Goal: Task Accomplishment & Management: Complete application form

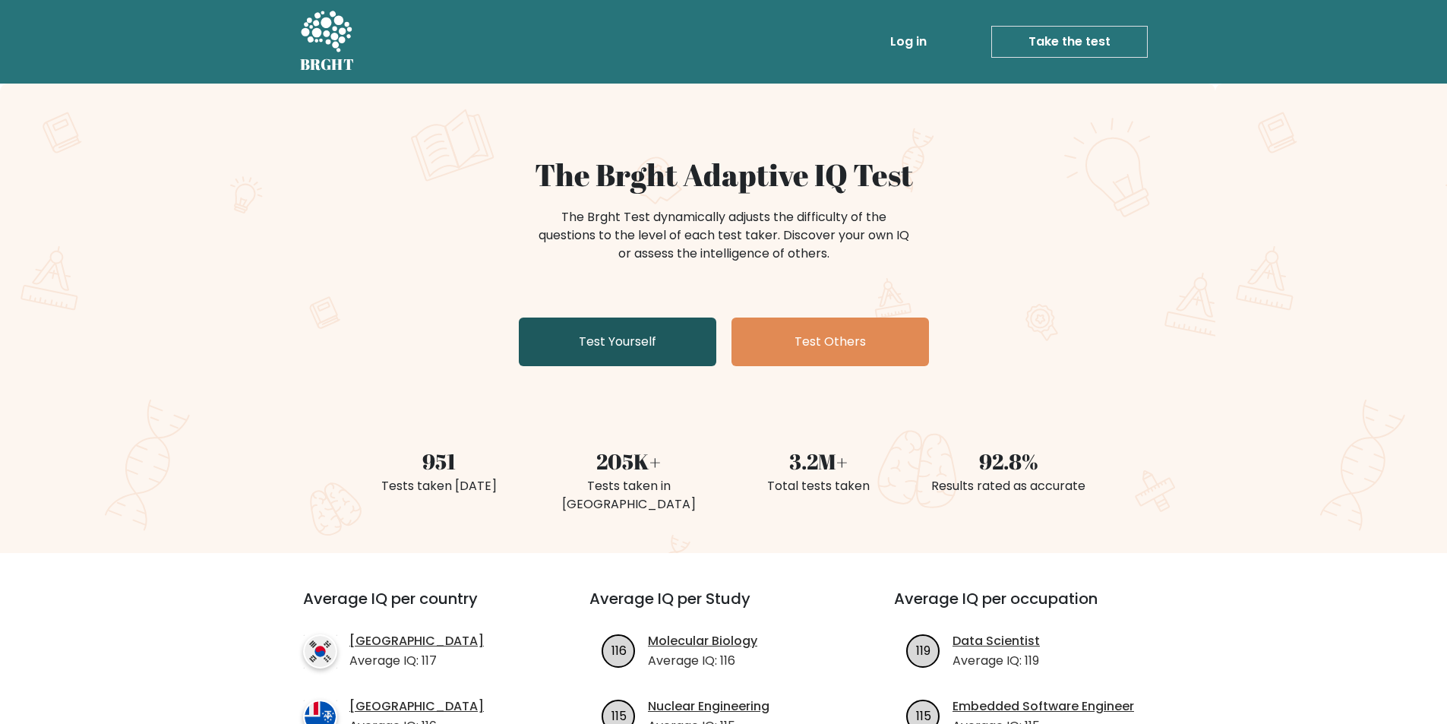
click at [637, 339] on link "Test Yourself" at bounding box center [617, 341] width 197 height 49
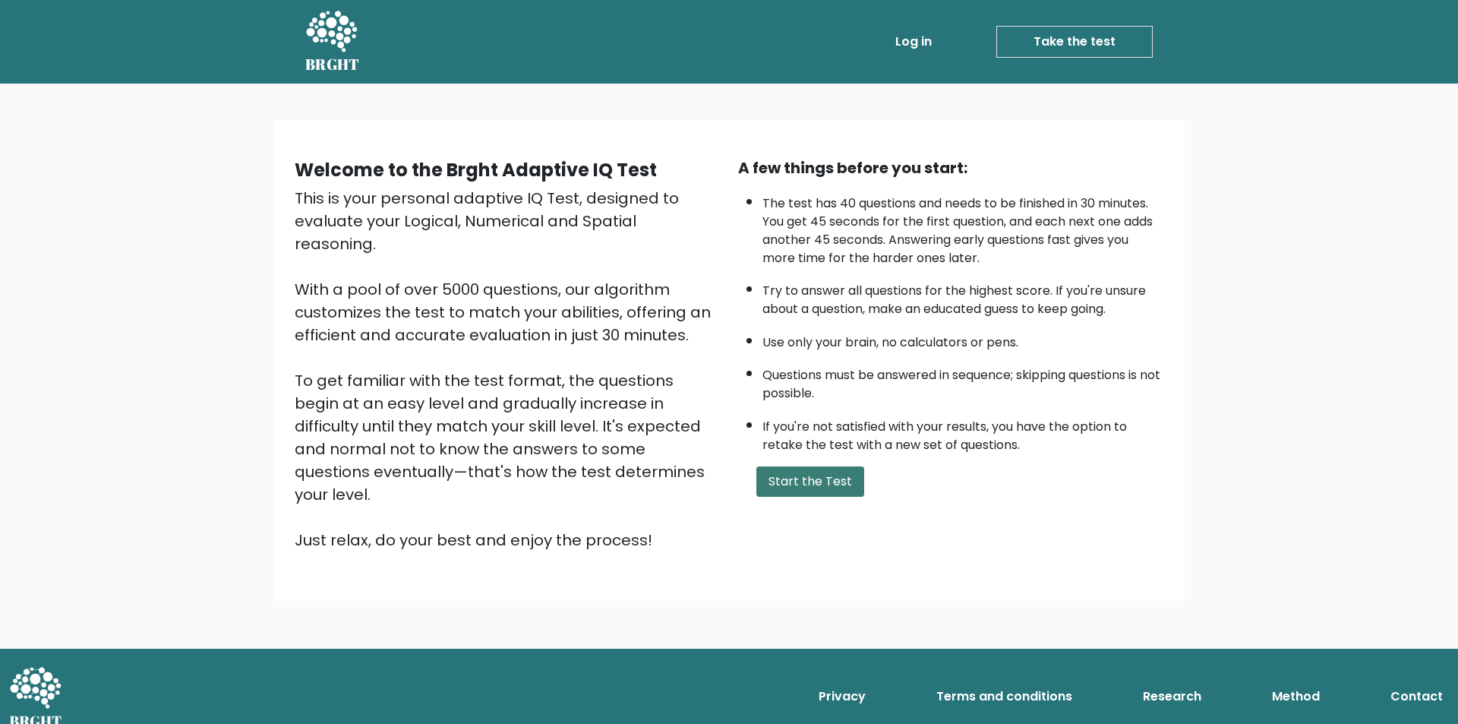
click at [783, 481] on button "Start the Test" at bounding box center [810, 481] width 108 height 30
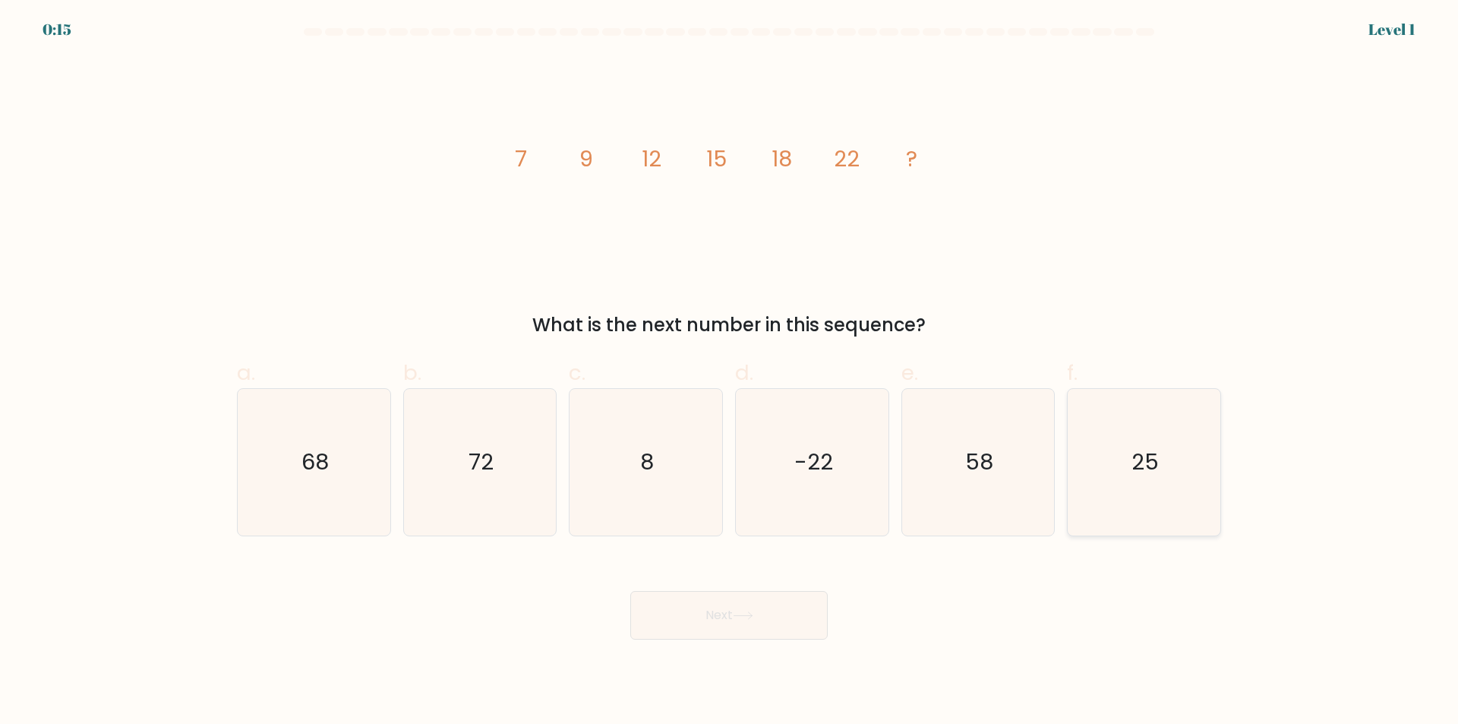
click at [1142, 480] on icon "25" at bounding box center [1144, 462] width 147 height 147
click at [730, 372] on input "f. 25" at bounding box center [729, 367] width 1 height 10
radio input "true"
click at [700, 606] on button "Next" at bounding box center [728, 615] width 197 height 49
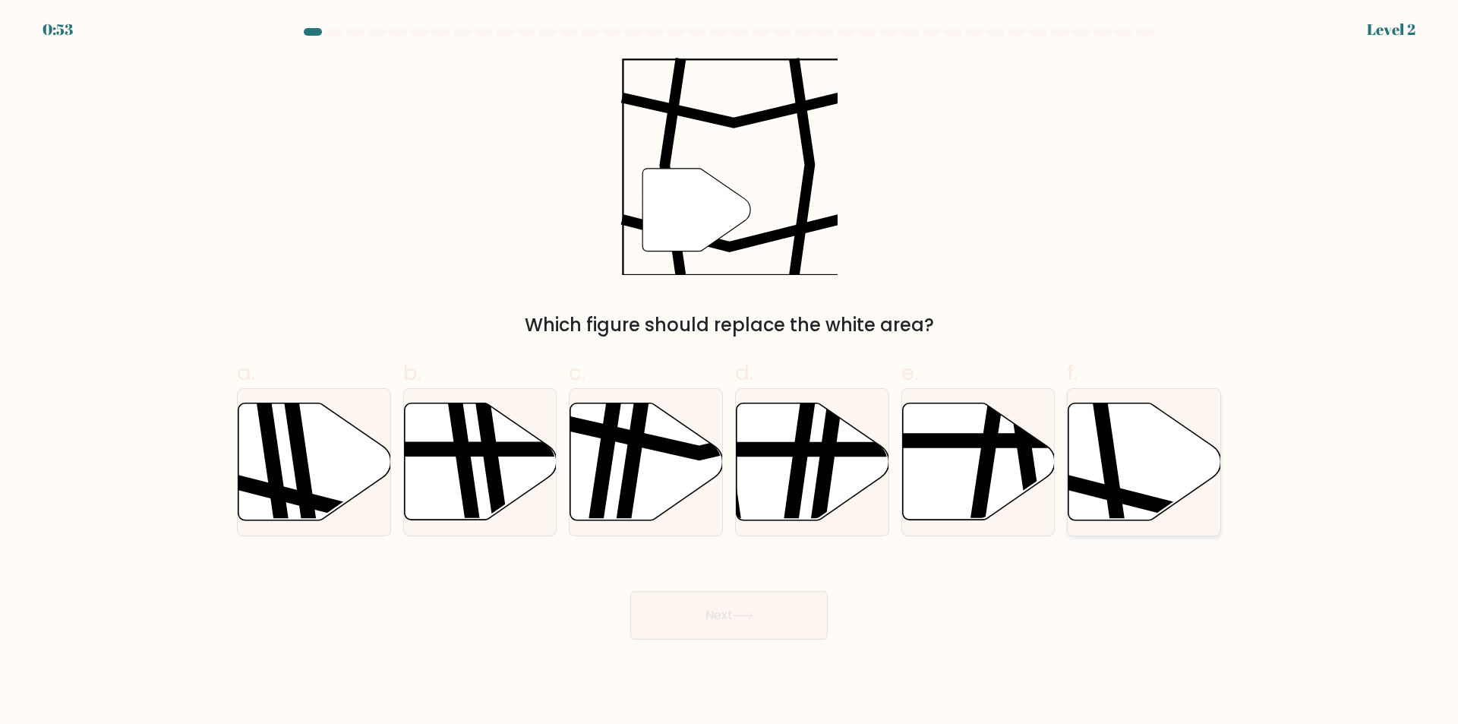
click at [1152, 455] on icon at bounding box center [1145, 461] width 153 height 117
click at [730, 372] on input "f." at bounding box center [729, 367] width 1 height 10
radio input "true"
click at [762, 623] on button "Next" at bounding box center [728, 615] width 197 height 49
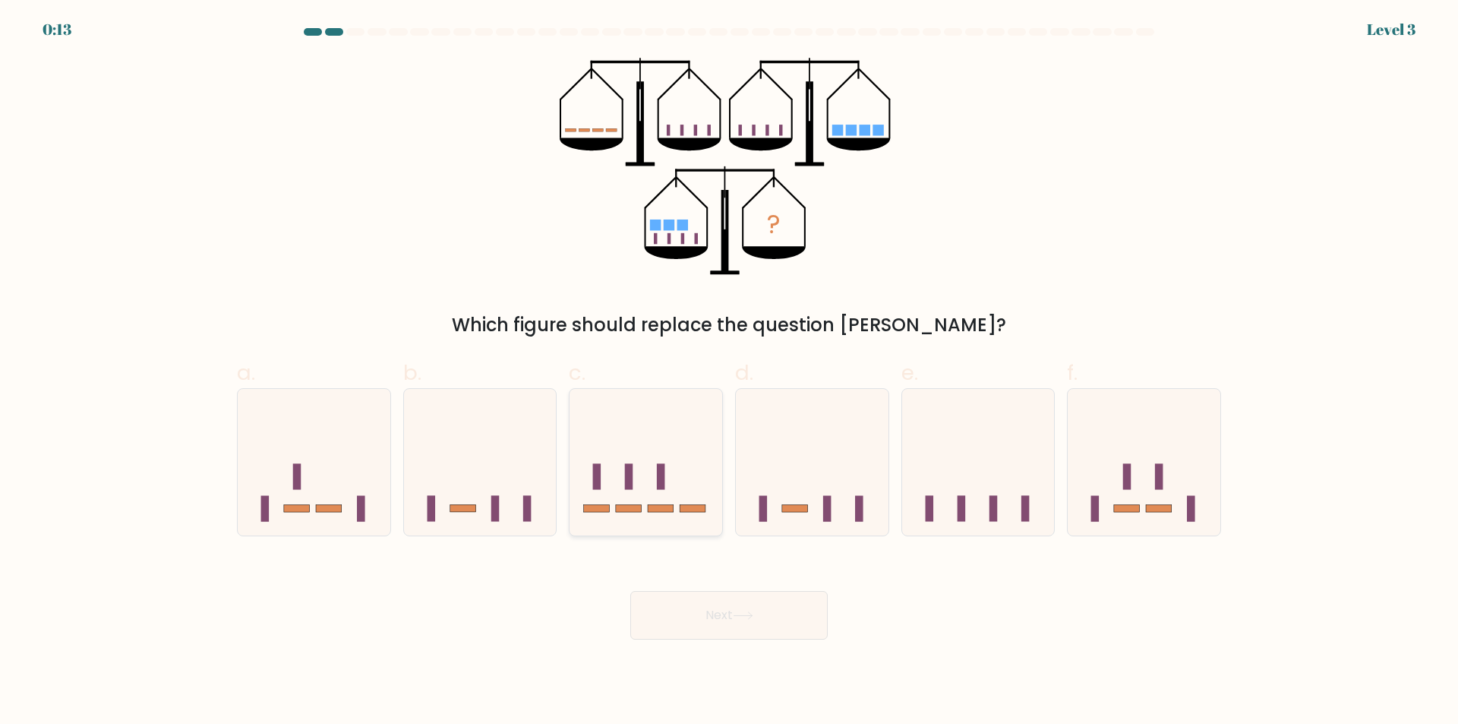
click at [655, 450] on icon at bounding box center [646, 462] width 153 height 126
click at [729, 372] on input "c." at bounding box center [729, 367] width 1 height 10
radio input "true"
click at [731, 619] on button "Next" at bounding box center [728, 615] width 197 height 49
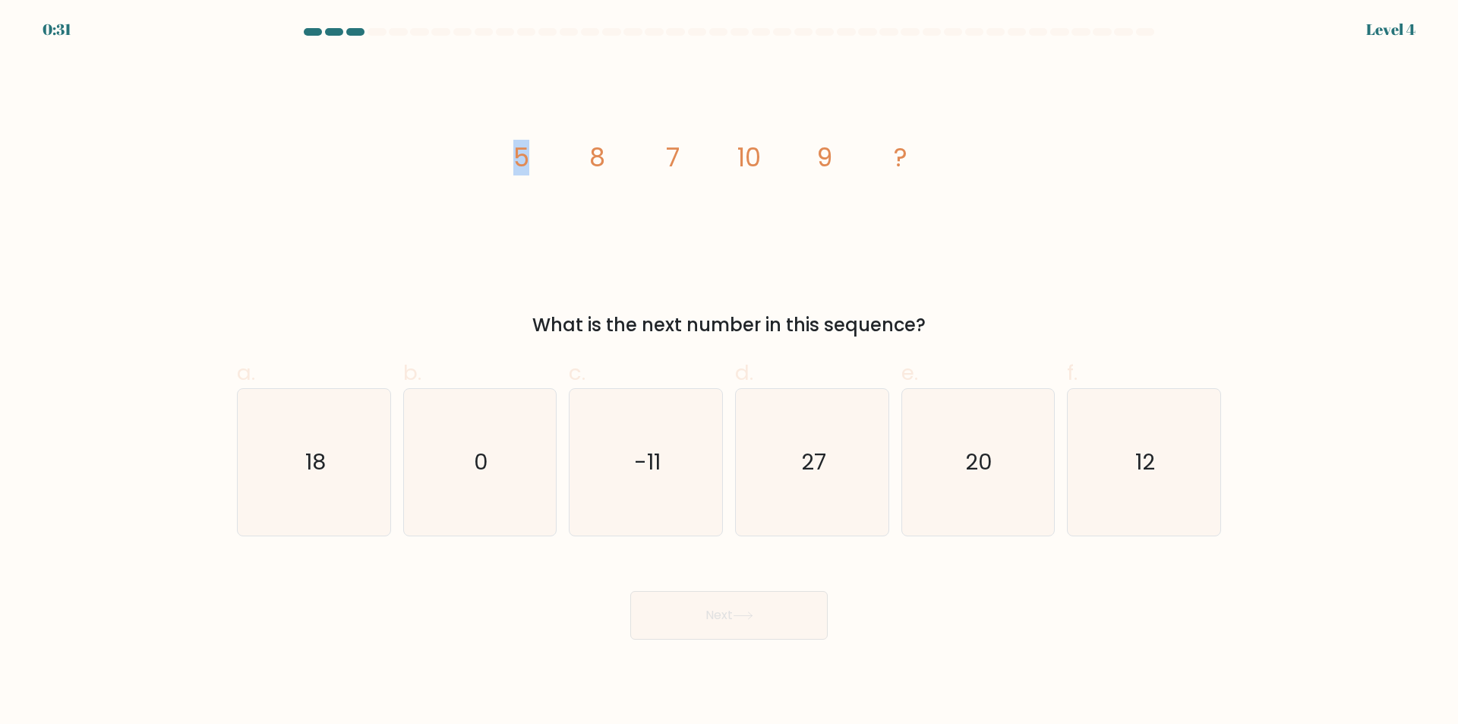
drag, startPoint x: 516, startPoint y: 156, endPoint x: 597, endPoint y: 155, distance: 81.3
click at [597, 155] on g "5 8 7 10 9 ?" at bounding box center [710, 158] width 395 height 36
click at [592, 178] on icon "image/svg+xml 5 8 7 10 9 ?" at bounding box center [729, 166] width 456 height 217
drag, startPoint x: 507, startPoint y: 159, endPoint x: 576, endPoint y: 151, distance: 69.5
click at [506, 159] on icon "image/svg+xml 5 8 7 10 9 ?" at bounding box center [729, 166] width 456 height 217
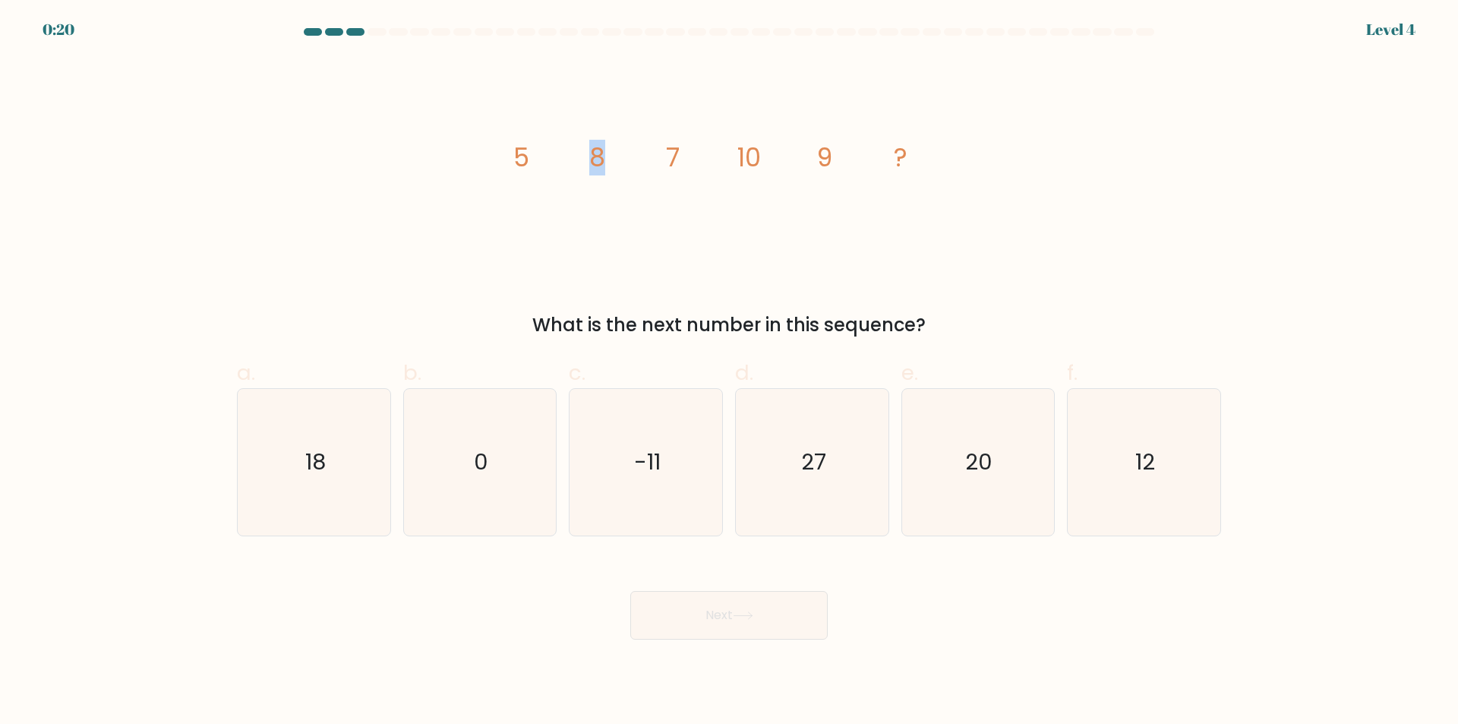
drag, startPoint x: 592, startPoint y: 151, endPoint x: 604, endPoint y: 151, distance: 11.4
click at [604, 151] on tspan "8" at bounding box center [597, 158] width 16 height 36
click at [621, 164] on icon "image/svg+xml 5 8 7 10 9 ?" at bounding box center [729, 166] width 456 height 217
click at [603, 154] on tspan "8" at bounding box center [597, 158] width 16 height 36
drag, startPoint x: 657, startPoint y: 153, endPoint x: 667, endPoint y: 153, distance: 9.9
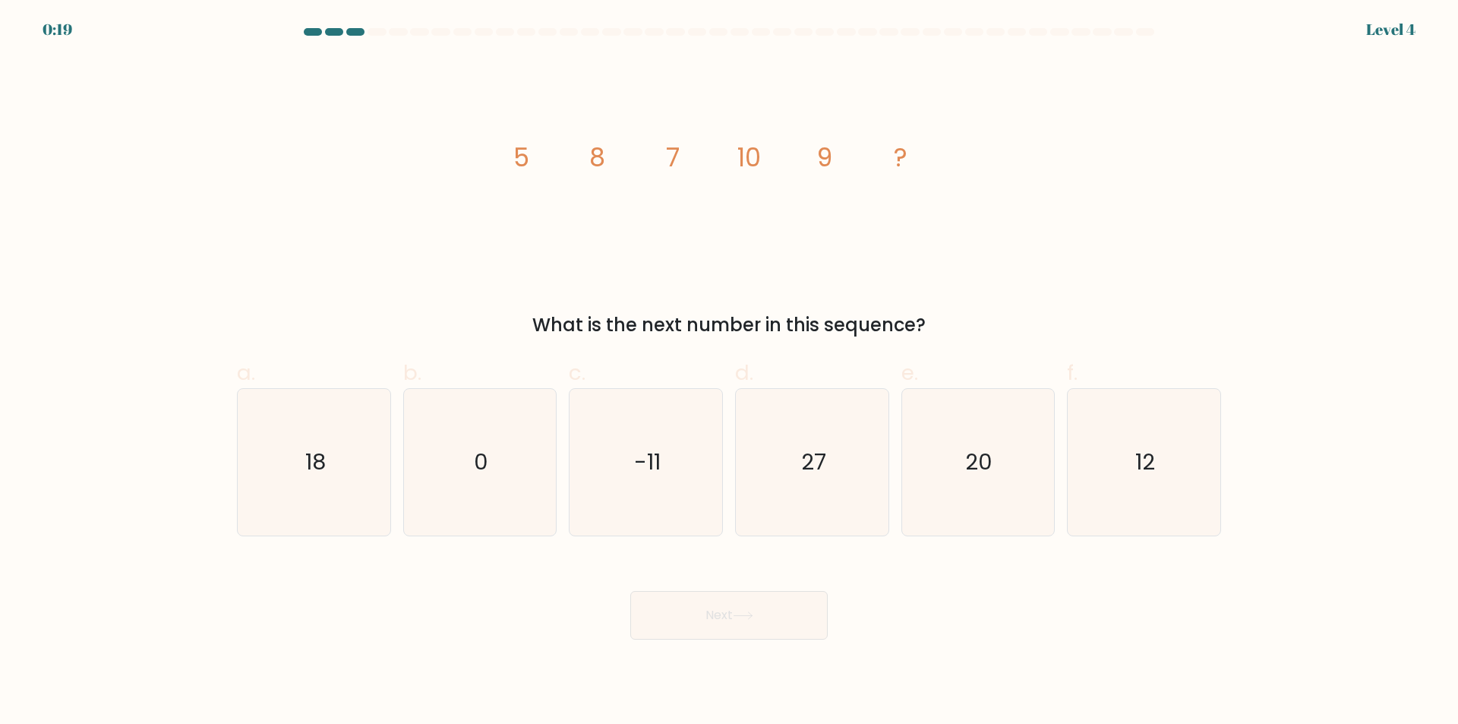
click at [663, 153] on icon "image/svg+xml 5 8 7 10 9 ?" at bounding box center [729, 166] width 456 height 217
click at [676, 153] on tspan "7" at bounding box center [673, 158] width 14 height 36
drag, startPoint x: 661, startPoint y: 155, endPoint x: 677, endPoint y: 155, distance: 15.9
click at [677, 155] on icon "image/svg+xml 5 8 7 10 9 ?" at bounding box center [729, 166] width 456 height 217
click at [679, 155] on tspan "7" at bounding box center [673, 158] width 14 height 36
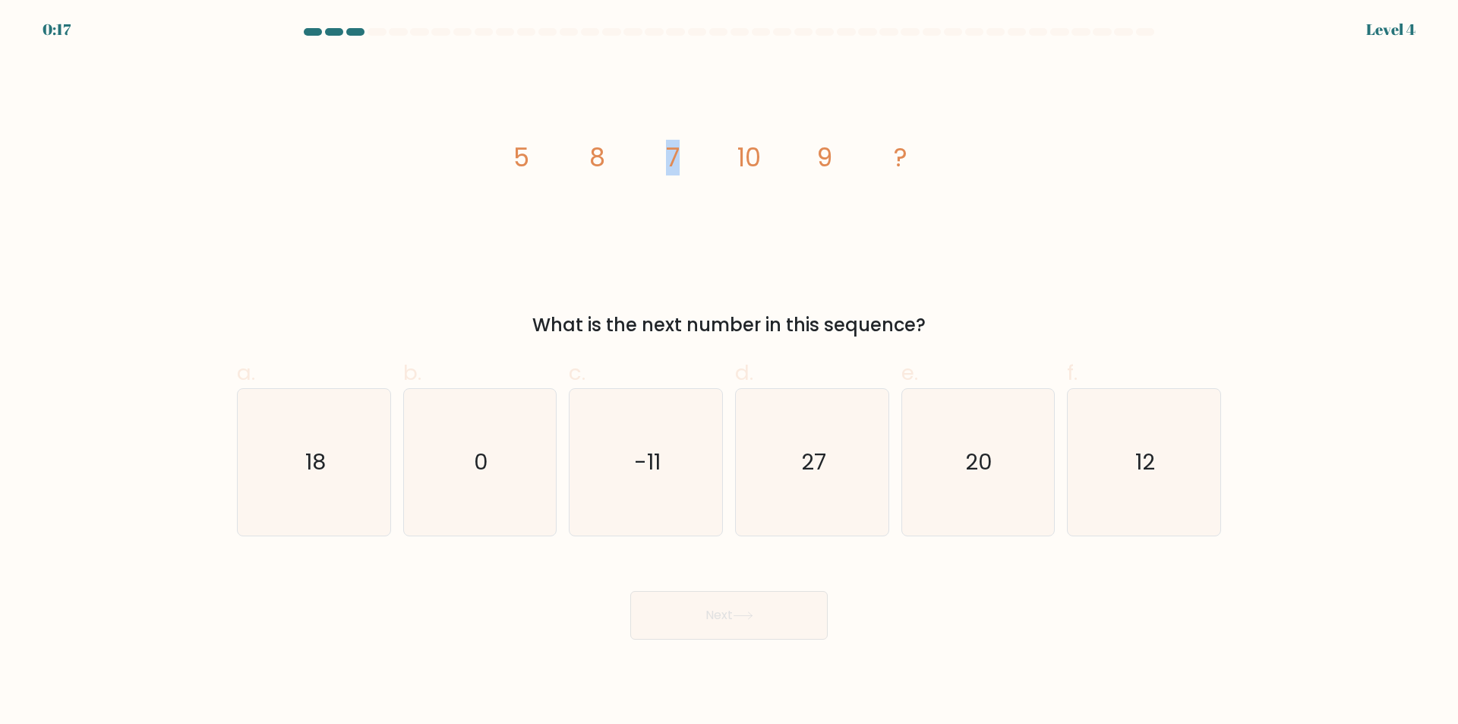
click at [690, 159] on icon "image/svg+xml 5 8 7 10 9 ?" at bounding box center [729, 166] width 456 height 217
click at [680, 158] on tspan "7" at bounding box center [673, 158] width 14 height 36
drag, startPoint x: 697, startPoint y: 157, endPoint x: 720, endPoint y: 153, distance: 23.1
click at [702, 157] on icon "image/svg+xml 5 8 7 10 9 ?" at bounding box center [729, 166] width 456 height 217
click at [731, 152] on icon "image/svg+xml 5 8 7 10 9 ?" at bounding box center [729, 166] width 456 height 217
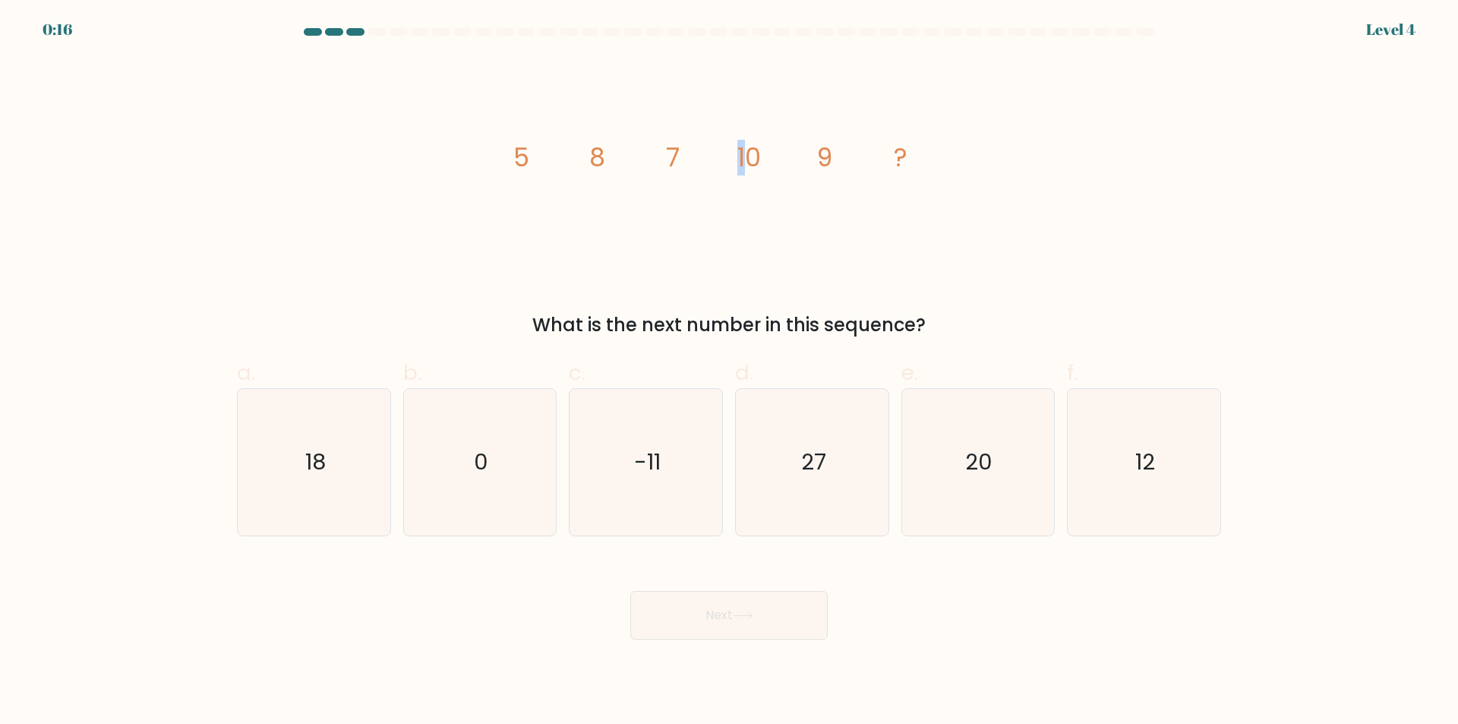
click at [743, 152] on tspan "10" at bounding box center [749, 158] width 24 height 36
click at [769, 155] on icon "image/svg+xml 5 8 7 10 9 ?" at bounding box center [729, 166] width 456 height 217
drag, startPoint x: 737, startPoint y: 155, endPoint x: 821, endPoint y: 154, distance: 84.3
click at [821, 154] on g "5 8 7 10 9 ?" at bounding box center [710, 158] width 395 height 36
click at [832, 156] on tspan "9" at bounding box center [824, 158] width 15 height 36
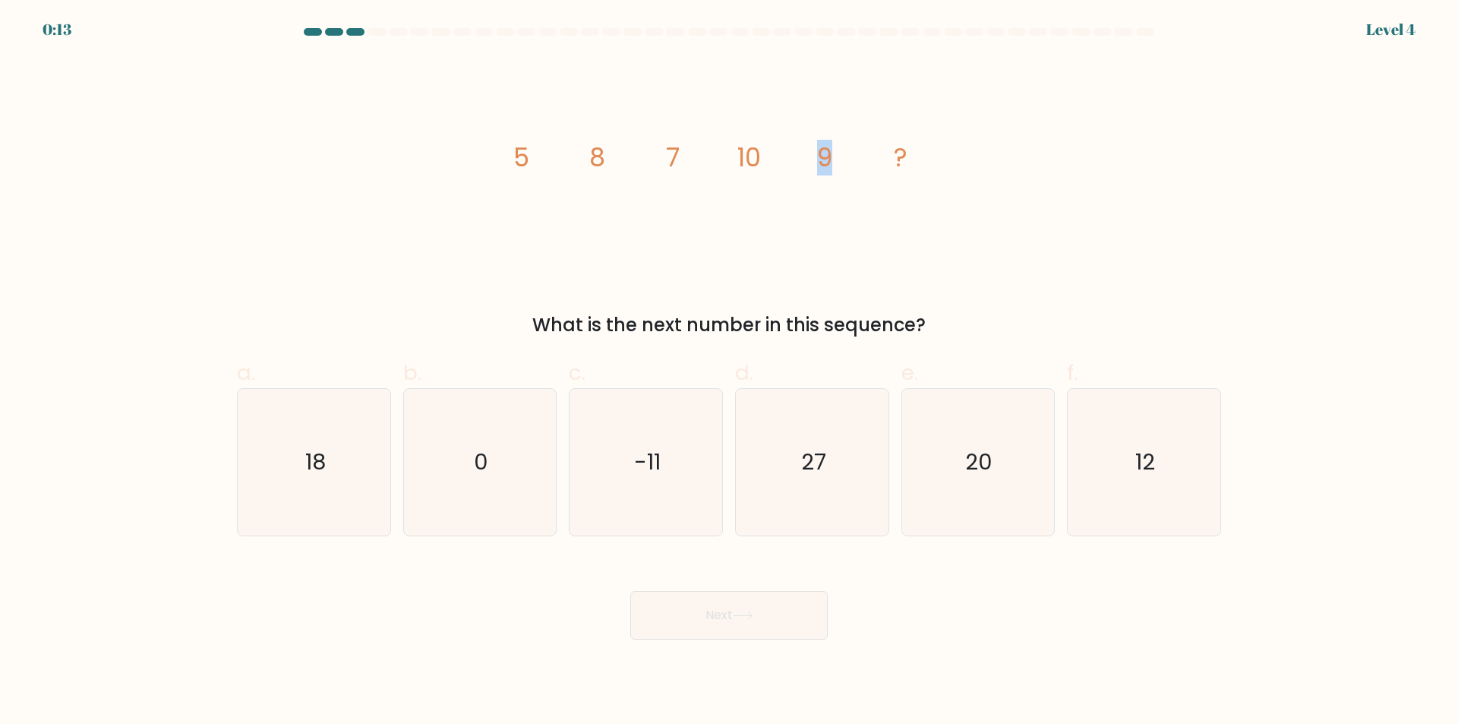
click at [820, 159] on tspan "9" at bounding box center [824, 158] width 15 height 36
click at [1166, 484] on icon "12" at bounding box center [1144, 462] width 147 height 147
click at [730, 372] on input "f. 12" at bounding box center [729, 367] width 1 height 10
radio input "true"
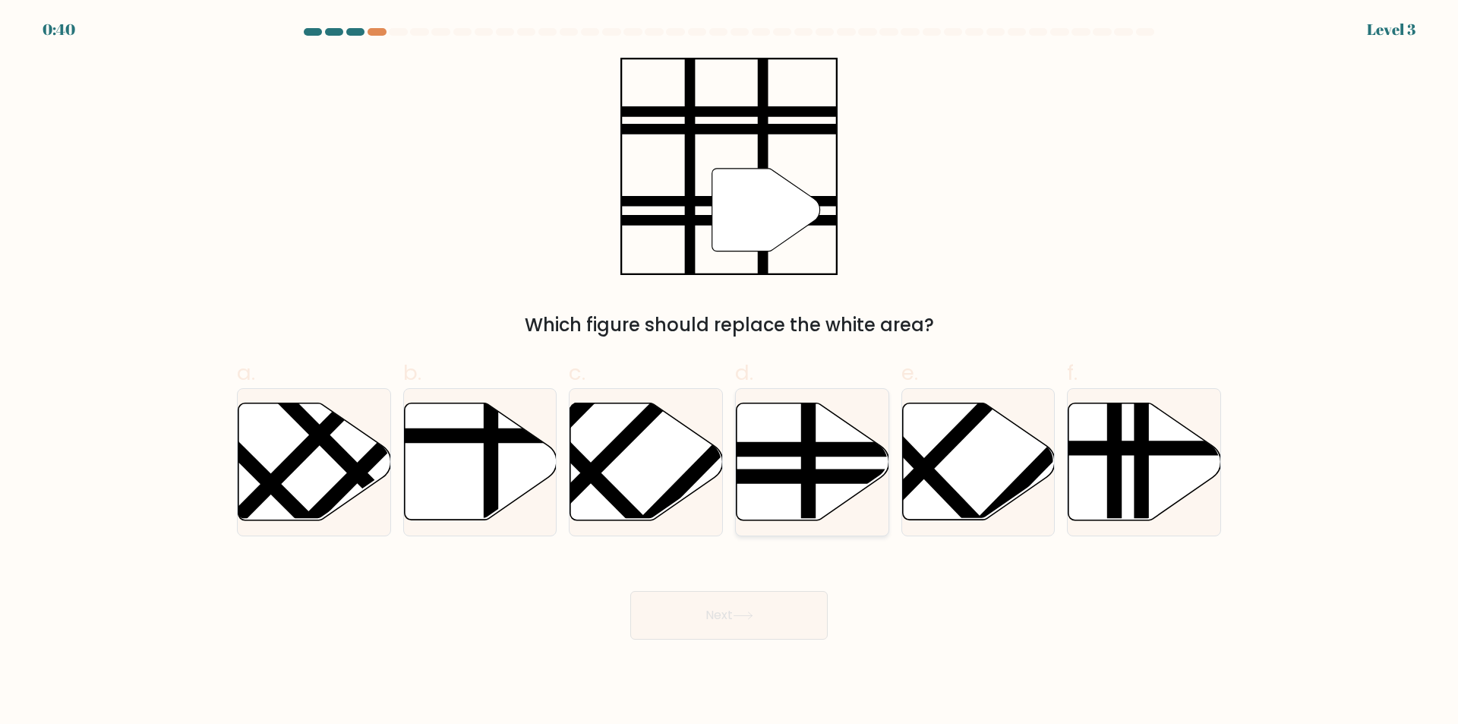
click at [808, 491] on line at bounding box center [808, 401] width 0 height 308
click at [730, 372] on input "d." at bounding box center [729, 367] width 1 height 10
radio input "true"
click at [799, 609] on button "Next" at bounding box center [728, 615] width 197 height 49
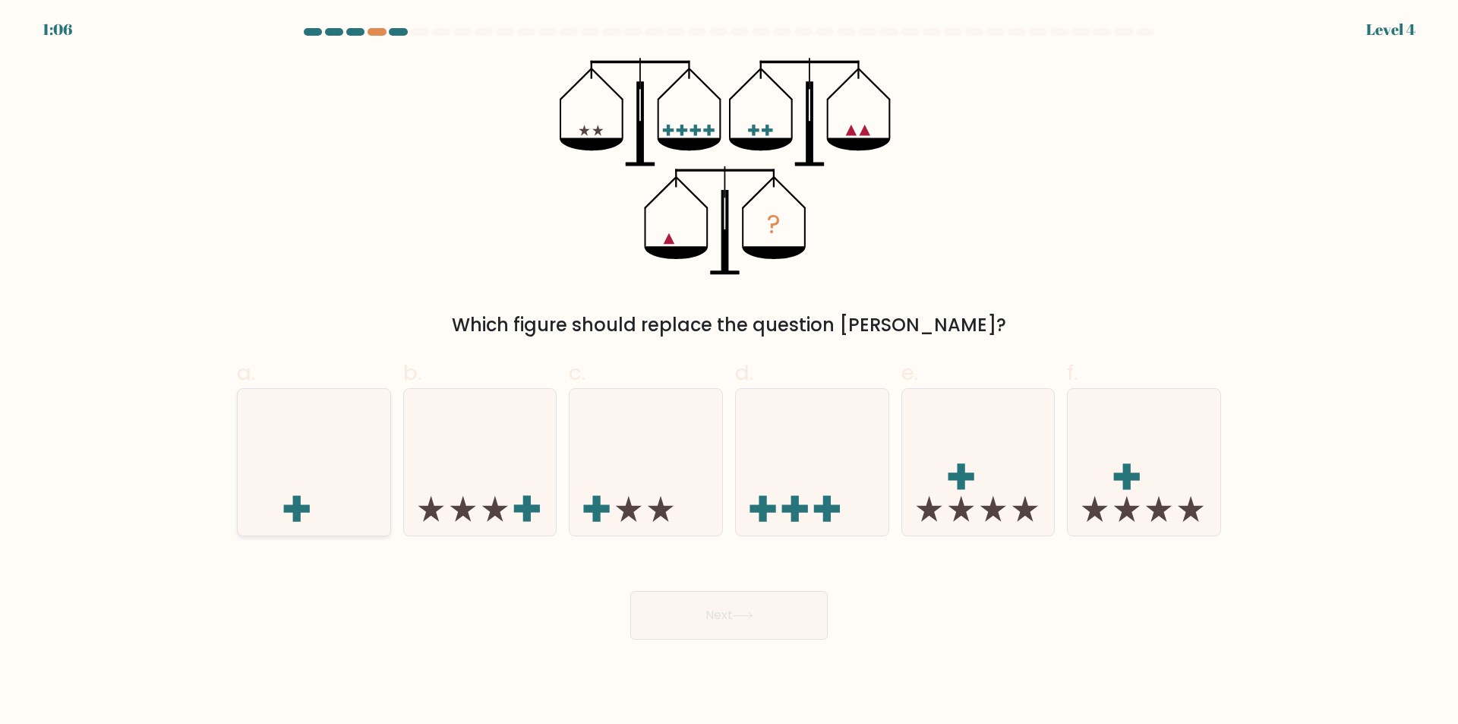
click at [314, 479] on icon at bounding box center [314, 462] width 153 height 126
click at [729, 372] on input "a." at bounding box center [729, 367] width 1 height 10
radio input "true"
click at [715, 616] on button "Next" at bounding box center [728, 615] width 197 height 49
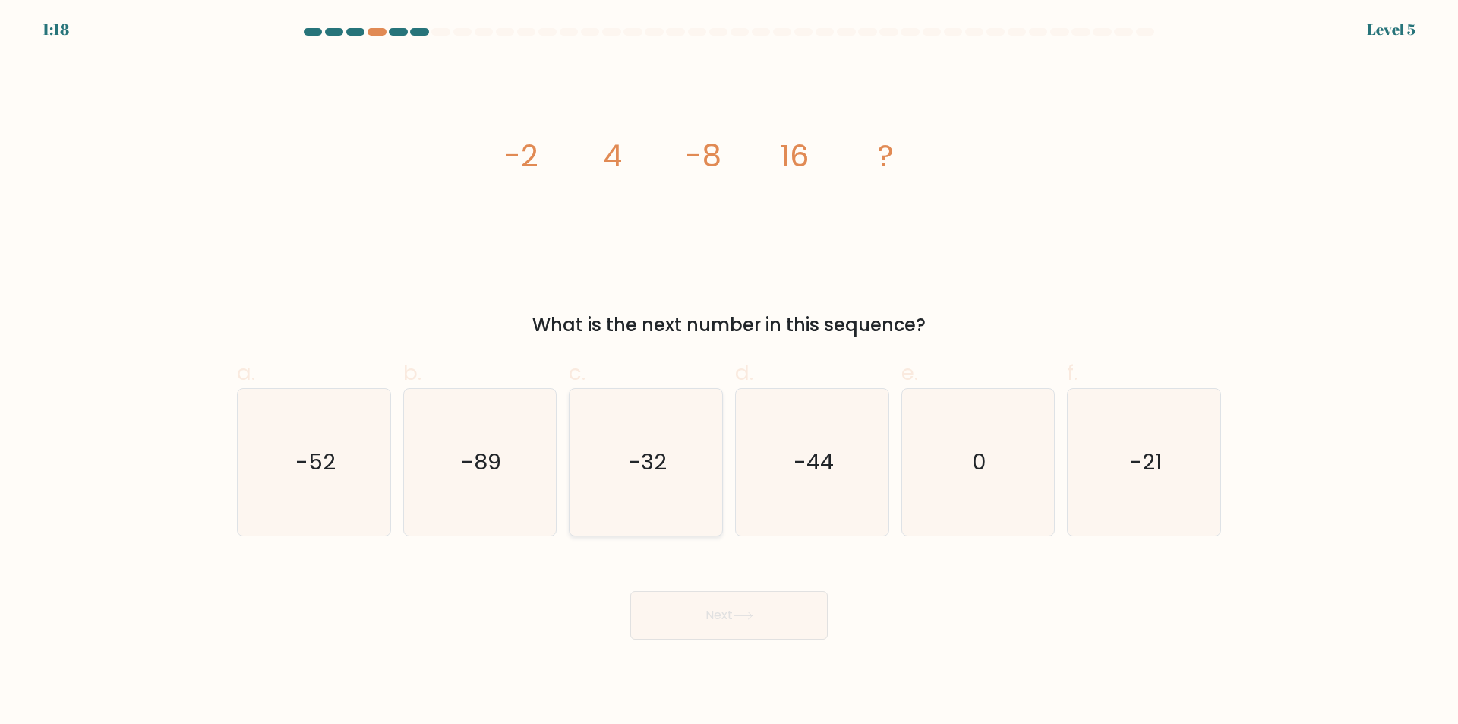
click at [611, 452] on icon "-32" at bounding box center [646, 462] width 147 height 147
click at [729, 372] on input "c. -32" at bounding box center [729, 367] width 1 height 10
radio input "true"
click at [737, 614] on icon at bounding box center [743, 615] width 21 height 8
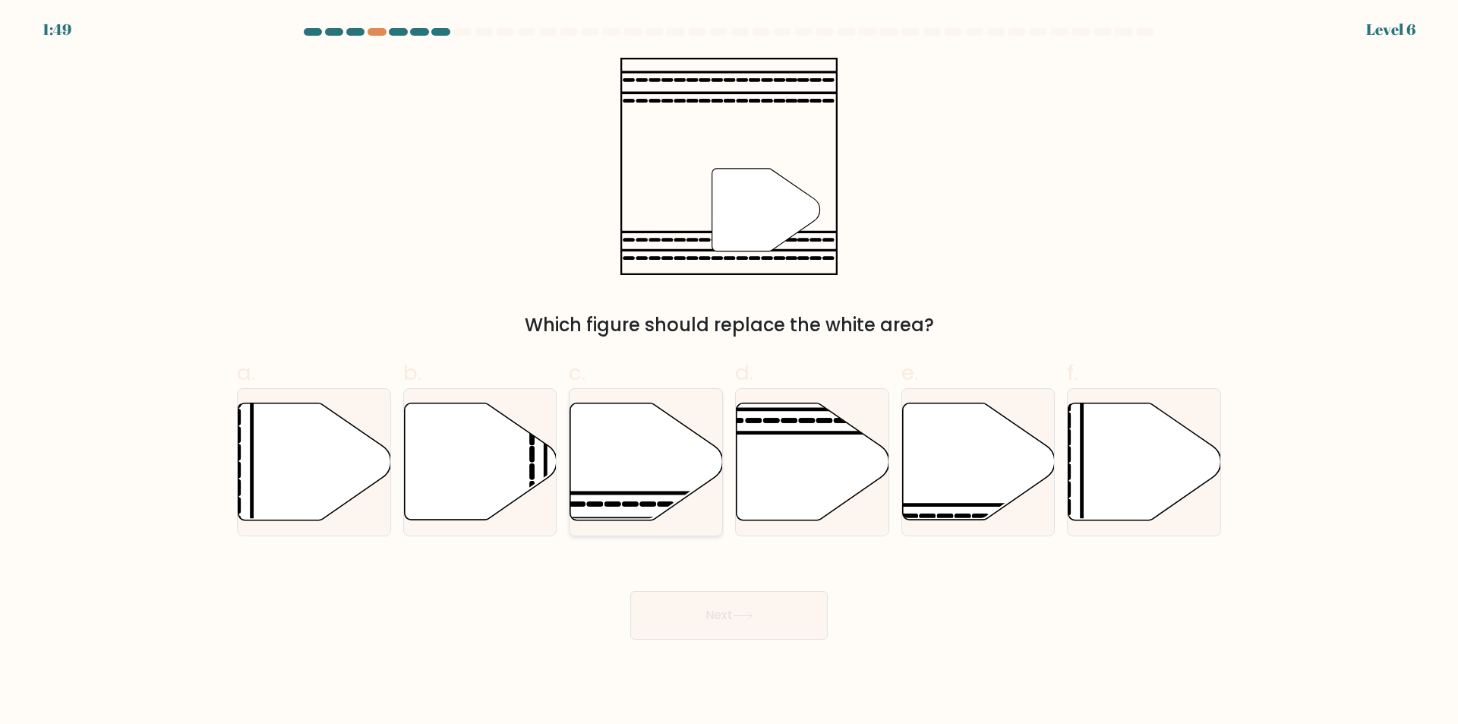
click at [620, 473] on icon at bounding box center [646, 461] width 153 height 117
click at [729, 372] on input "c." at bounding box center [729, 367] width 1 height 10
radio input "true"
click at [683, 610] on button "Next" at bounding box center [728, 615] width 197 height 49
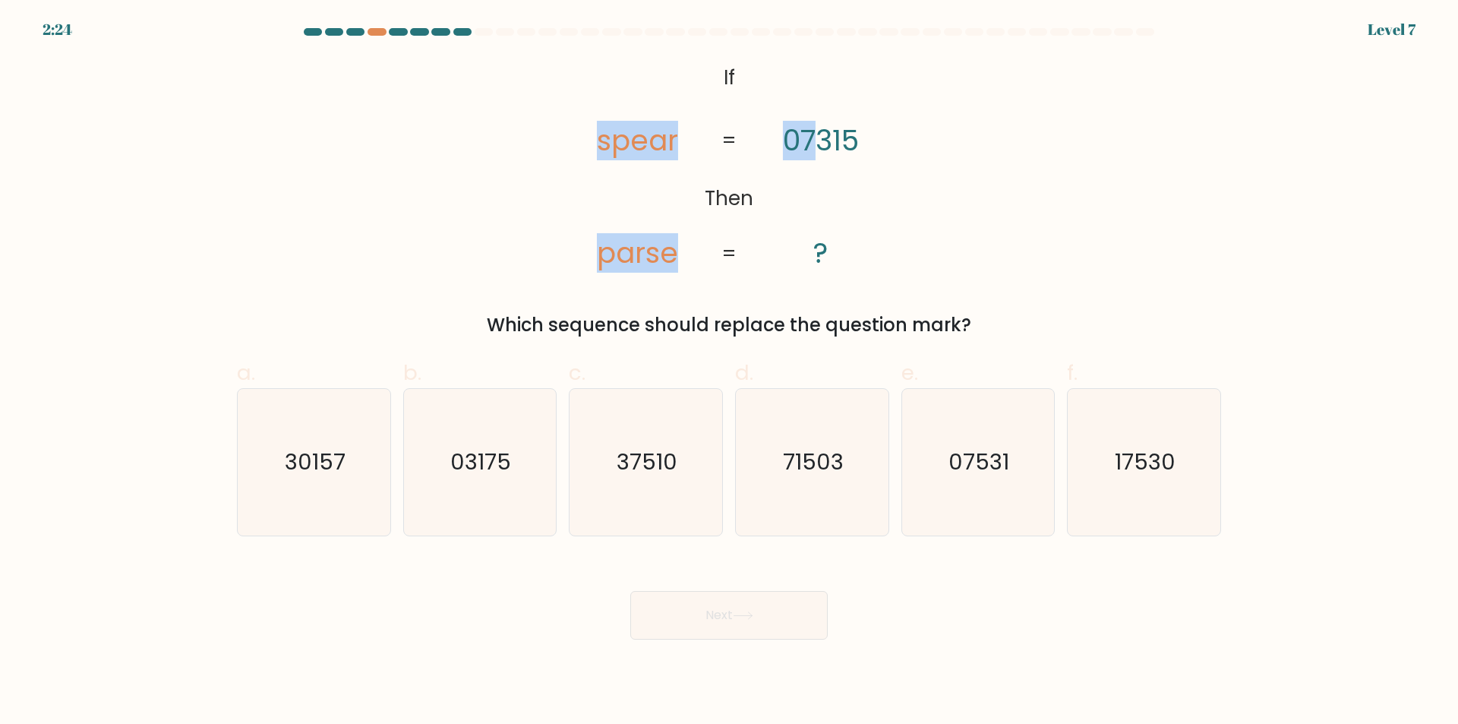
drag, startPoint x: 658, startPoint y: 138, endPoint x: 821, endPoint y: 145, distance: 163.4
click at [821, 145] on icon "@import url('https://fonts.googleapis.com/css?family=Abril+Fatface:400,100,100i…" at bounding box center [729, 166] width 352 height 217
click at [901, 151] on icon "@import url('https://fonts.googleapis.com/css?family=Abril+Fatface:400,100,100i…" at bounding box center [729, 166] width 352 height 217
drag, startPoint x: 622, startPoint y: 136, endPoint x: 853, endPoint y: 140, distance: 230.9
click at [853, 140] on icon "@import url('https://fonts.googleapis.com/css?family=Abril+Fatface:400,100,100i…" at bounding box center [729, 166] width 352 height 217
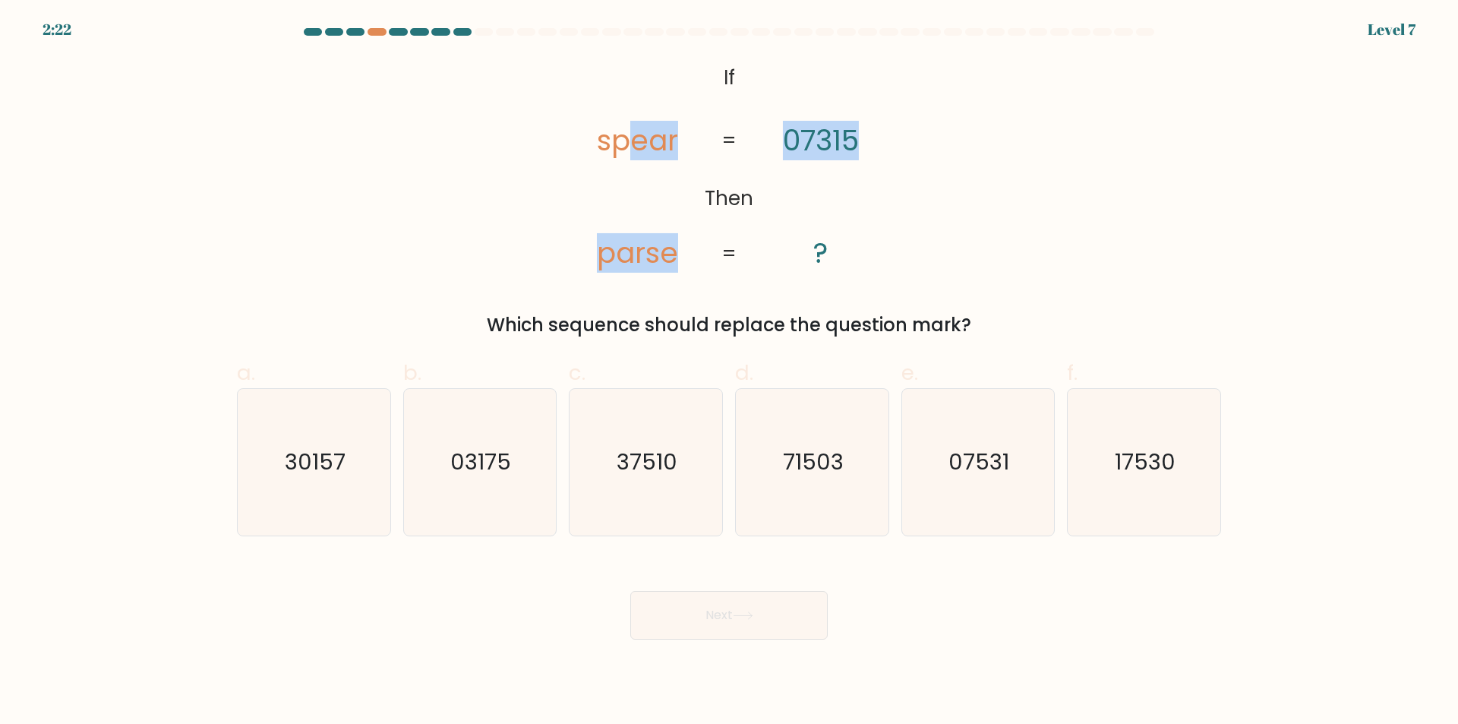
click at [946, 169] on div "@import url('https://fonts.googleapis.com/css?family=Abril+Fatface:400,100,100i…" at bounding box center [729, 198] width 1002 height 281
click at [797, 134] on tspan "07315" at bounding box center [821, 140] width 76 height 39
click at [821, 184] on icon "@import url('https://fonts.googleapis.com/css?family=Abril+Fatface:400,100,100i…" at bounding box center [729, 166] width 352 height 217
drag, startPoint x: 800, startPoint y: 134, endPoint x: 810, endPoint y: 134, distance: 9.1
click at [810, 134] on tspan "07315" at bounding box center [821, 140] width 76 height 39
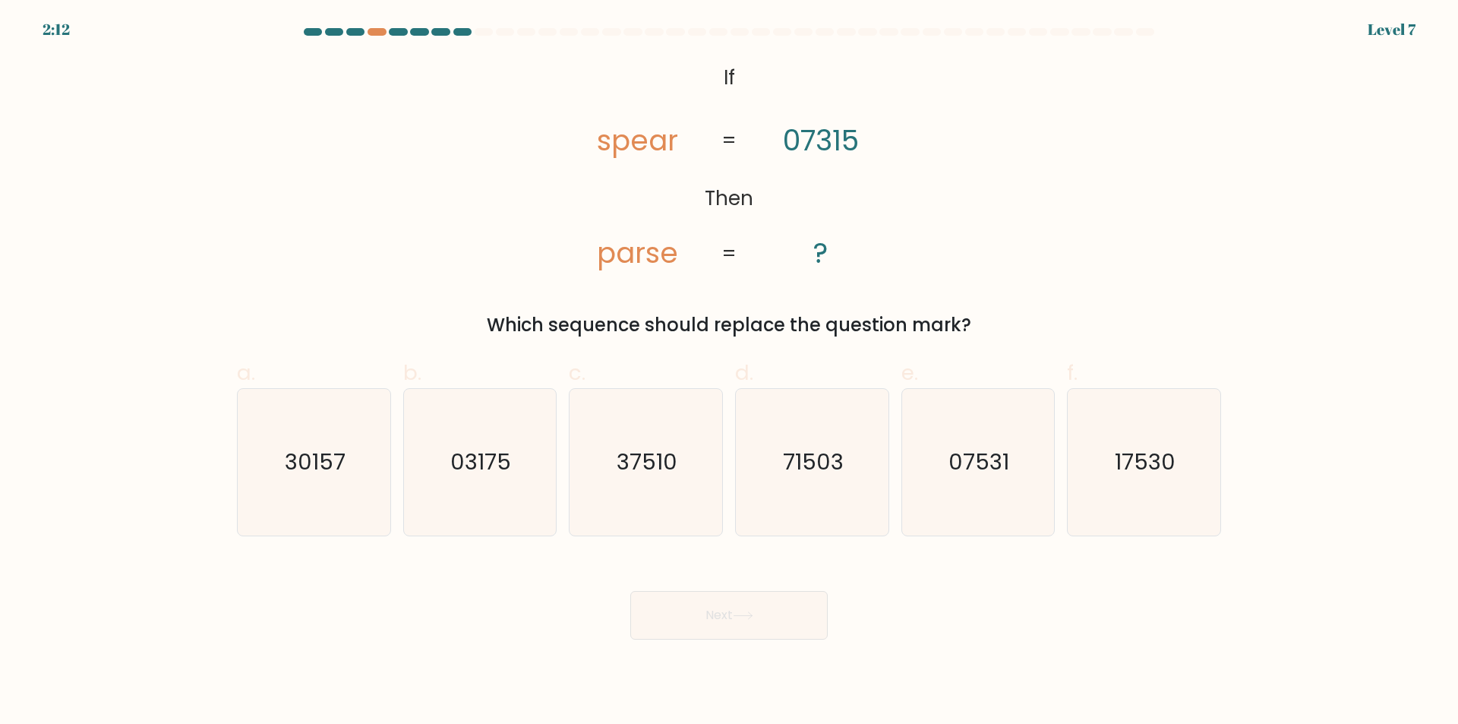
click at [790, 161] on icon "@import url('https://fonts.googleapis.com/css?family=Abril+Fatface:400,100,100i…" at bounding box center [729, 166] width 352 height 217
drag, startPoint x: 608, startPoint y: 260, endPoint x: 595, endPoint y: 260, distance: 12.9
click at [595, 260] on icon "@import url('https://fonts.googleapis.com/css?family=Abril+Fatface:400,100,100i…" at bounding box center [729, 166] width 352 height 217
drag, startPoint x: 604, startPoint y: 250, endPoint x: 638, endPoint y: 250, distance: 33.4
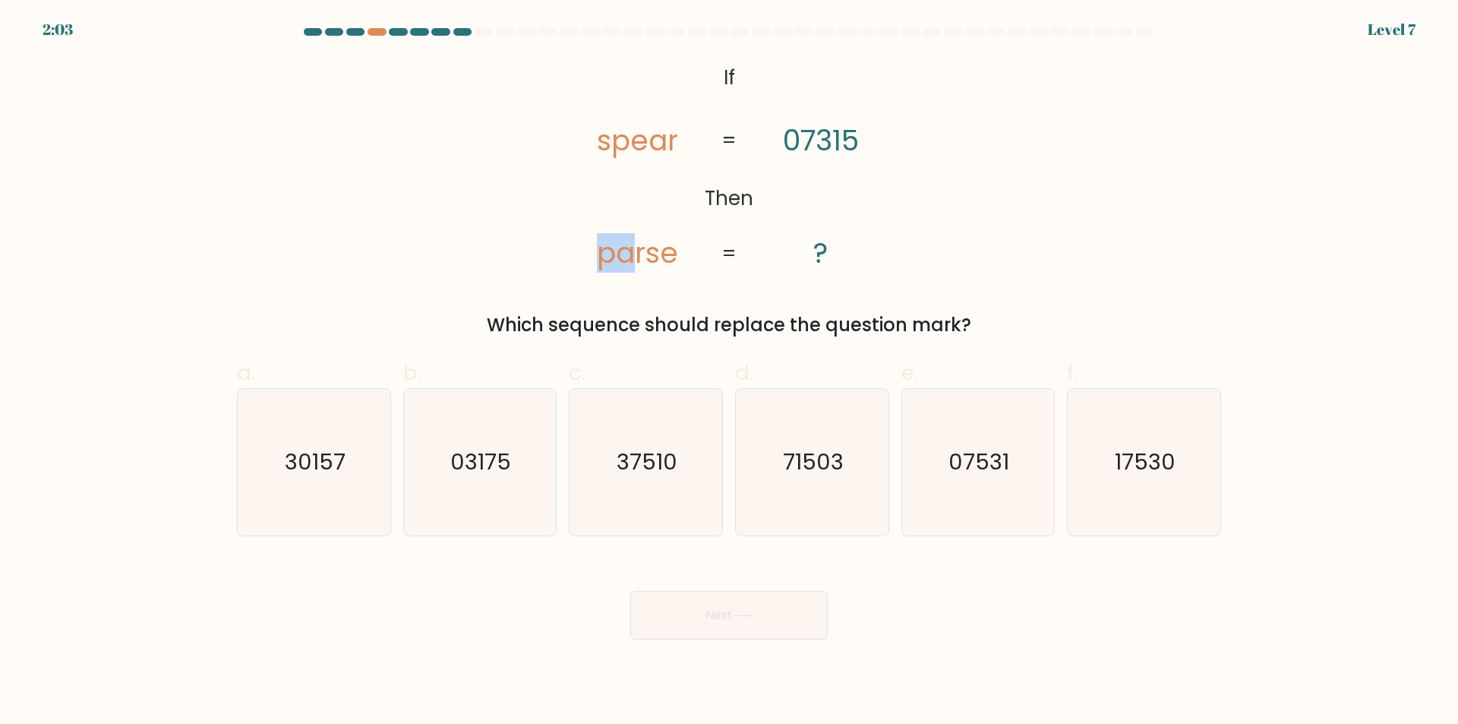
click at [638, 250] on tspan "parse" at bounding box center [637, 252] width 81 height 39
drag, startPoint x: 644, startPoint y: 258, endPoint x: 567, endPoint y: 254, distance: 77.6
click at [567, 254] on icon "@import url('https://fonts.googleapis.com/css?family=Abril+Fatface:400,100,100i…" at bounding box center [729, 166] width 352 height 217
click at [813, 485] on icon "71503" at bounding box center [812, 462] width 147 height 147
click at [730, 372] on input "d. 71503" at bounding box center [729, 367] width 1 height 10
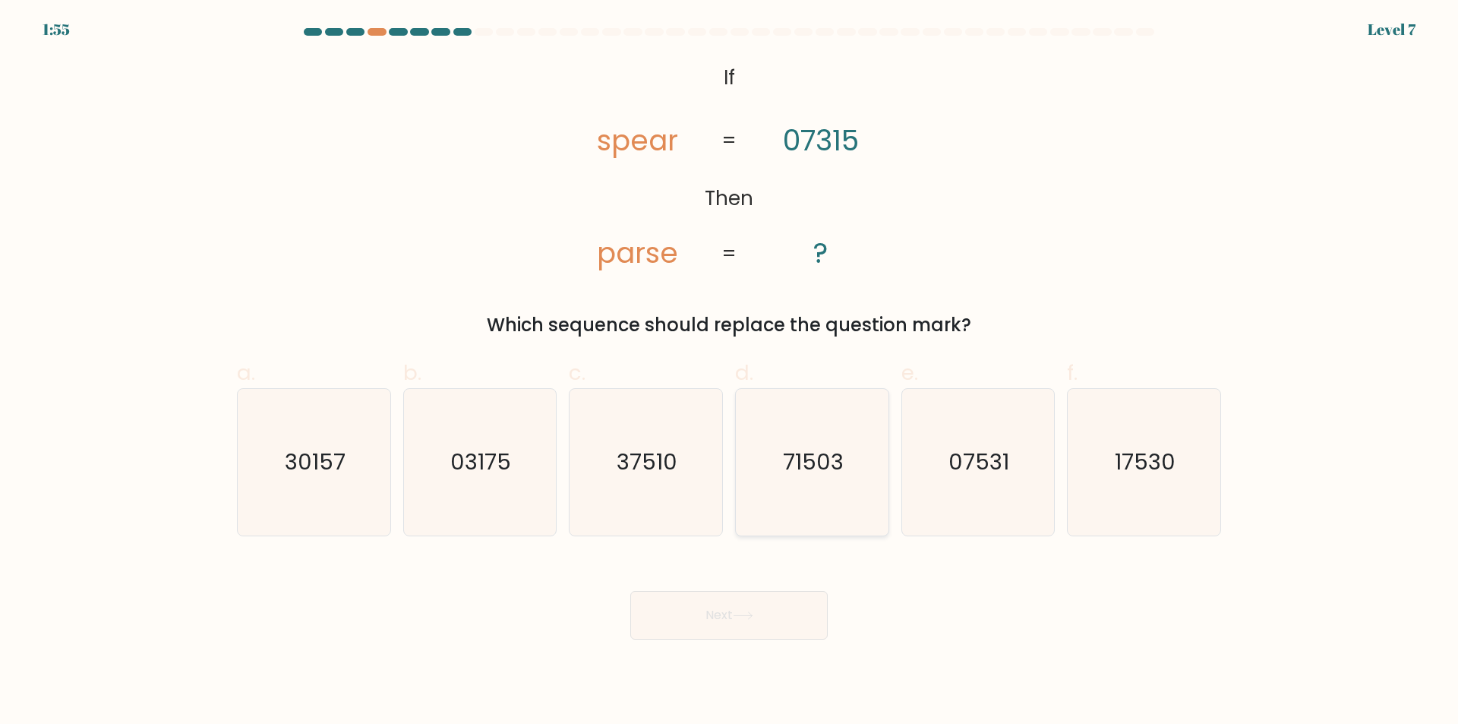
radio input "true"
click at [753, 613] on icon at bounding box center [743, 615] width 21 height 8
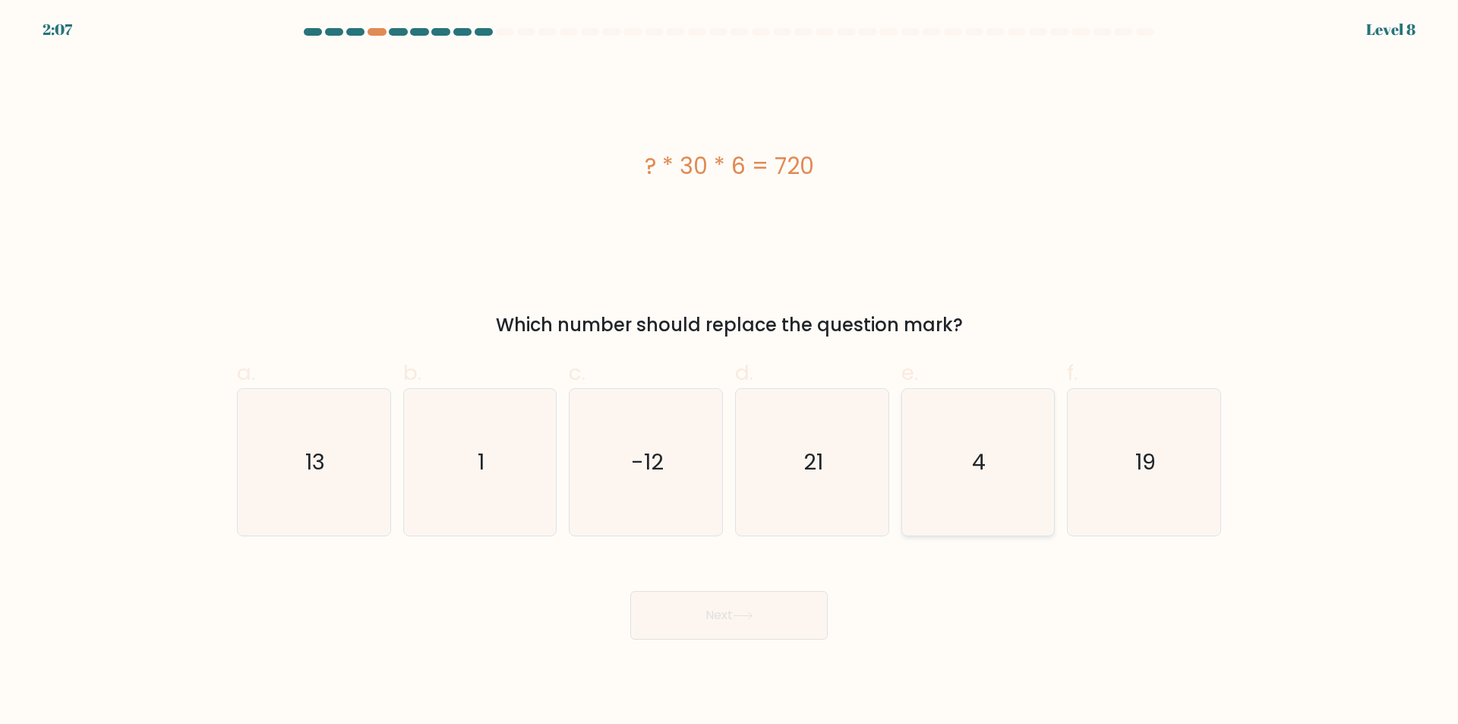
drag, startPoint x: 1048, startPoint y: 500, endPoint x: 1031, endPoint y: 488, distance: 20.7
click at [1047, 498] on icon "4" at bounding box center [977, 462] width 147 height 147
click at [730, 372] on input "e. 4" at bounding box center [729, 367] width 1 height 10
radio input "true"
click at [769, 608] on button "Next" at bounding box center [728, 615] width 197 height 49
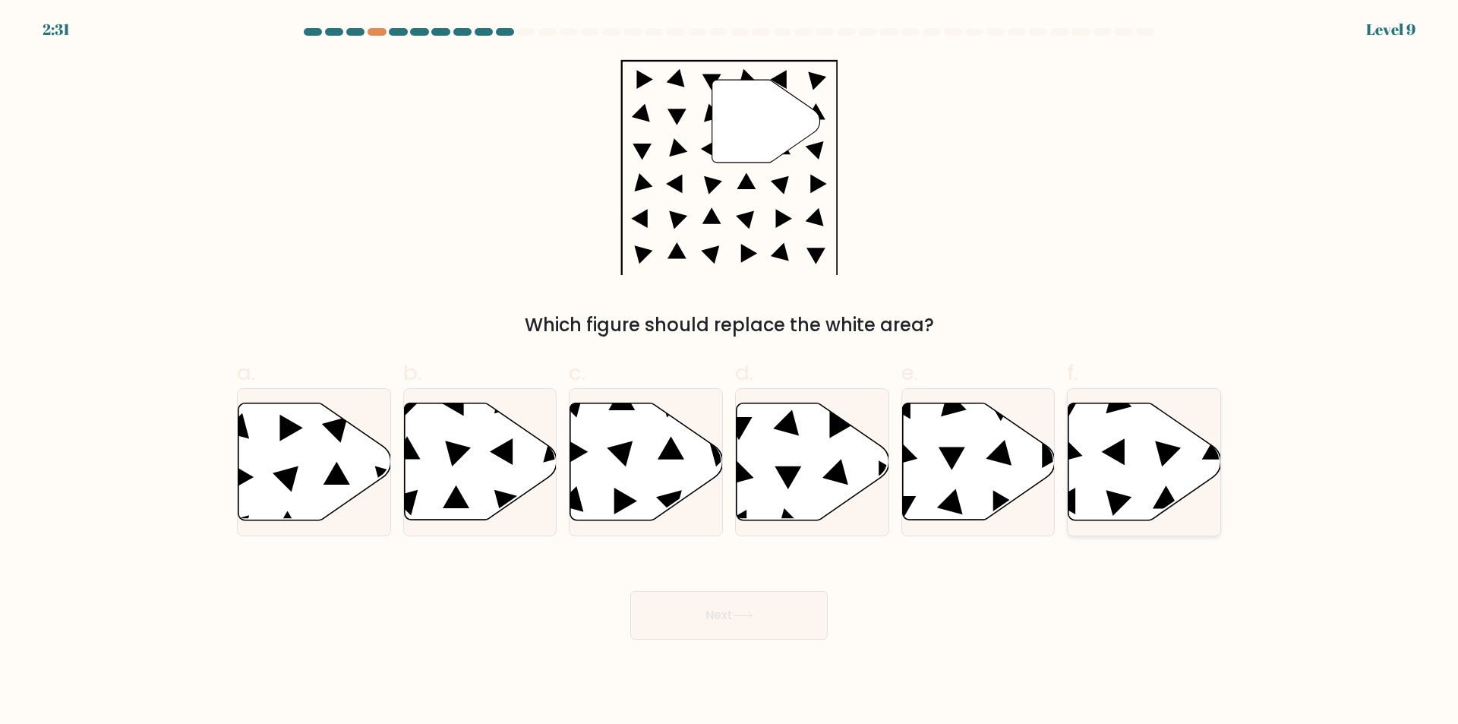
click at [1100, 489] on icon at bounding box center [1145, 461] width 153 height 117
click at [730, 372] on input "f." at bounding box center [729, 367] width 1 height 10
radio input "true"
click at [724, 617] on button "Next" at bounding box center [728, 615] width 197 height 49
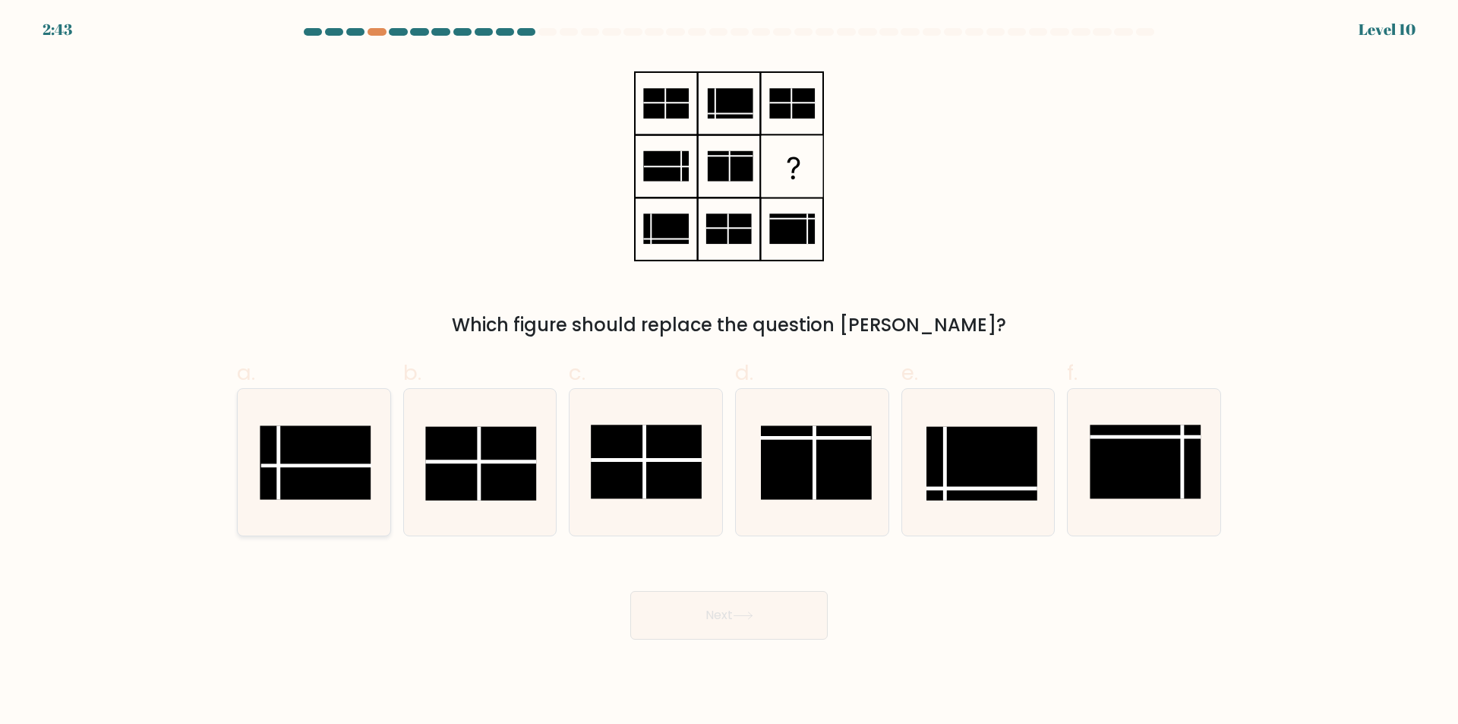
click at [342, 466] on line at bounding box center [316, 466] width 111 height 0
click at [729, 372] on input "a." at bounding box center [729, 367] width 1 height 10
radio input "true"
click at [674, 613] on button "Next" at bounding box center [728, 615] width 197 height 49
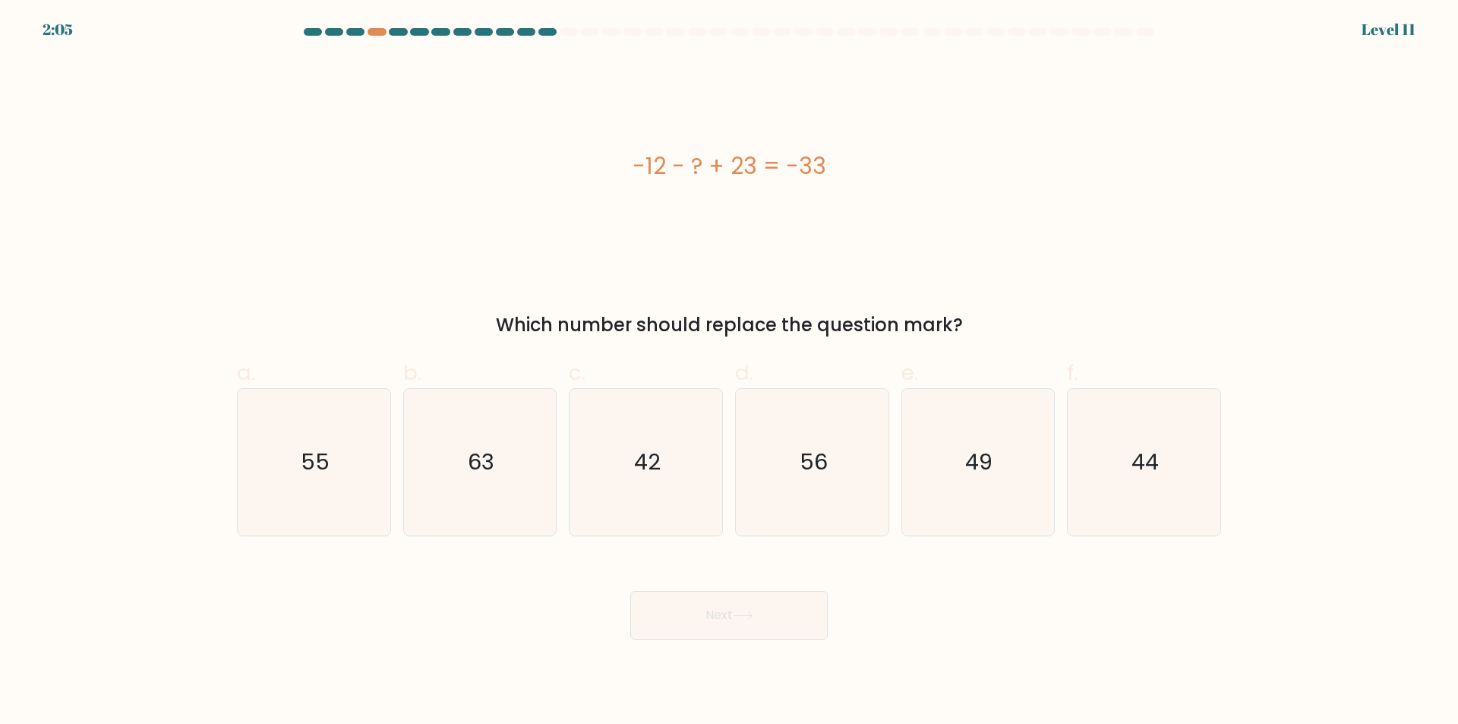
click at [942, 197] on div "-12 - ? + 23 = -33" at bounding box center [729, 166] width 984 height 217
click at [1118, 467] on icon "44" at bounding box center [1144, 462] width 147 height 147
click at [730, 372] on input "f. 44" at bounding box center [729, 367] width 1 height 10
radio input "true"
click at [739, 609] on button "Next" at bounding box center [728, 615] width 197 height 49
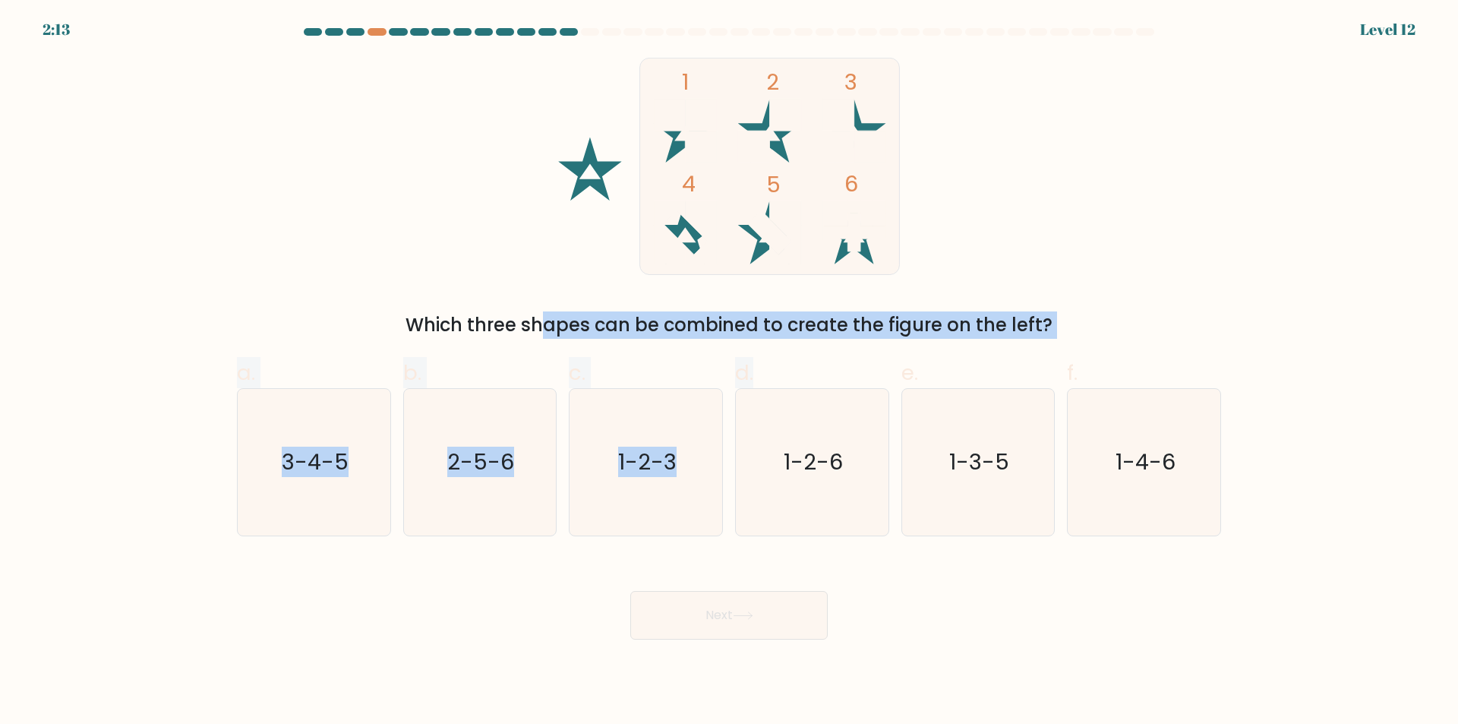
drag, startPoint x: 410, startPoint y: 337, endPoint x: 797, endPoint y: 342, distance: 386.6
click at [797, 342] on form at bounding box center [729, 333] width 1458 height 611
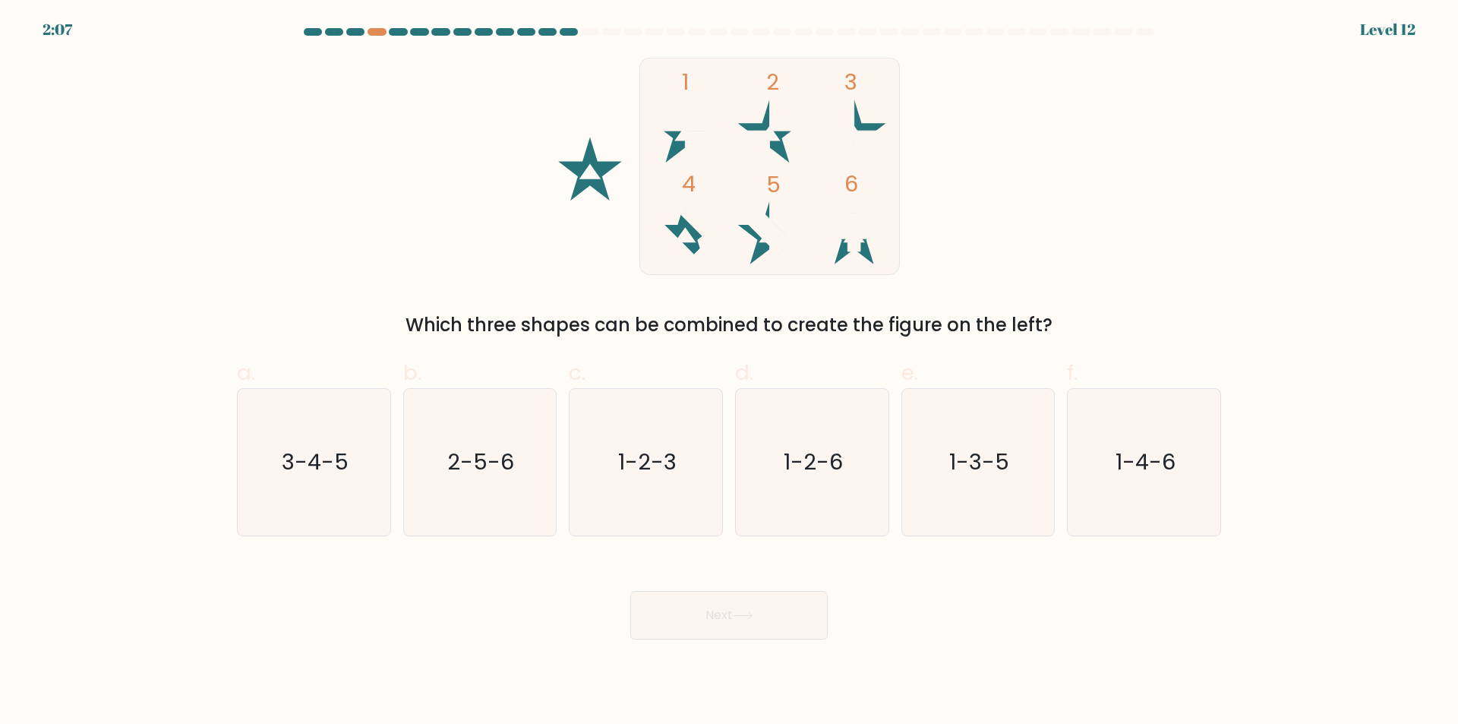
click at [1084, 219] on div "1 2 3 4 5 6 Which three shapes can be combined to create the figure on the left?" at bounding box center [729, 198] width 1002 height 281
click at [255, 480] on icon "3-4-5" at bounding box center [314, 462] width 147 height 147
click at [729, 372] on input "a. 3-4-5" at bounding box center [729, 367] width 1 height 10
radio input "true"
click at [788, 615] on button "Next" at bounding box center [728, 615] width 197 height 49
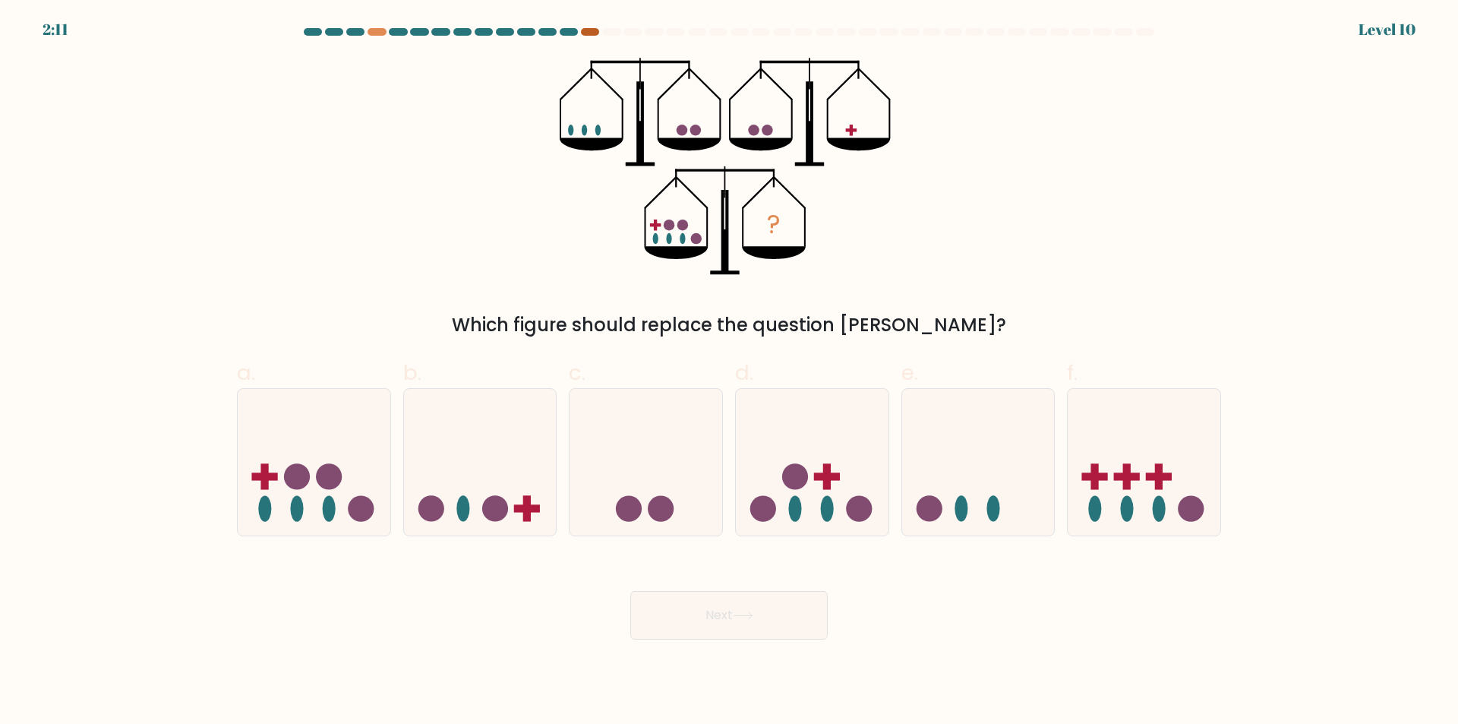
click at [595, 30] on div at bounding box center [590, 32] width 18 height 8
click at [806, 428] on icon at bounding box center [812, 462] width 153 height 126
click at [730, 372] on input "d." at bounding box center [729, 367] width 1 height 10
radio input "true"
click at [744, 595] on button "Next" at bounding box center [728, 615] width 197 height 49
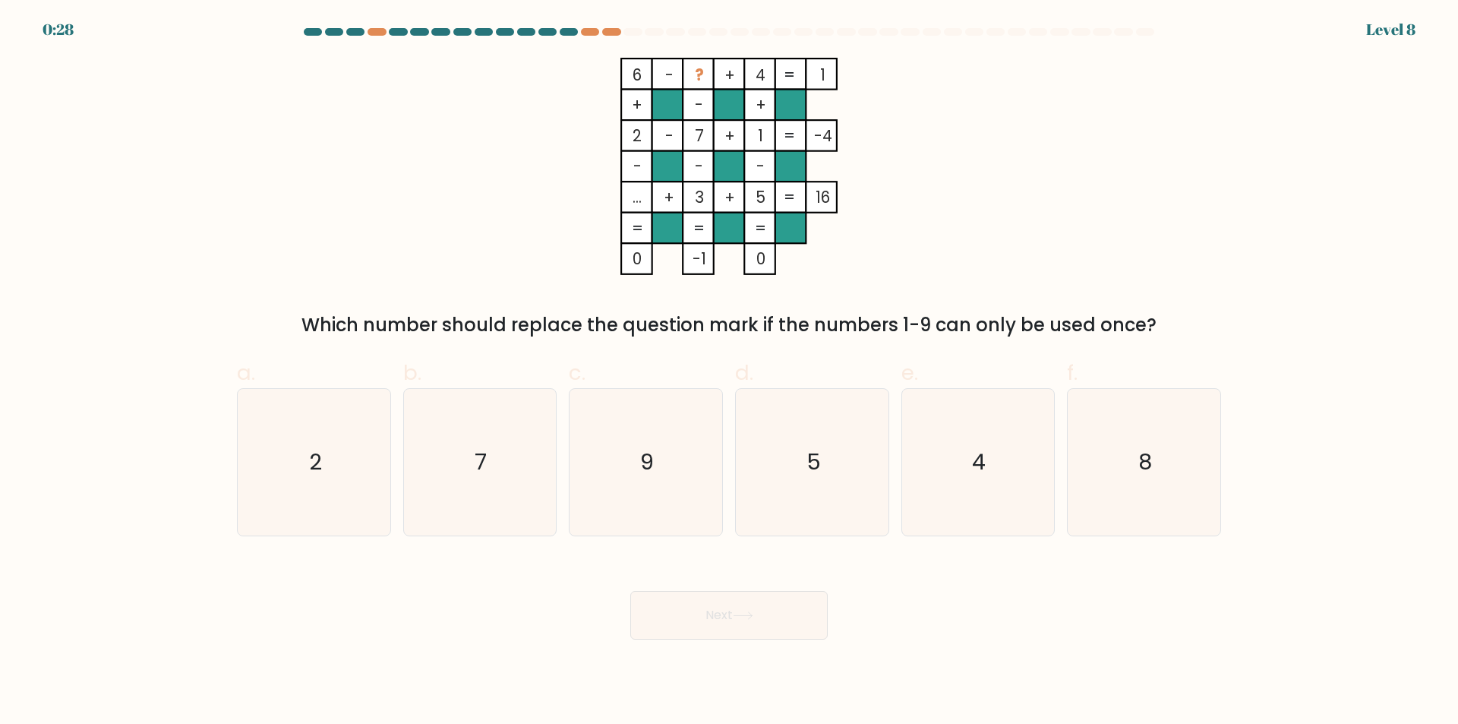
drag, startPoint x: 44, startPoint y: 19, endPoint x: 104, endPoint y: 23, distance: 60.1
click at [104, 23] on div "0:28 Level 8" at bounding box center [729, 20] width 1458 height 41
click at [519, 470] on icon "7" at bounding box center [479, 462] width 147 height 147
click at [729, 372] on input "b. 7" at bounding box center [729, 367] width 1 height 10
radio input "true"
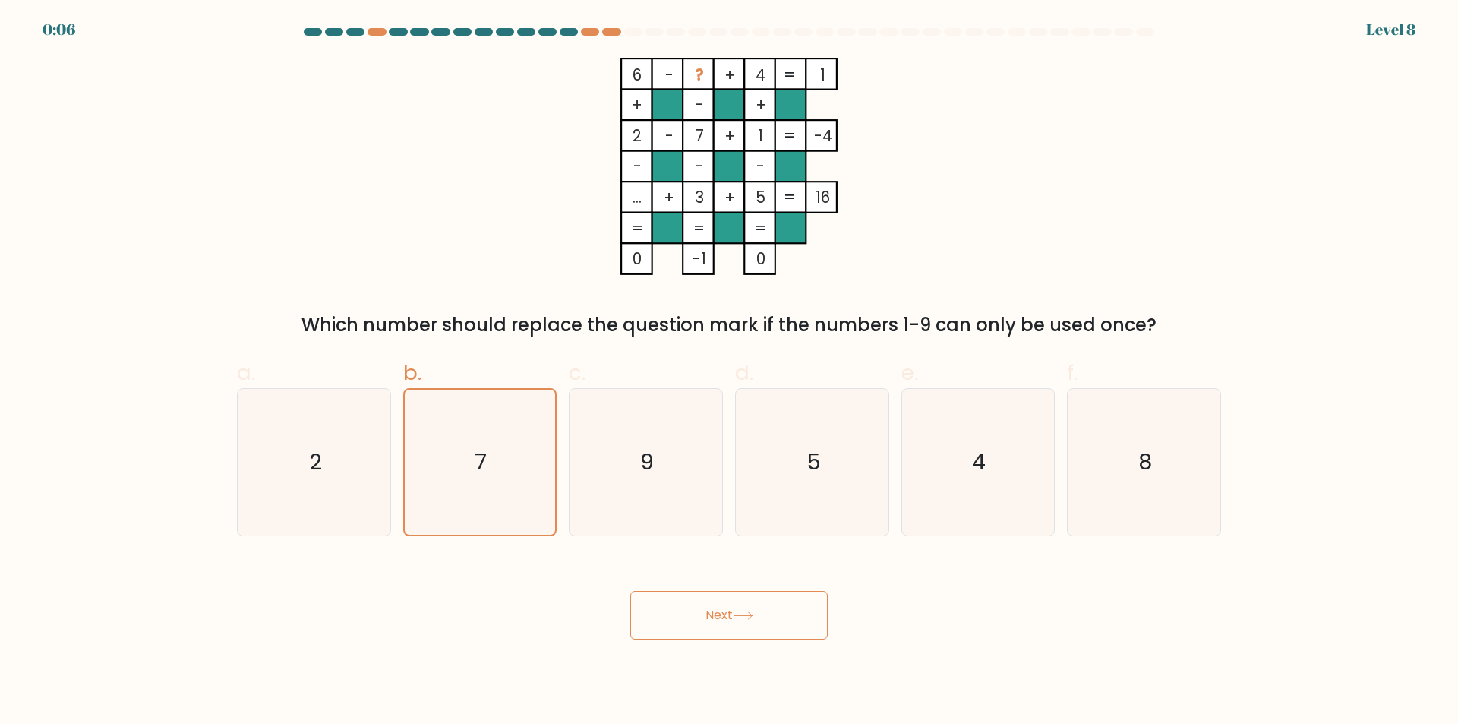
click at [728, 620] on button "Next" at bounding box center [728, 615] width 197 height 49
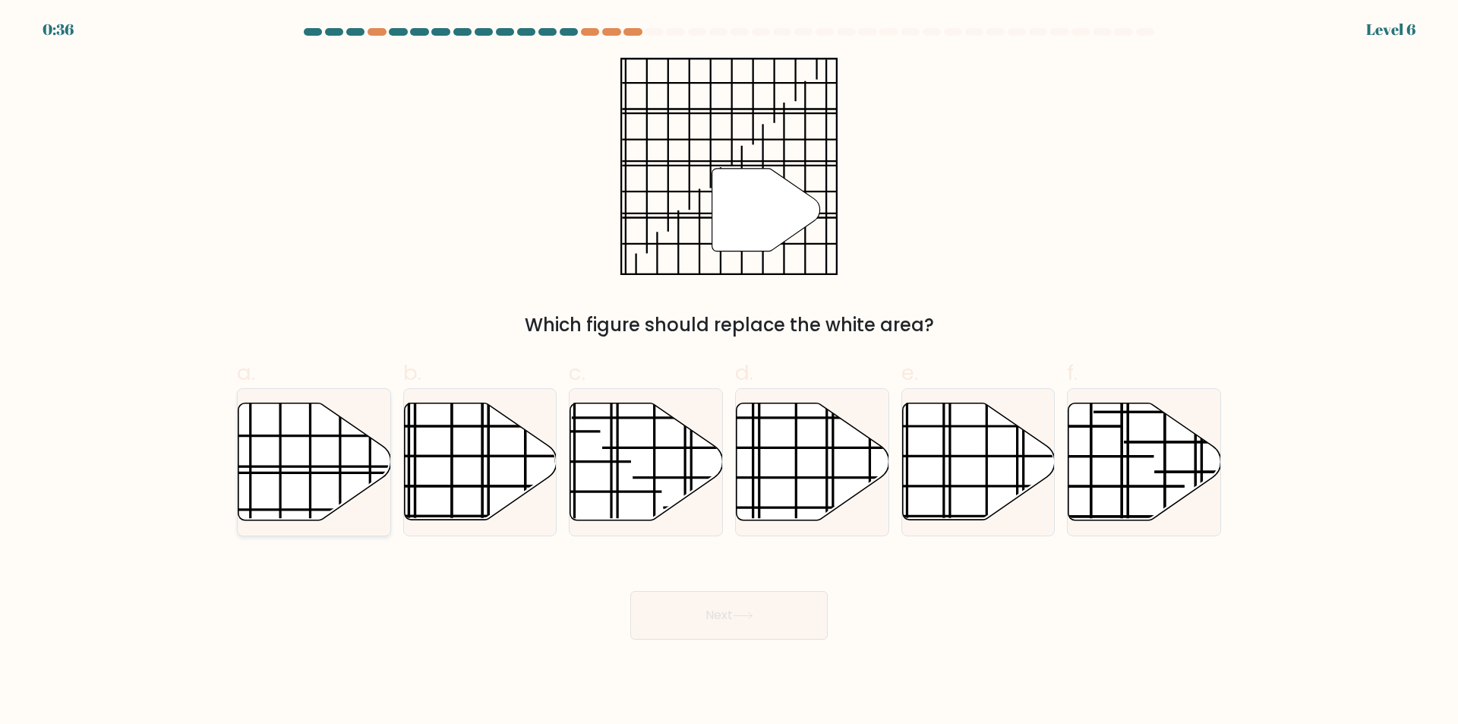
click at [320, 452] on icon at bounding box center [314, 461] width 153 height 117
click at [729, 372] on input "a." at bounding box center [729, 367] width 1 height 10
radio input "true"
click at [734, 614] on button "Next" at bounding box center [728, 615] width 197 height 49
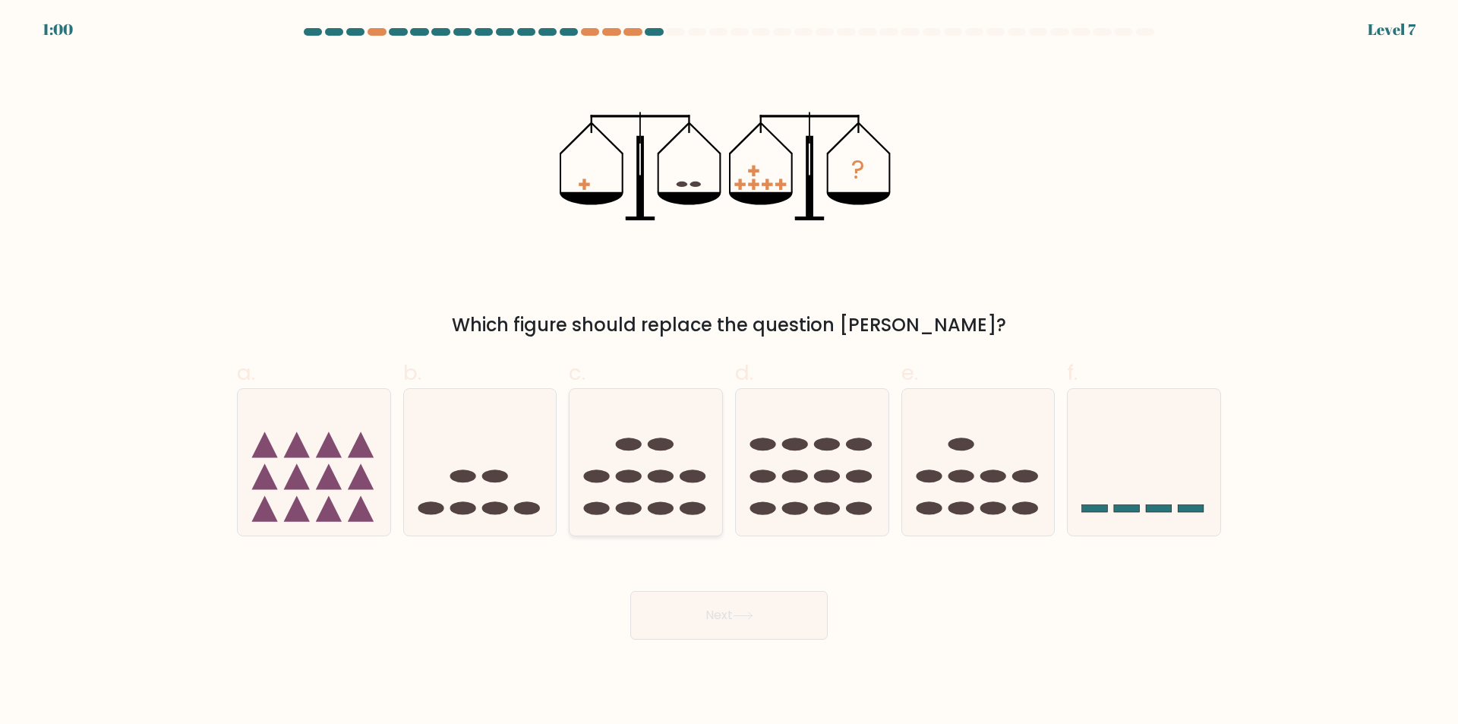
click at [660, 468] on icon at bounding box center [646, 462] width 153 height 126
click at [729, 372] on input "c." at bounding box center [729, 367] width 1 height 10
radio input "true"
click at [715, 619] on button "Next" at bounding box center [728, 615] width 197 height 49
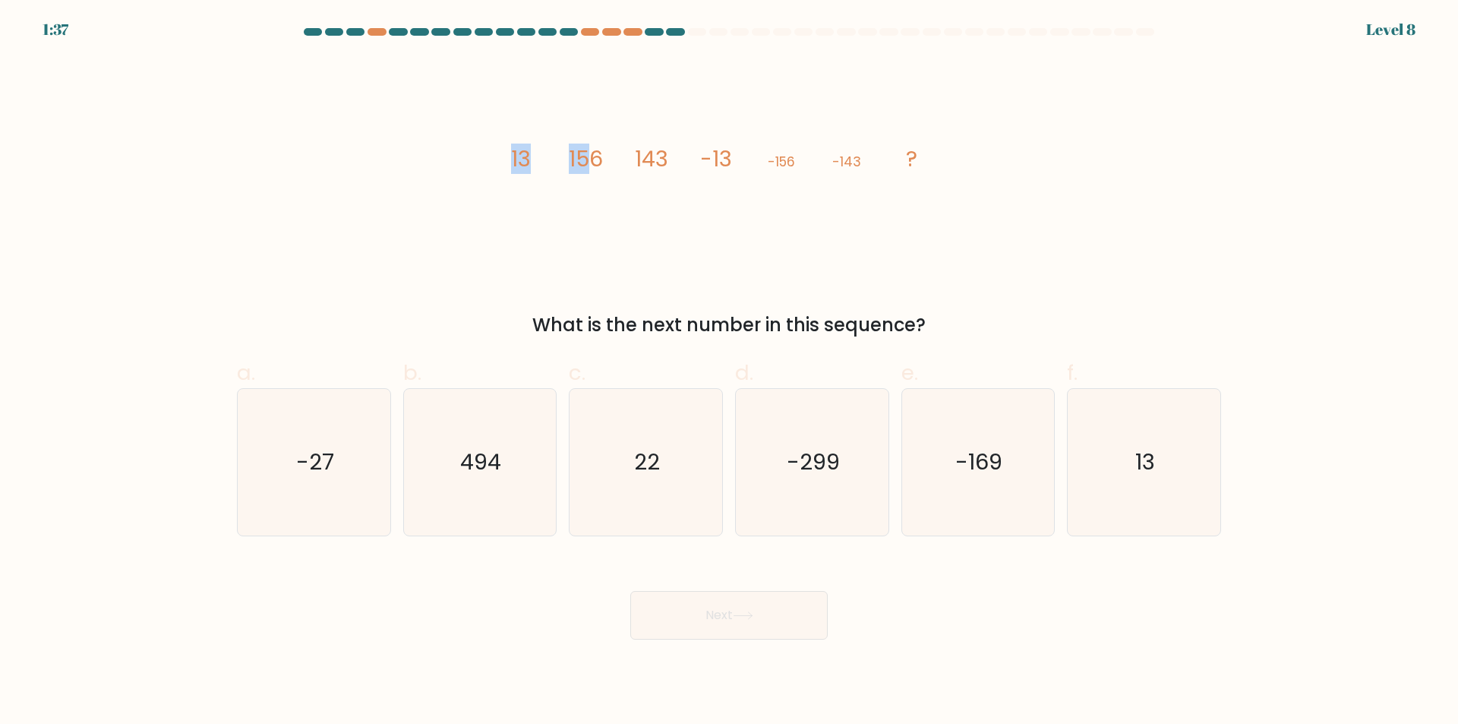
drag, startPoint x: 502, startPoint y: 157, endPoint x: 592, endPoint y: 159, distance: 89.6
click at [592, 159] on icon "image/svg+xml 13 156 143 -13 -156 -143 ?" at bounding box center [729, 166] width 456 height 217
click at [673, 235] on icon "image/svg+xml 13 156 143 -13 -156 -143 ?" at bounding box center [729, 166] width 456 height 217
drag, startPoint x: 575, startPoint y: 156, endPoint x: 691, endPoint y: 163, distance: 116.4
click at [691, 163] on icon "image/svg+xml 13 156 143 -13 -156 -143 ?" at bounding box center [729, 166] width 456 height 217
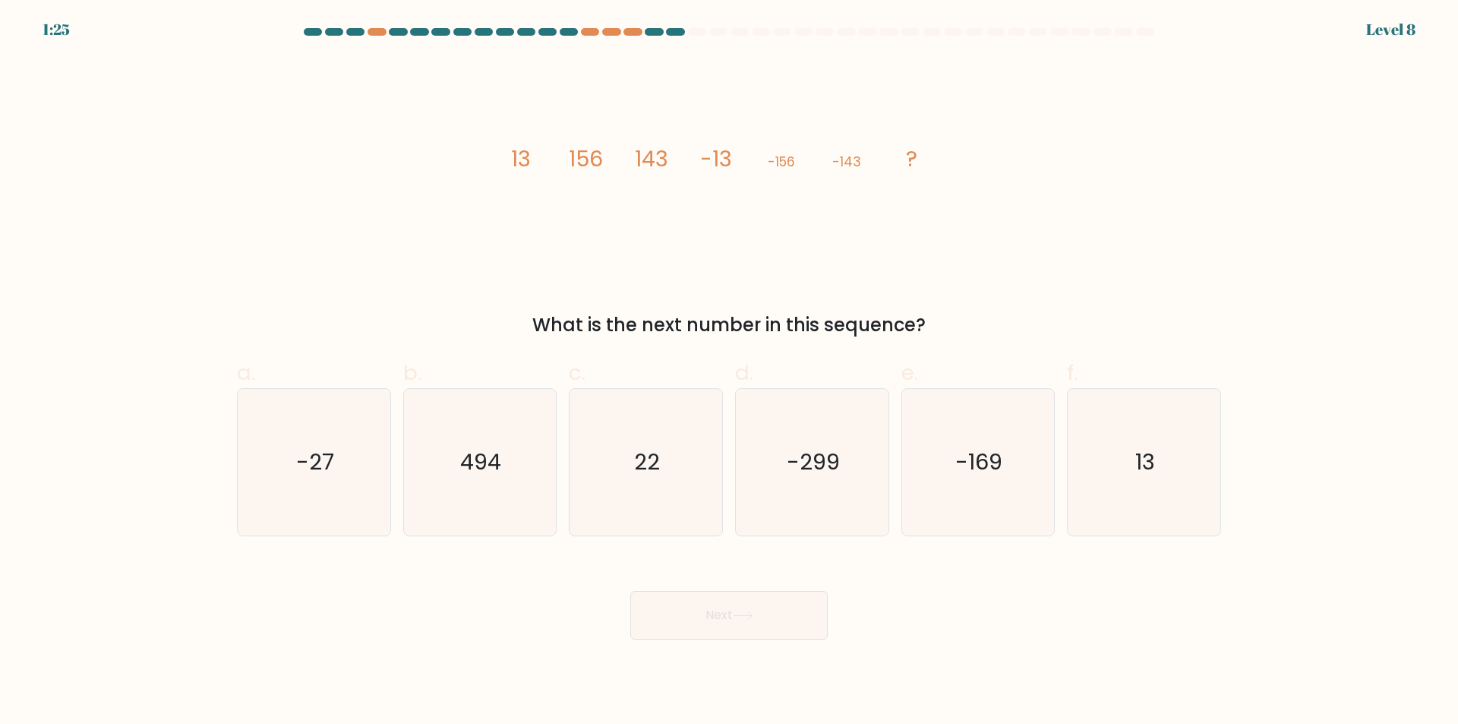
drag, startPoint x: 863, startPoint y: 243, endPoint x: 816, endPoint y: 194, distance: 67.7
click at [861, 244] on icon "image/svg+xml 13 156 143 -13 -156 -143 ?" at bounding box center [729, 166] width 456 height 217
drag, startPoint x: 776, startPoint y: 159, endPoint x: 881, endPoint y: 158, distance: 104.8
click at [881, 158] on icon "image/svg+xml 13 156 143 -13 -156 -143 ?" at bounding box center [729, 166] width 456 height 217
click at [884, 207] on icon "image/svg+xml 13 156 143 -13 -156 -143 ?" at bounding box center [729, 166] width 456 height 217
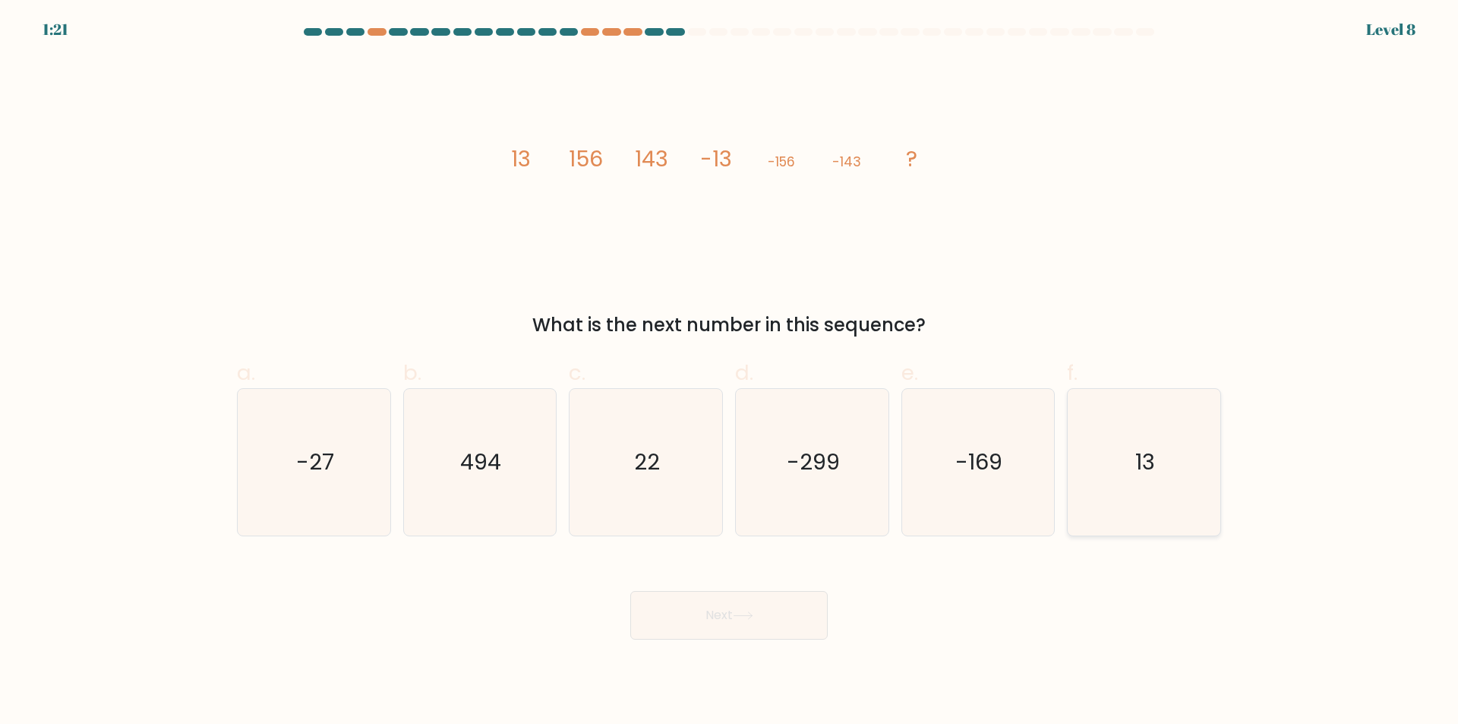
click at [1132, 433] on icon "13" at bounding box center [1144, 462] width 147 height 147
click at [730, 372] on input "f. 13" at bounding box center [729, 367] width 1 height 10
radio input "true"
click at [745, 624] on button "Next" at bounding box center [728, 615] width 197 height 49
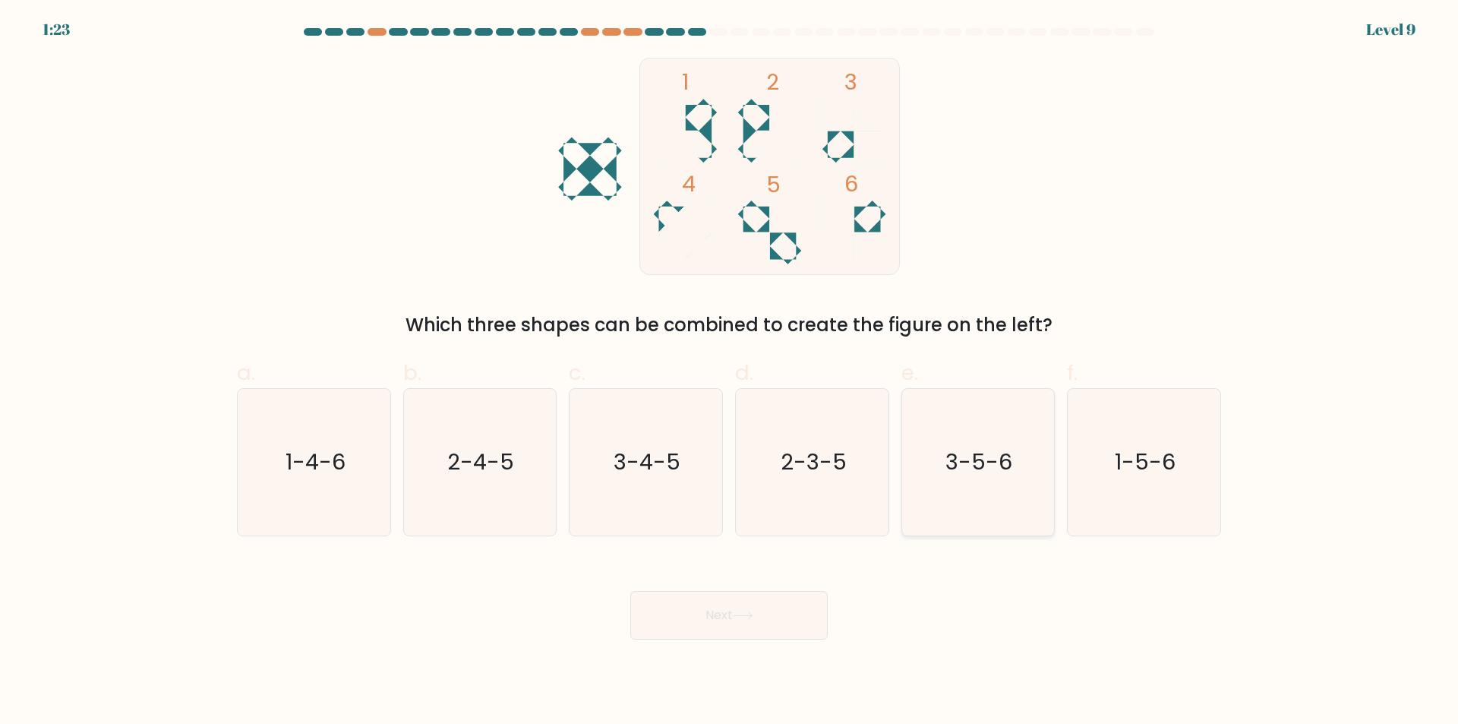
click at [961, 491] on icon "3-5-6" at bounding box center [977, 462] width 147 height 147
click at [730, 372] on input "e. 3-5-6" at bounding box center [729, 367] width 1 height 10
radio input "true"
click at [760, 611] on button "Next" at bounding box center [728, 615] width 197 height 49
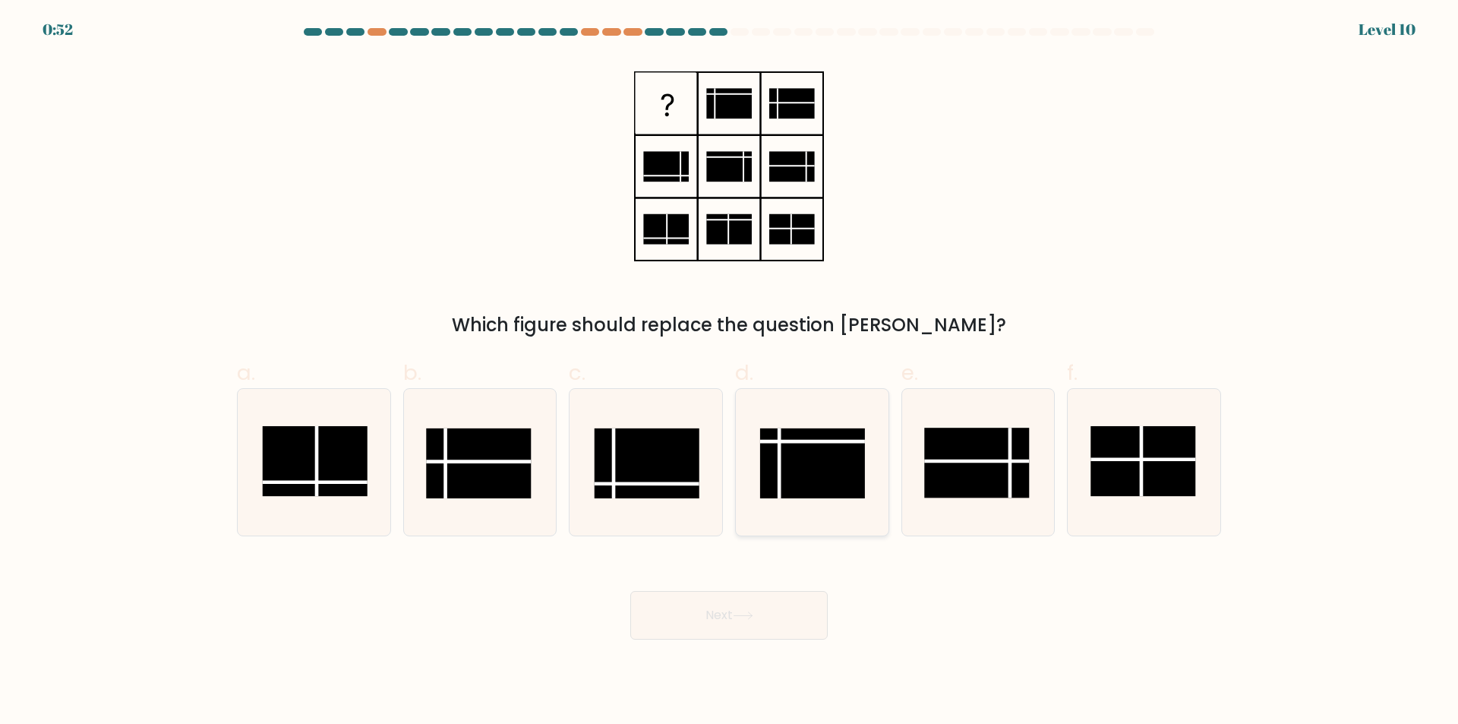
click at [786, 450] on rect at bounding box center [812, 463] width 105 height 70
click at [730, 372] on input "d." at bounding box center [729, 367] width 1 height 10
radio input "true"
click at [737, 623] on button "Next" at bounding box center [728, 615] width 197 height 49
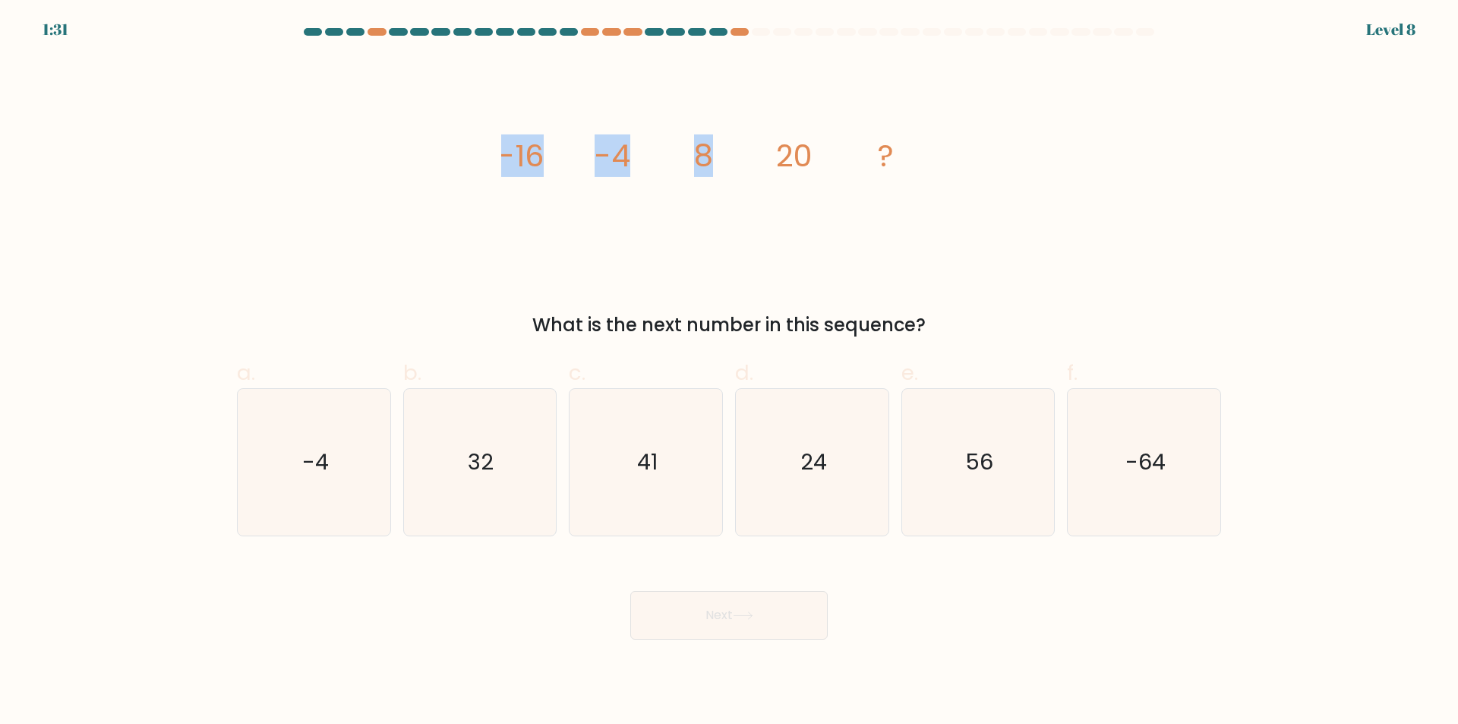
drag, startPoint x: 604, startPoint y: 147, endPoint x: 769, endPoint y: 194, distance: 171.4
click at [734, 144] on div "image/svg+xml -16 -4 8 20 ? What is the next number in this sequence?" at bounding box center [729, 198] width 1002 height 281
click at [772, 224] on icon "image/svg+xml -16 -4 8 20 ?" at bounding box center [729, 166] width 456 height 217
drag, startPoint x: 732, startPoint y: 155, endPoint x: 757, endPoint y: 155, distance: 25.1
click at [757, 155] on icon "image/svg+xml -16 -4 8 20 ?" at bounding box center [729, 166] width 456 height 217
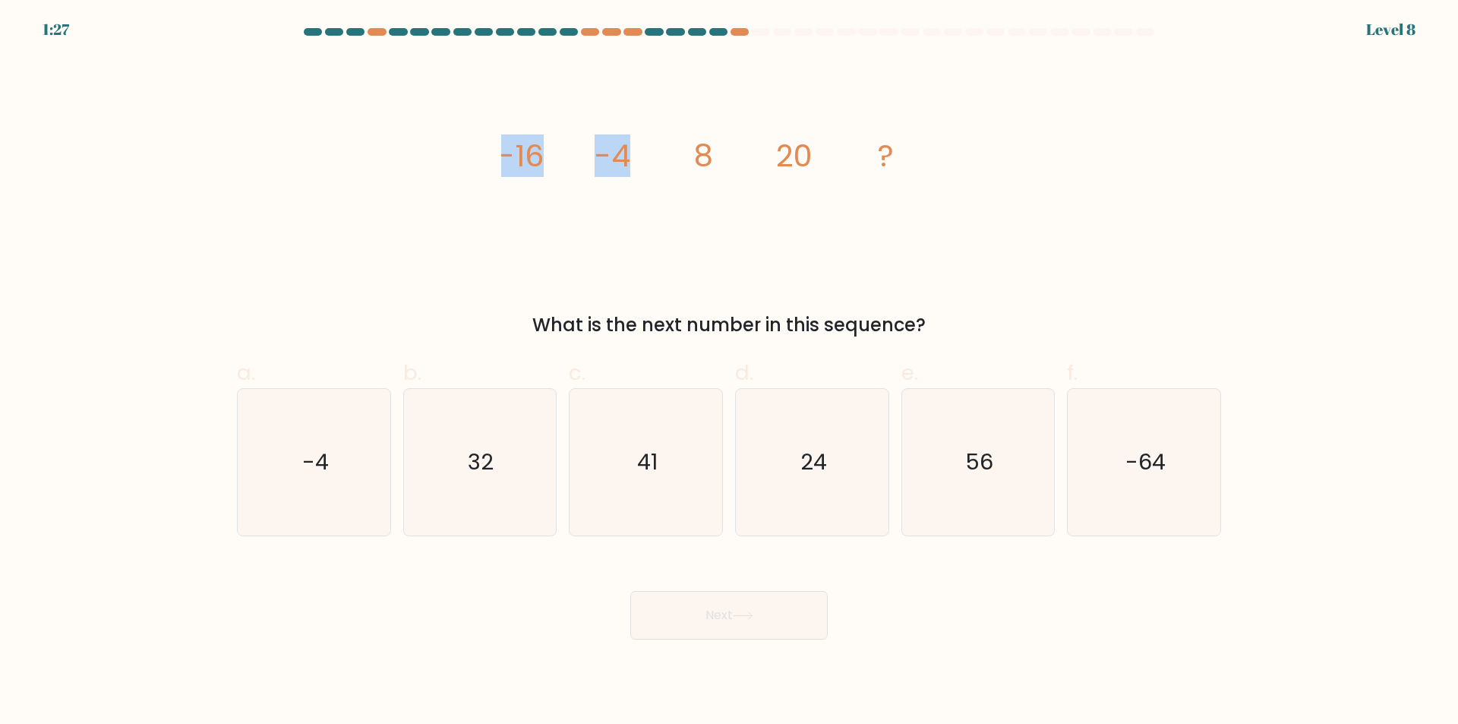
drag, startPoint x: 482, startPoint y: 156, endPoint x: 659, endPoint y: 163, distance: 177.1
click at [633, 156] on div "image/svg+xml -16 -4 8 20 ? What is the next number in this sequence?" at bounding box center [729, 198] width 1002 height 281
drag, startPoint x: 793, startPoint y: 150, endPoint x: 959, endPoint y: 148, distance: 166.3
click at [959, 148] on div "image/svg+xml -16 -4 8 20 ? What is the next number in this sequence?" at bounding box center [729, 198] width 1002 height 281
click at [782, 245] on icon "image/svg+xml -16 -4 8 20 ?" at bounding box center [729, 166] width 456 height 217
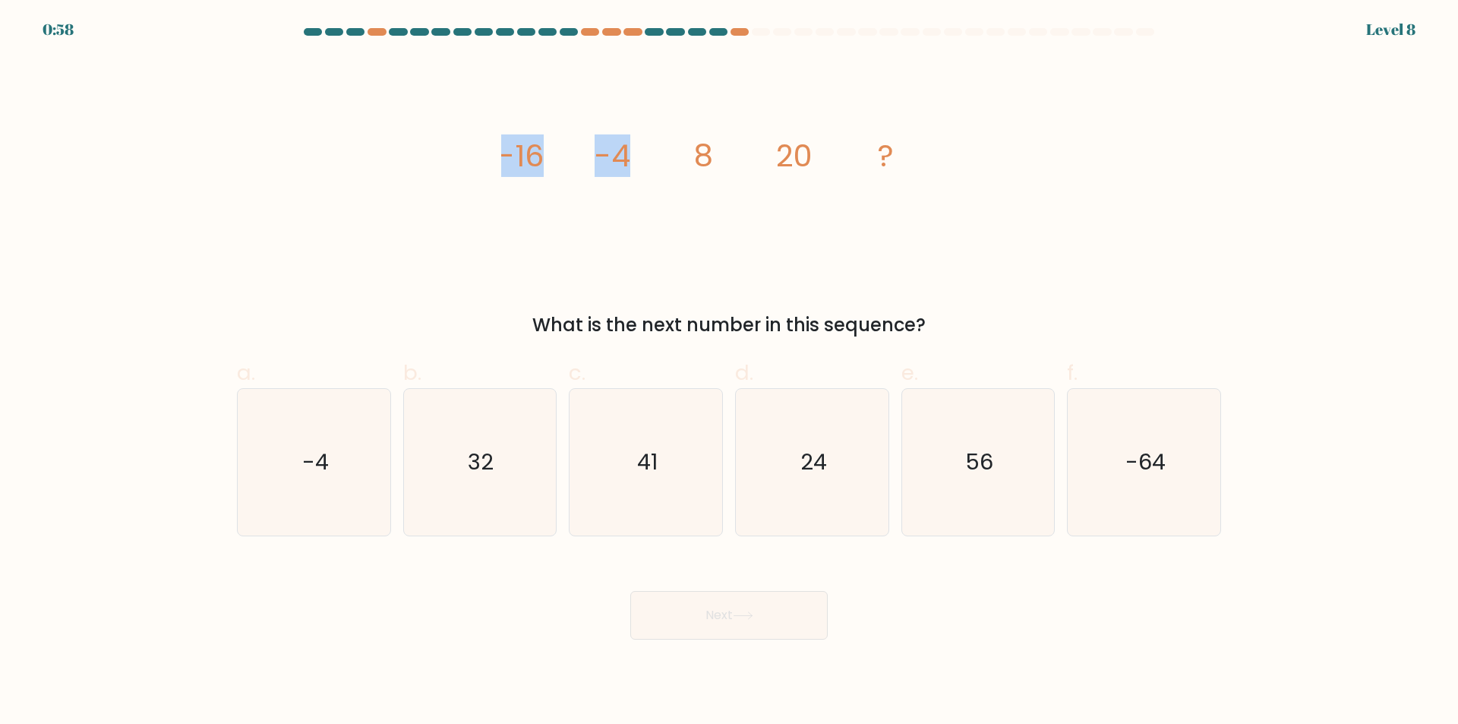
drag, startPoint x: 503, startPoint y: 153, endPoint x: 648, endPoint y: 147, distance: 144.5
click at [648, 147] on div "image/svg+xml -16 -4 8 20 ? What is the next number in this sequence?" at bounding box center [729, 198] width 1002 height 281
drag, startPoint x: 781, startPoint y: 161, endPoint x: 808, endPoint y: 159, distance: 26.7
click at [808, 159] on tspan "20" at bounding box center [794, 155] width 36 height 43
drag, startPoint x: 503, startPoint y: 147, endPoint x: 709, endPoint y: 180, distance: 208.5
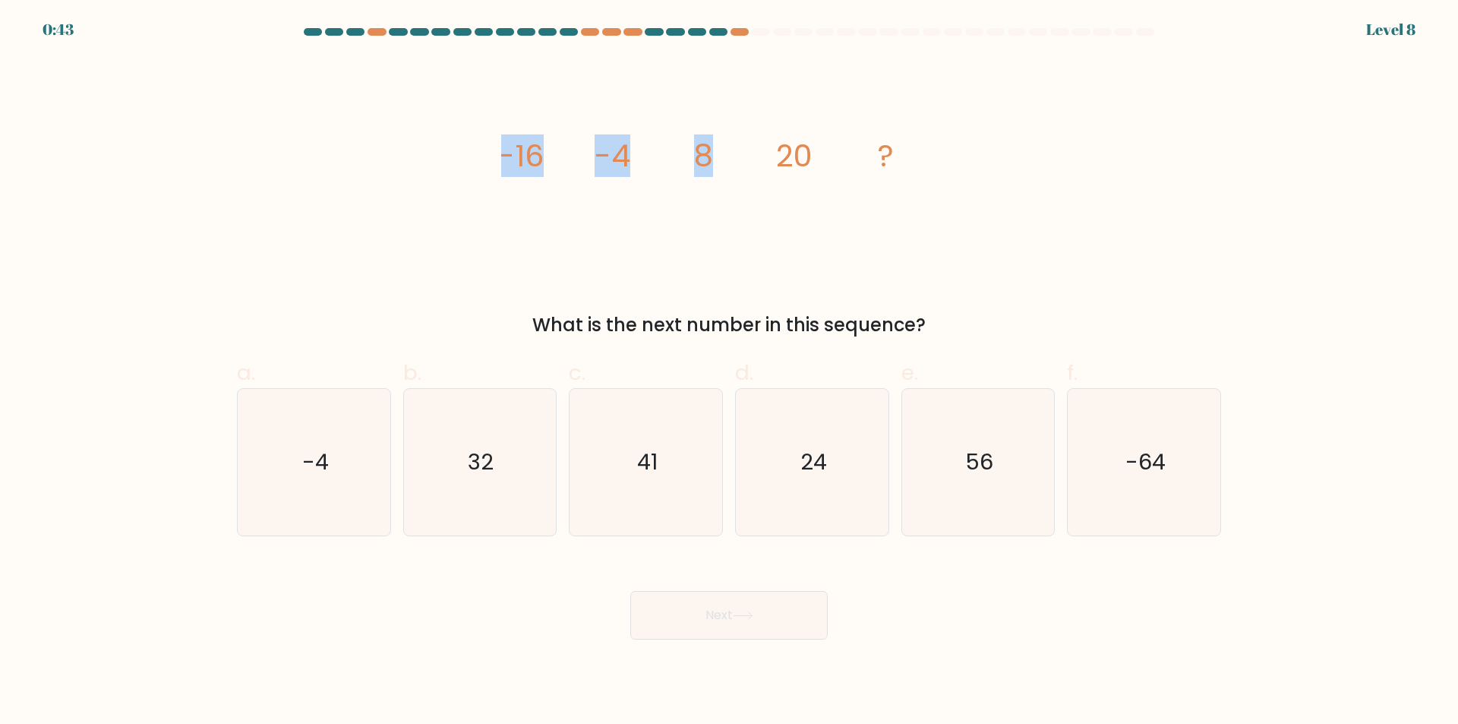
click at [709, 180] on icon "image/svg+xml -16 -4 8 20 ?" at bounding box center [729, 166] width 456 height 217
click at [680, 229] on icon "image/svg+xml -16 -4 8 20 ?" at bounding box center [729, 166] width 456 height 217
drag, startPoint x: 608, startPoint y: 156, endPoint x: 712, endPoint y: 154, distance: 103.3
click at [712, 154] on g "-16 -4 8 20 ?" at bounding box center [696, 155] width 396 height 43
click at [768, 192] on icon "image/svg+xml -16 -4 8 20 ?" at bounding box center [729, 166] width 456 height 217
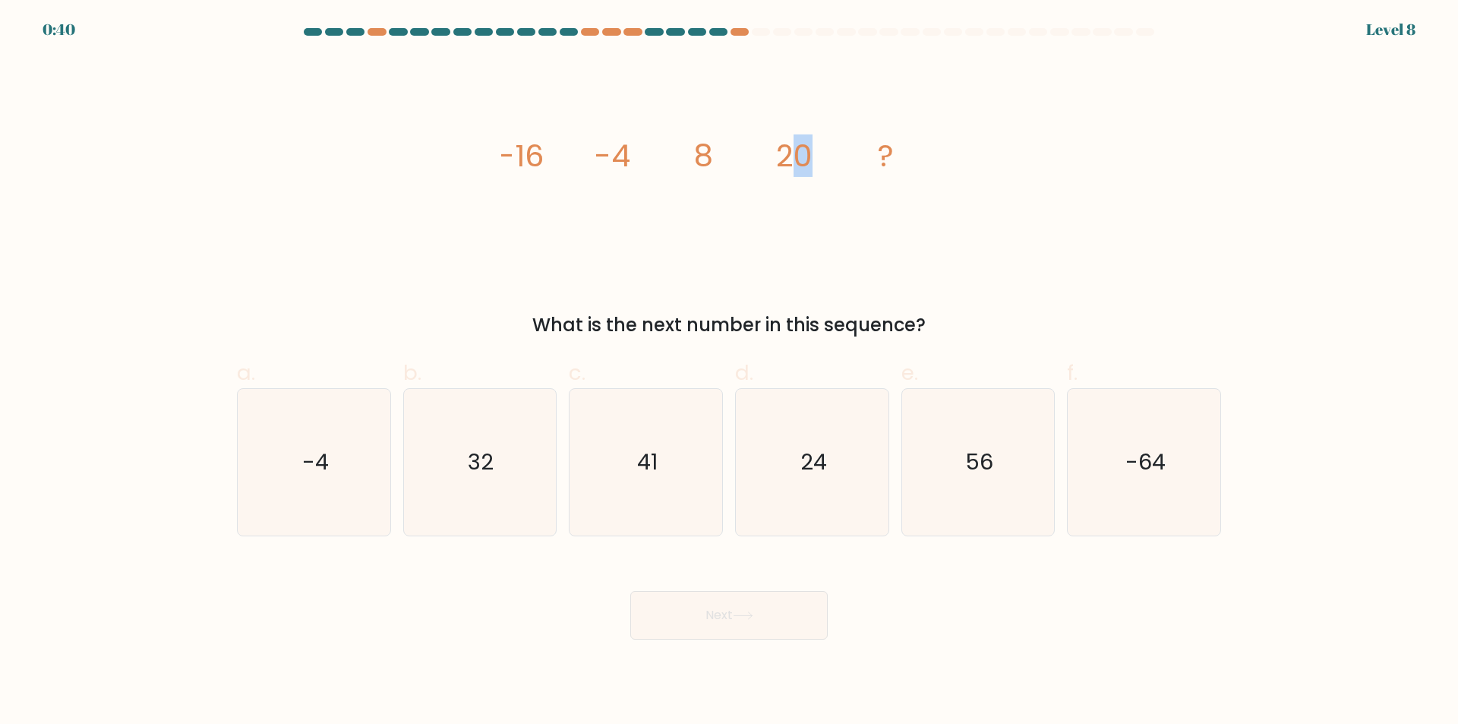
drag, startPoint x: 786, startPoint y: 156, endPoint x: 816, endPoint y: 156, distance: 29.6
click at [816, 156] on icon "image/svg+xml -16 -4 8 20 ?" at bounding box center [729, 166] width 456 height 217
click at [817, 189] on icon "image/svg+xml -16 -4 8 20 ?" at bounding box center [729, 166] width 456 height 217
click at [525, 478] on icon "32" at bounding box center [479, 462] width 147 height 147
click at [729, 372] on input "b. 32" at bounding box center [729, 367] width 1 height 10
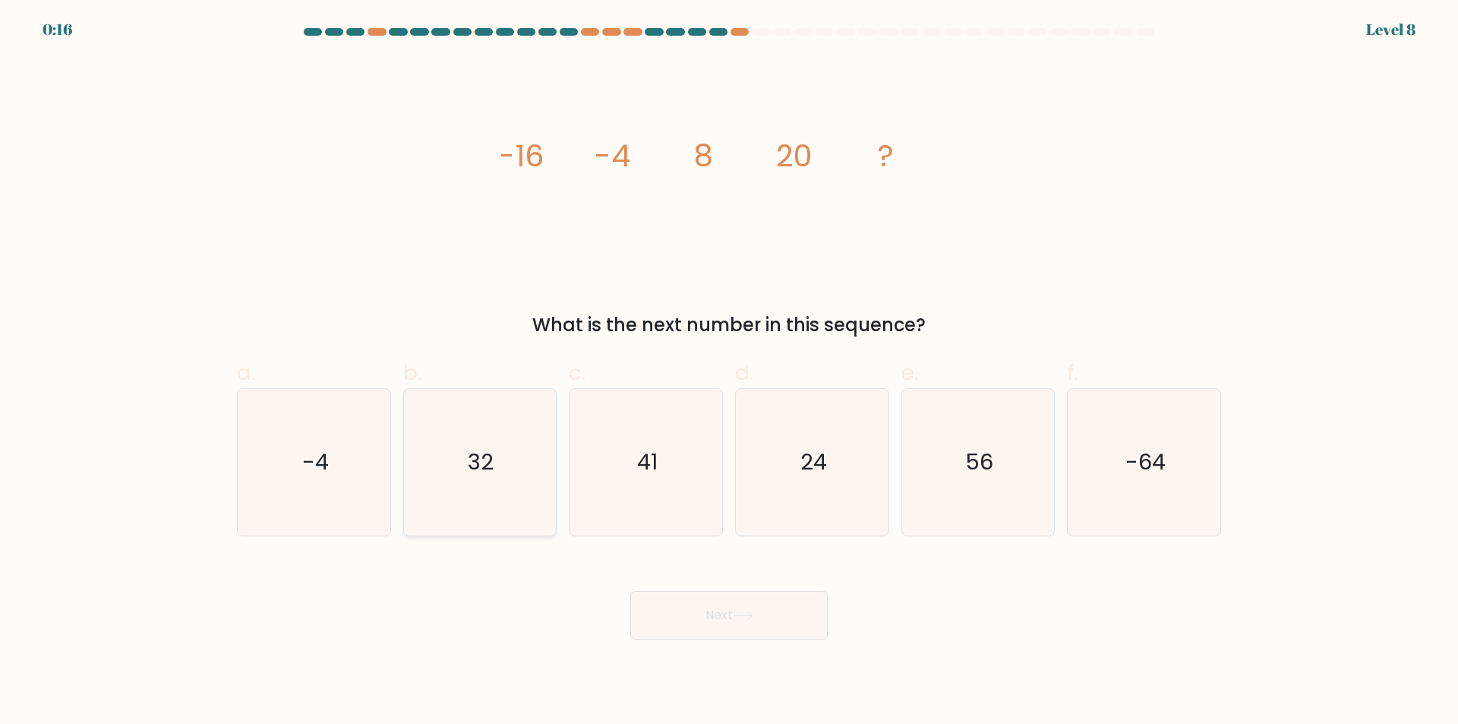
radio input "true"
click at [704, 625] on button "Next" at bounding box center [728, 615] width 197 height 49
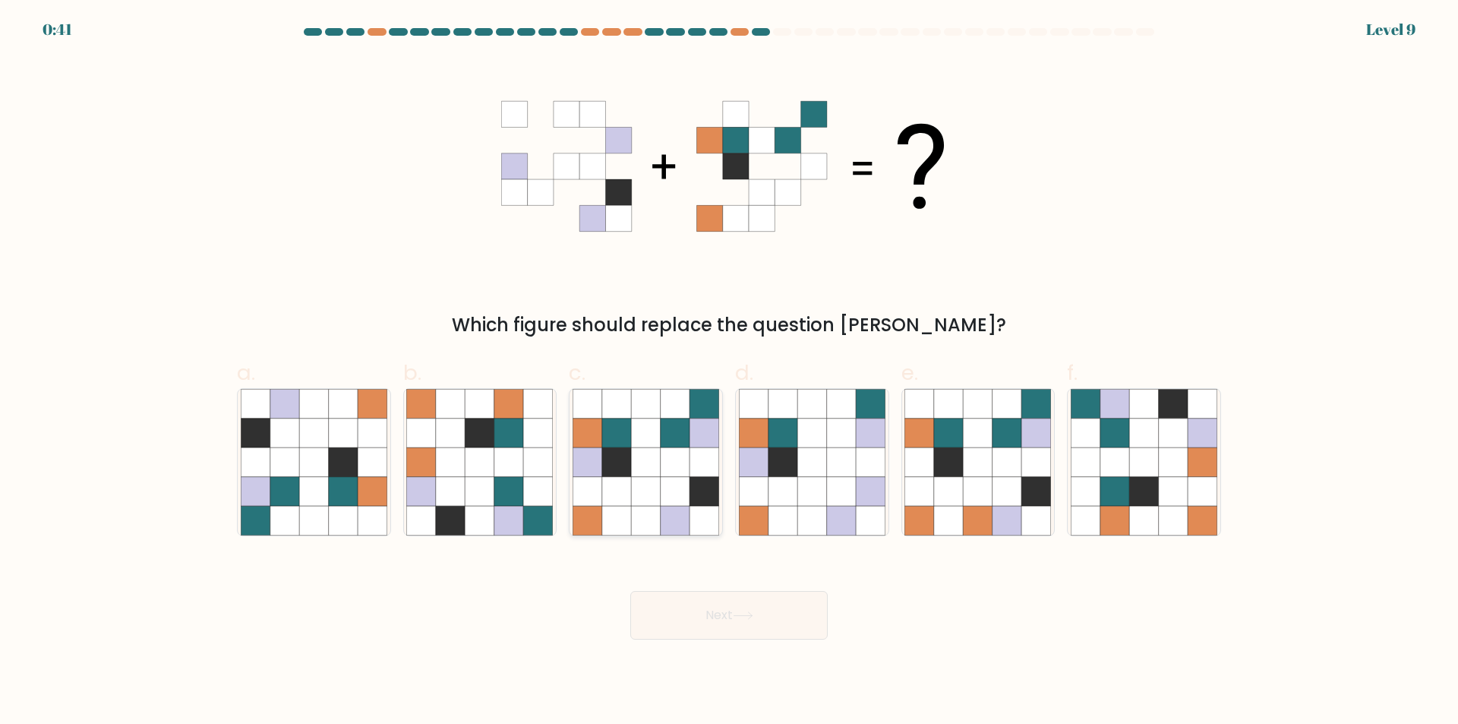
click at [664, 496] on icon at bounding box center [675, 491] width 29 height 29
click at [729, 372] on input "c." at bounding box center [729, 367] width 1 height 10
radio input "true"
click at [716, 624] on button "Next" at bounding box center [728, 615] width 197 height 49
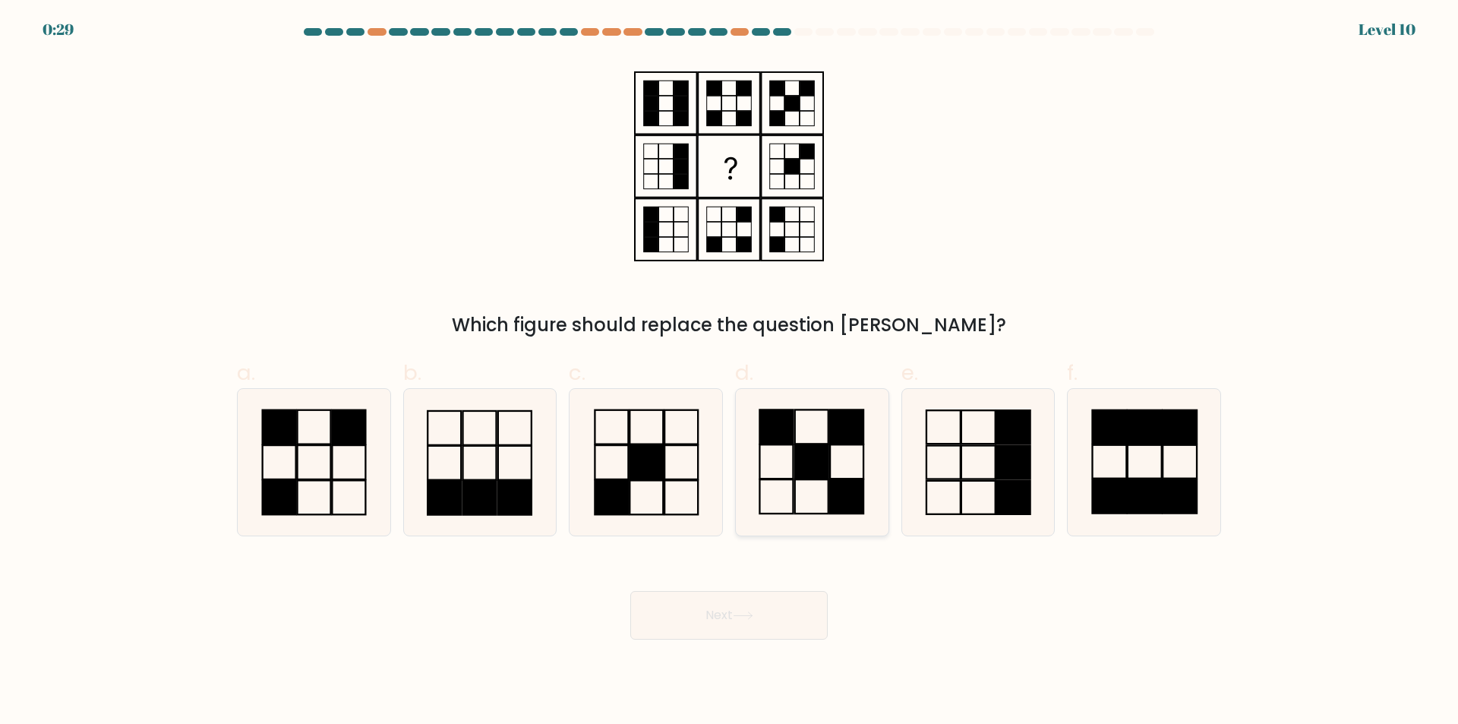
click at [835, 464] on icon at bounding box center [812, 462] width 147 height 147
click at [730, 372] on input "d." at bounding box center [729, 367] width 1 height 10
radio input "true"
click at [739, 614] on icon at bounding box center [743, 615] width 21 height 8
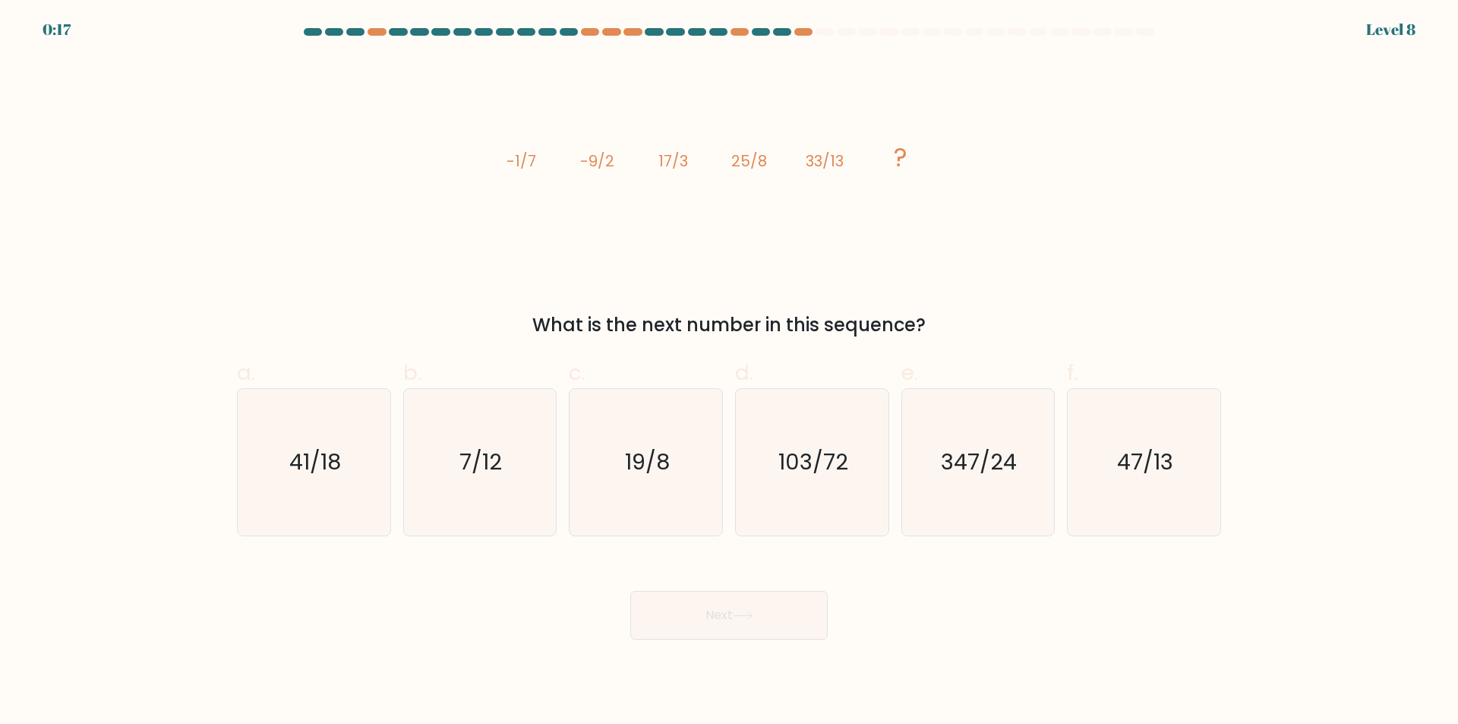
click at [1308, 560] on form at bounding box center [729, 333] width 1458 height 611
click at [848, 493] on icon "103/72" at bounding box center [812, 462] width 147 height 147
click at [730, 372] on input "d. 103/72" at bounding box center [729, 367] width 1 height 10
radio input "true"
click at [772, 620] on button "Next" at bounding box center [728, 615] width 197 height 49
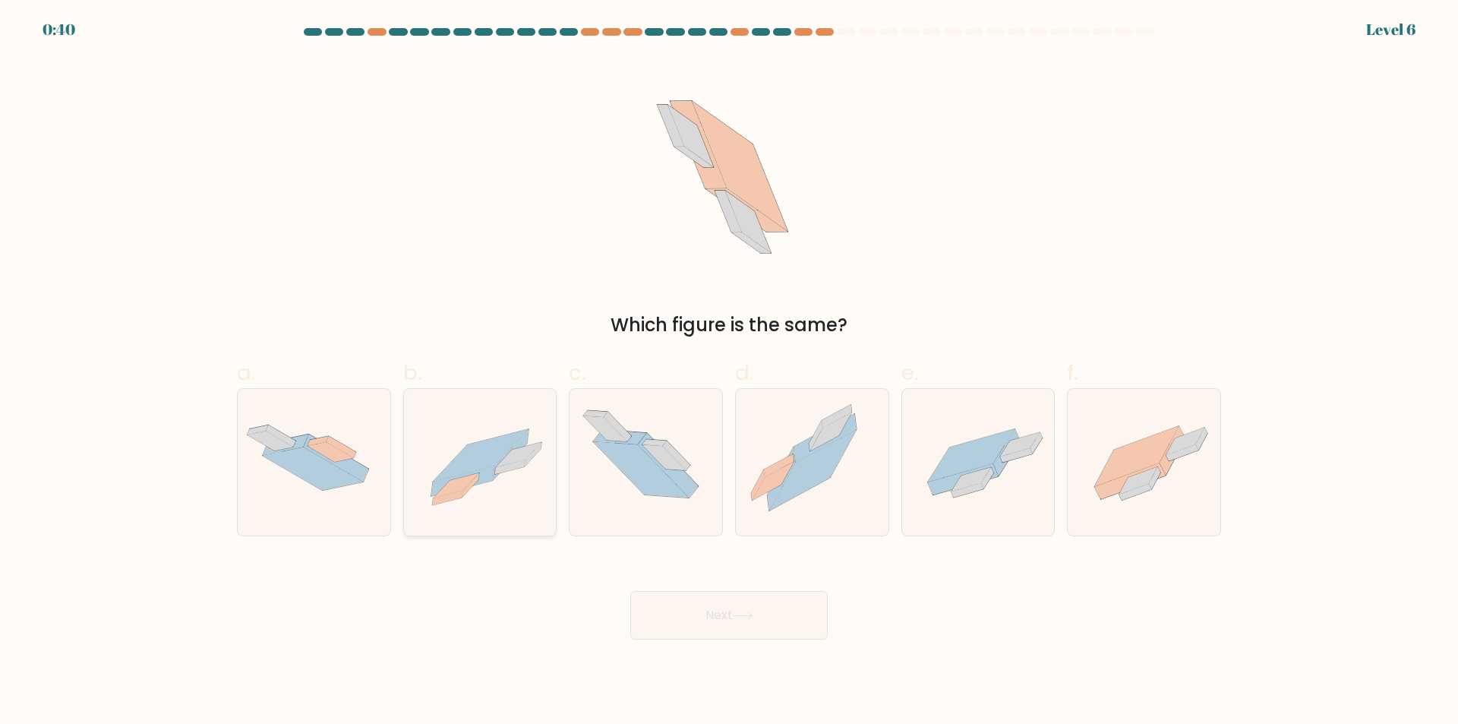
click at [498, 480] on icon at bounding box center [480, 462] width 153 height 109
click at [729, 372] on input "b." at bounding box center [729, 367] width 1 height 10
radio input "true"
click at [752, 618] on icon at bounding box center [743, 615] width 18 height 7
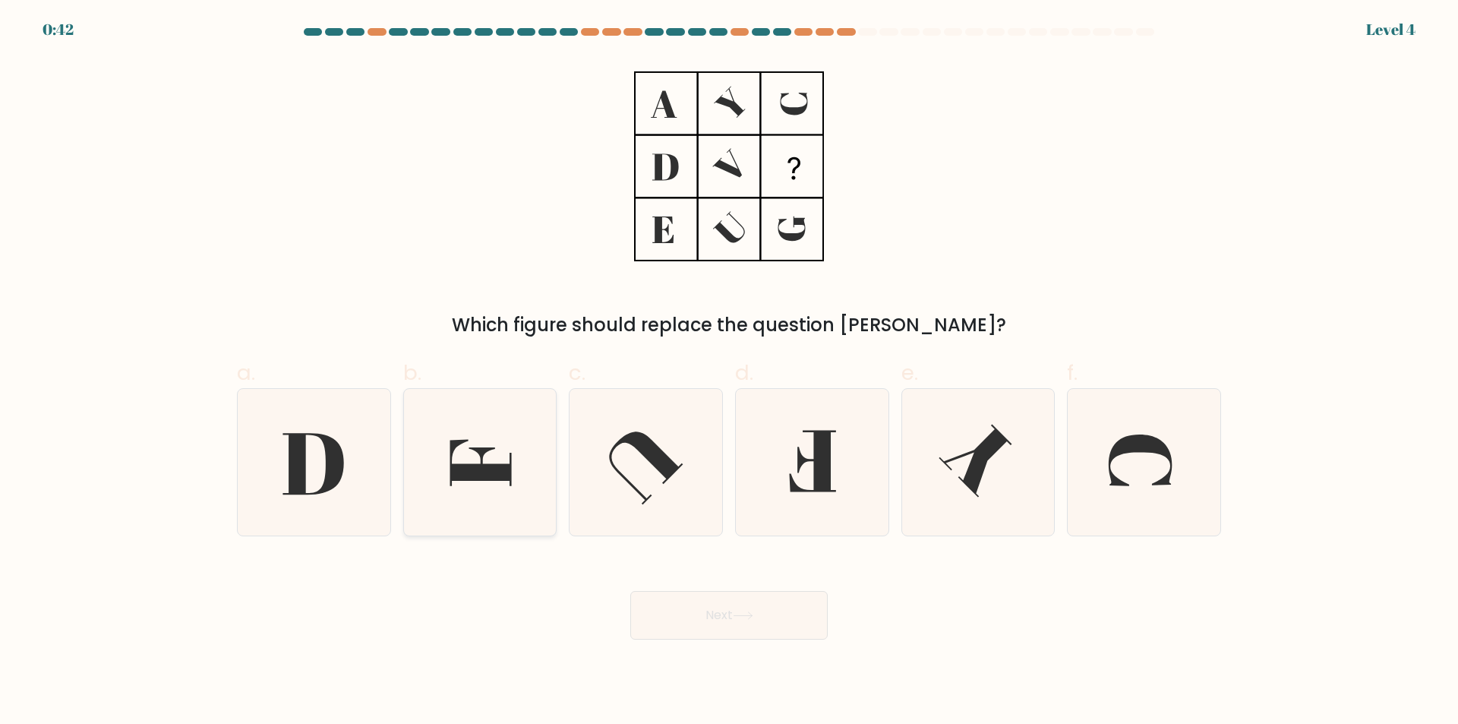
click at [496, 472] on icon at bounding box center [481, 463] width 62 height 46
click at [729, 372] on input "b." at bounding box center [729, 367] width 1 height 10
radio input "true"
click at [683, 623] on button "Next" at bounding box center [728, 615] width 197 height 49
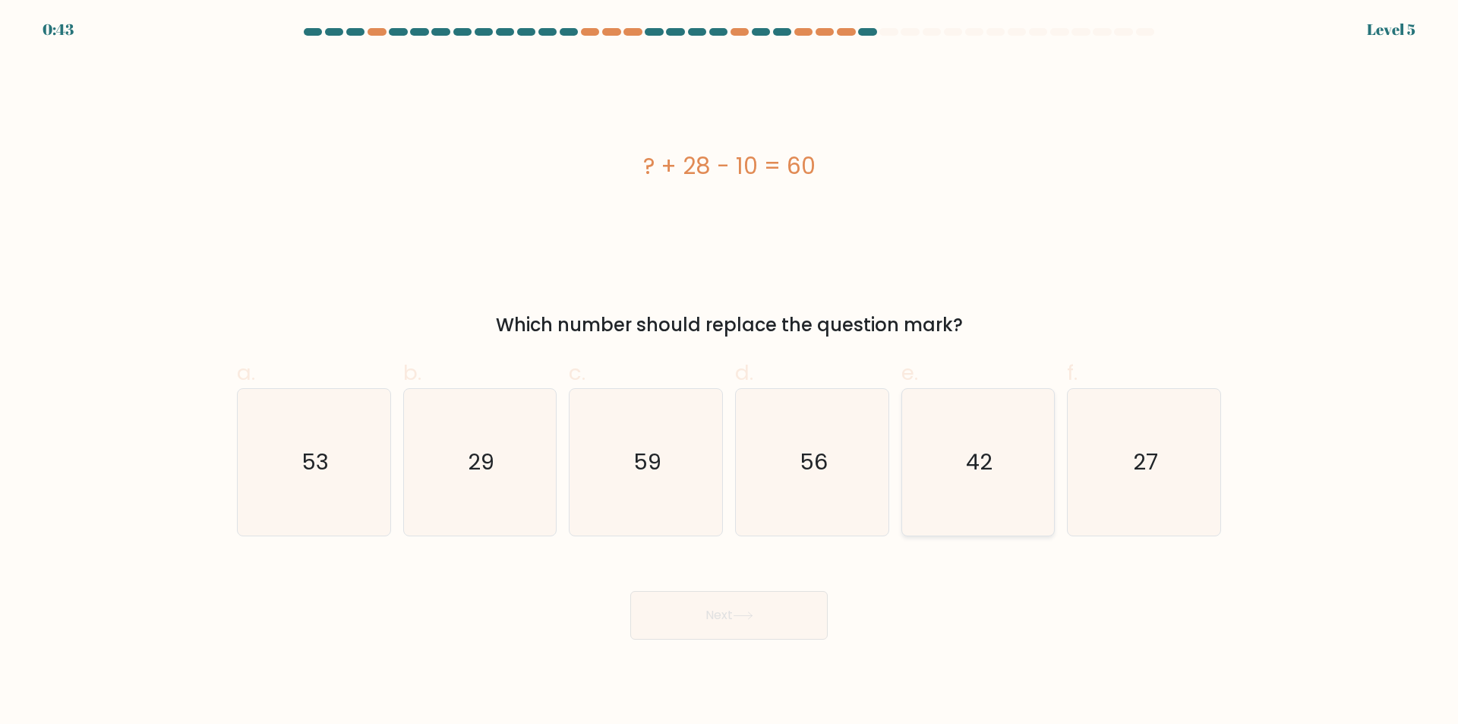
click at [982, 453] on text "42" at bounding box center [979, 462] width 27 height 30
click at [730, 372] on input "e. 42" at bounding box center [729, 367] width 1 height 10
radio input "true"
click at [751, 632] on button "Next" at bounding box center [728, 615] width 197 height 49
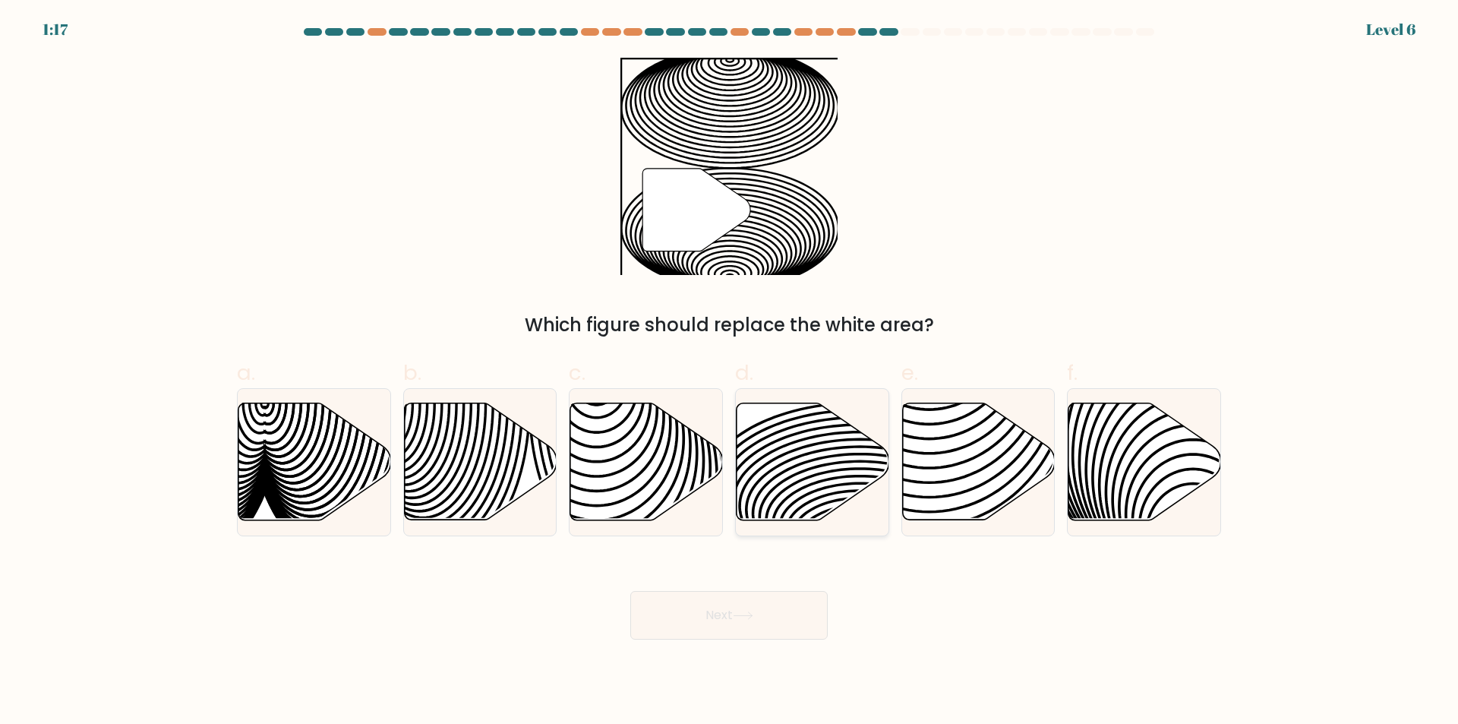
click at [829, 453] on icon at bounding box center [813, 461] width 153 height 117
click at [730, 372] on input "d." at bounding box center [729, 367] width 1 height 10
radio input "true"
click at [709, 621] on button "Next" at bounding box center [728, 615] width 197 height 49
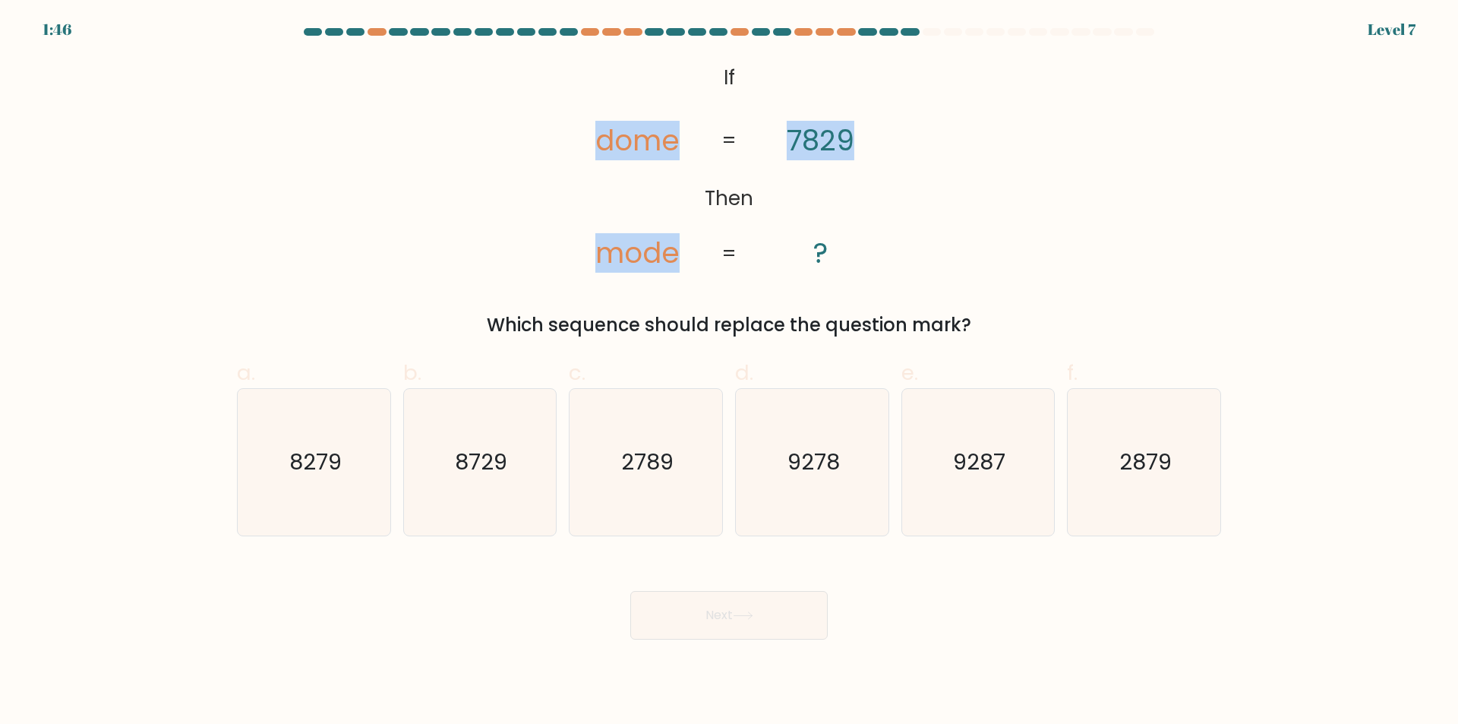
drag, startPoint x: 618, startPoint y: 137, endPoint x: 945, endPoint y: 215, distance: 335.6
click at [903, 138] on icon "@import url('https://fonts.googleapis.com/css?family=Abril+Fatface:400,100,100i…" at bounding box center [729, 166] width 352 height 217
click at [876, 273] on icon "@import url('https://fonts.googleapis.com/css?family=Abril+Fatface:400,100,100i…" at bounding box center [729, 166] width 352 height 217
drag, startPoint x: 788, startPoint y: 133, endPoint x: 860, endPoint y: 216, distance: 110.4
click at [861, 213] on icon "@import url('https://fonts.googleapis.com/css?family=Abril+Fatface:400,100,100i…" at bounding box center [729, 166] width 352 height 217
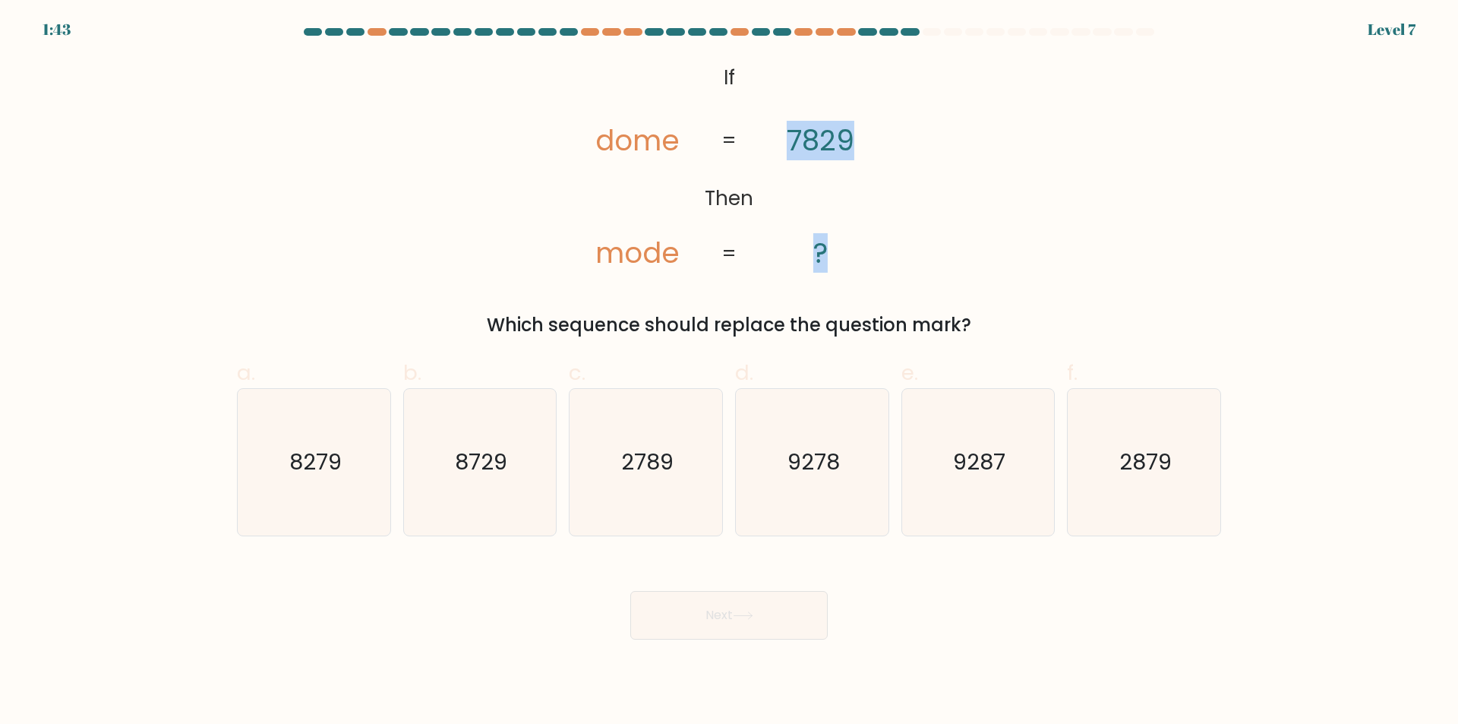
click at [856, 225] on icon "@import url('https://fonts.googleapis.com/css?family=Abril+Fatface:400,100,100i…" at bounding box center [729, 166] width 352 height 217
click at [655, 144] on tspan "dome" at bounding box center [637, 140] width 84 height 39
drag, startPoint x: 602, startPoint y: 257, endPoint x: 692, endPoint y: 260, distance: 89.7
click at [692, 260] on icon "@import url('https://fonts.googleapis.com/css?family=Abril+Fatface:400,100,100i…" at bounding box center [729, 166] width 352 height 217
click at [311, 480] on icon "8279" at bounding box center [314, 462] width 147 height 147
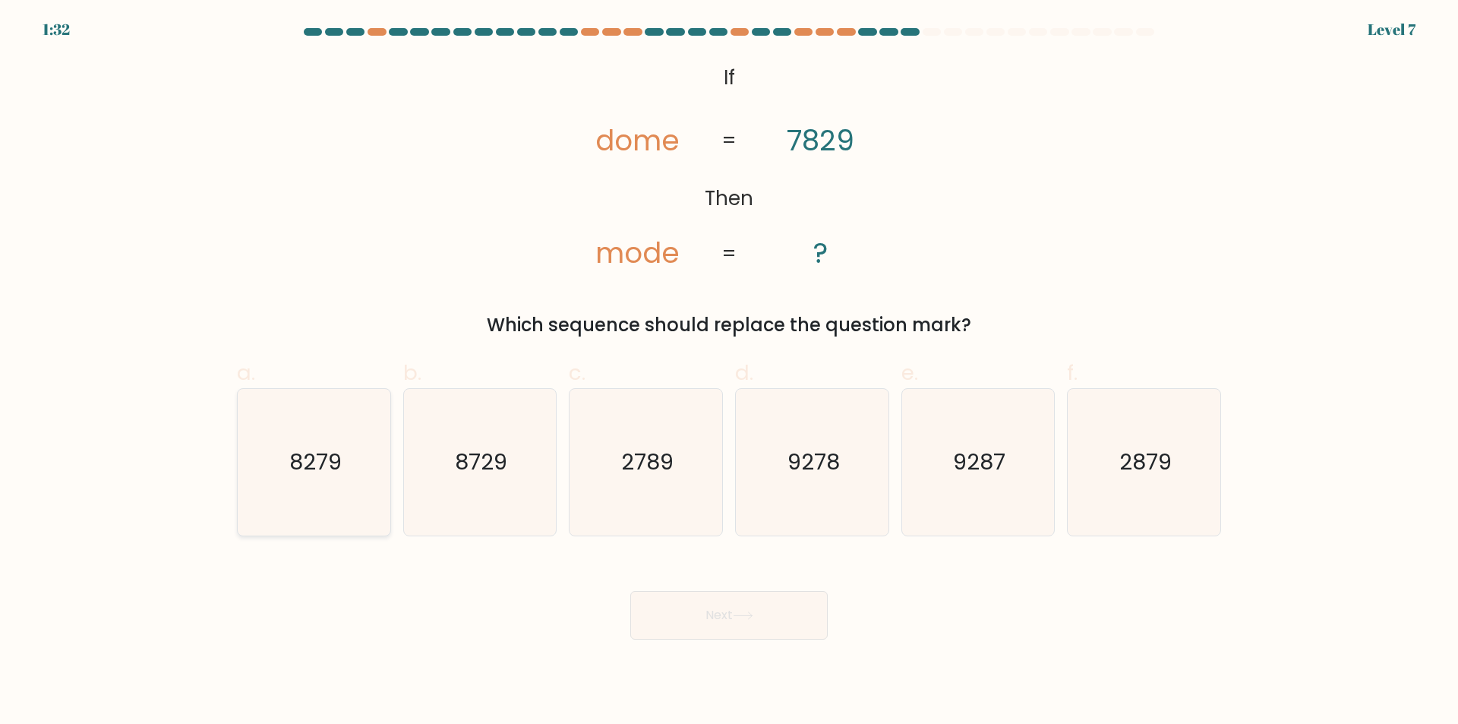
click at [729, 372] on input "a. 8279" at bounding box center [729, 367] width 1 height 10
radio input "true"
click at [410, 196] on div "@import url('https://fonts.googleapis.com/css?family=Abril+Fatface:400,100,100i…" at bounding box center [729, 198] width 1002 height 281
drag, startPoint x: 601, startPoint y: 253, endPoint x: 882, endPoint y: 342, distance: 295.4
click at [673, 251] on tspan "mode" at bounding box center [637, 252] width 84 height 39
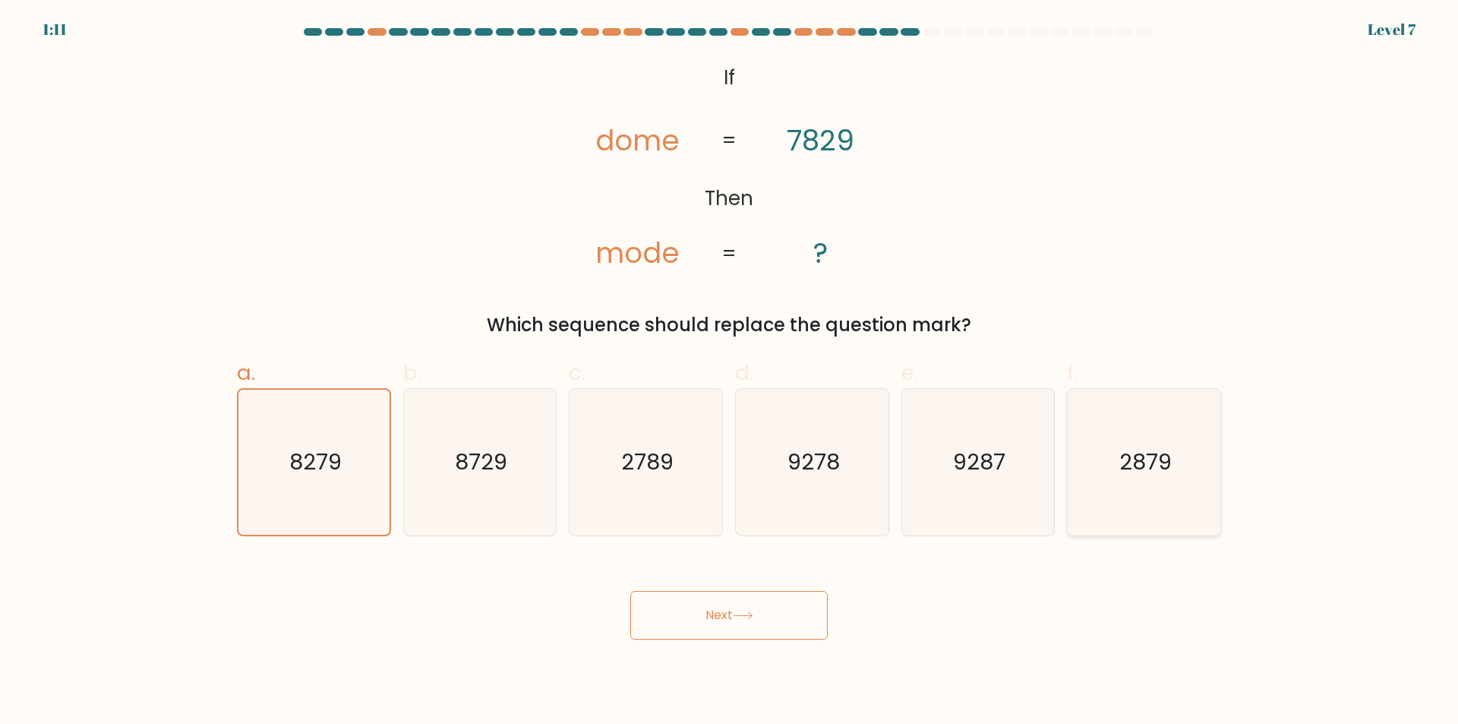
click at [1173, 503] on icon "2879" at bounding box center [1144, 462] width 147 height 147
click at [730, 372] on input "f. 2879" at bounding box center [729, 367] width 1 height 10
radio input "true"
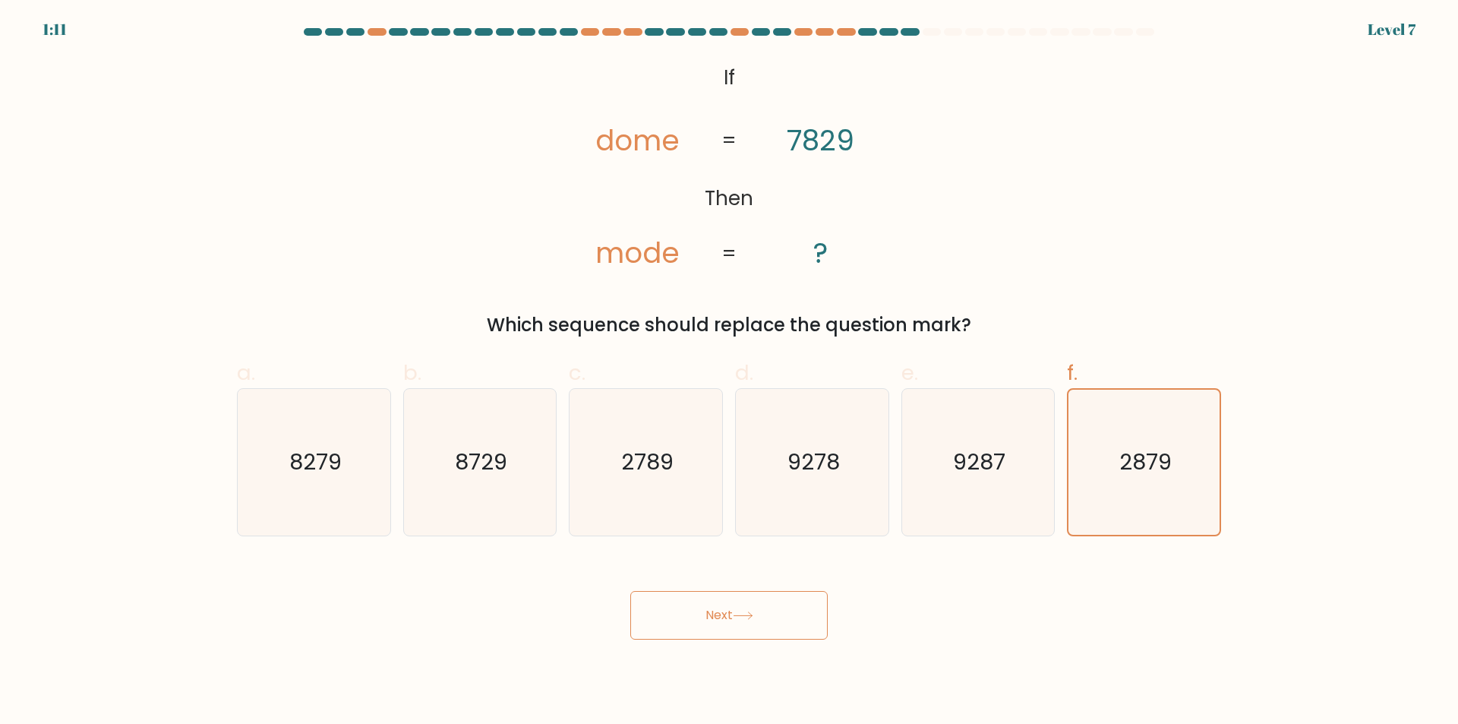
click at [778, 627] on button "Next" at bounding box center [728, 615] width 197 height 49
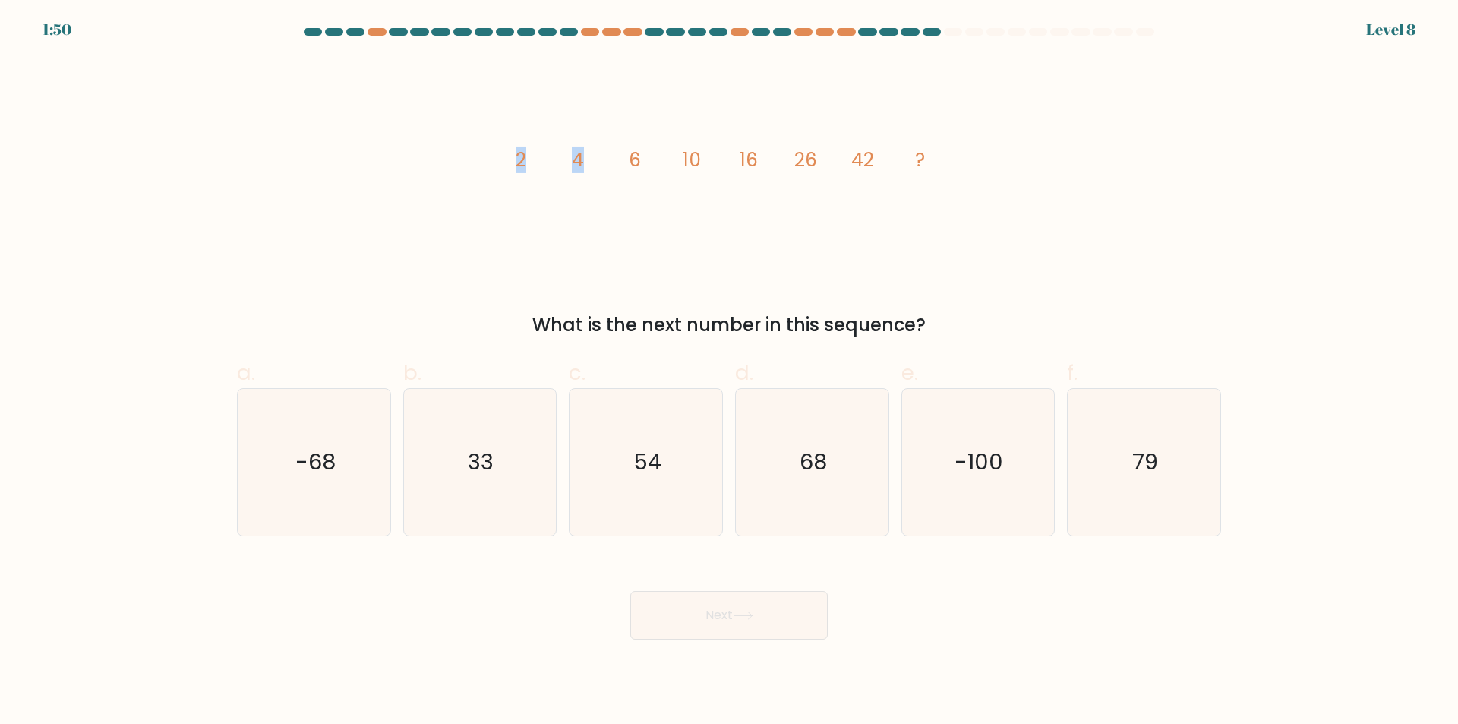
drag, startPoint x: 511, startPoint y: 162, endPoint x: 593, endPoint y: 162, distance: 82.0
click at [593, 162] on icon "image/svg+xml 2 4 6 10 16 26 42 ?" at bounding box center [729, 166] width 456 height 217
click at [628, 219] on icon "image/svg+xml 2 4 6 10 16 26 42 ?" at bounding box center [729, 166] width 456 height 217
drag, startPoint x: 541, startPoint y: 162, endPoint x: 576, endPoint y: 161, distance: 35.7
click at [576, 161] on icon "image/svg+xml 2 4 6 10 16 26 42 ?" at bounding box center [729, 166] width 456 height 217
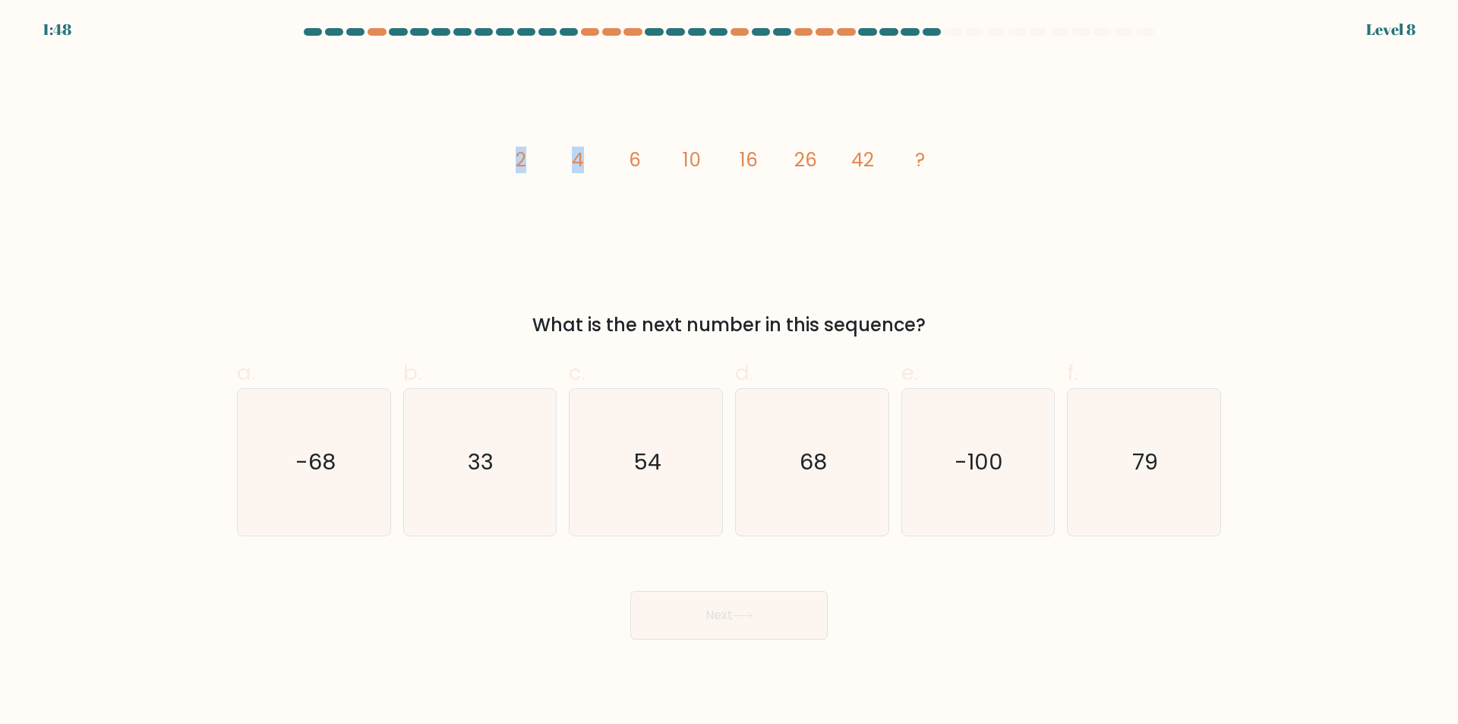
drag, startPoint x: 595, startPoint y: 159, endPoint x: 490, endPoint y: 162, distance: 104.8
click at [490, 162] on div "image/svg+xml 2 4 6 10 16 26 42 ? What is the next number in this sequence?" at bounding box center [729, 198] width 1002 height 281
click at [562, 163] on icon "image/svg+xml 2 4 6 10 16 26 42 ?" at bounding box center [729, 166] width 456 height 217
click at [635, 161] on tspan "6" at bounding box center [635, 160] width 12 height 27
drag, startPoint x: 648, startPoint y: 155, endPoint x: 570, endPoint y: 155, distance: 78.2
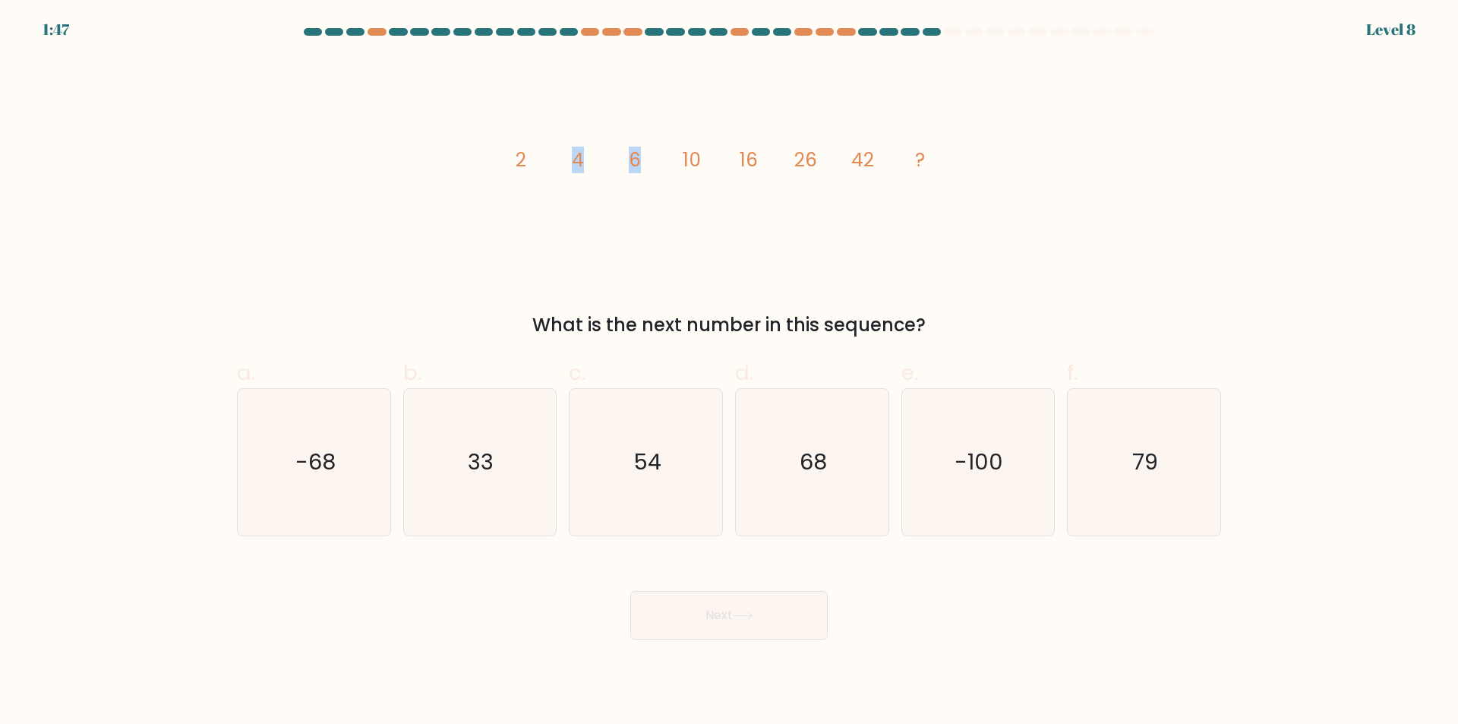
click at [570, 155] on icon "image/svg+xml 2 4 6 10 16 26 42 ?" at bounding box center [729, 166] width 456 height 217
click at [584, 200] on icon "image/svg+xml 2 4 6 10 16 26 42 ?" at bounding box center [729, 166] width 456 height 217
click at [521, 163] on tspan "2" at bounding box center [521, 160] width 11 height 27
drag, startPoint x: 513, startPoint y: 161, endPoint x: 580, endPoint y: 161, distance: 66.8
click at [580, 161] on icon "image/svg+xml 2 4 6 10 16 26 42 ?" at bounding box center [729, 166] width 456 height 217
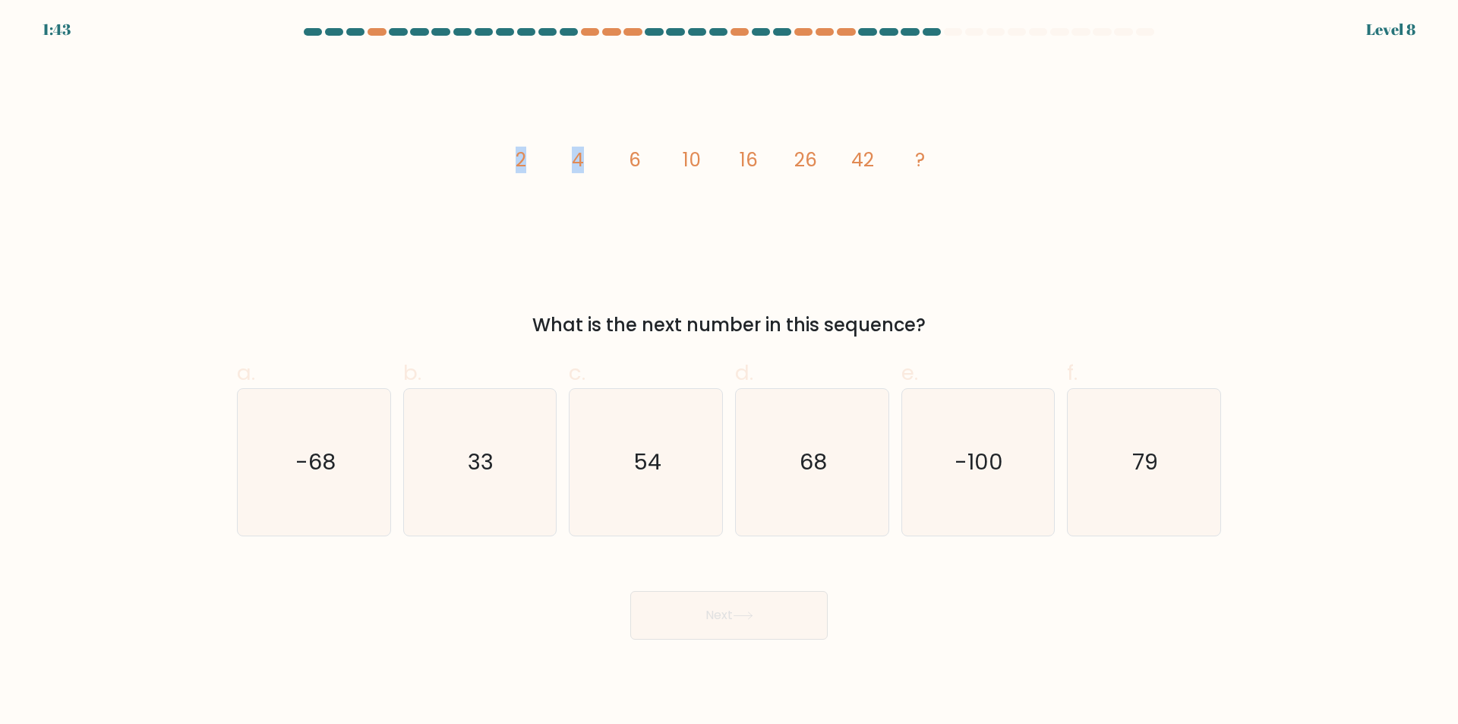
click at [592, 200] on icon "image/svg+xml 2 4 6 10 16 26 42 ?" at bounding box center [729, 166] width 456 height 217
drag, startPoint x: 575, startPoint y: 157, endPoint x: 641, endPoint y: 157, distance: 66.1
click at [641, 157] on g "2 4 6 10 16 26 42 ?" at bounding box center [720, 160] width 409 height 27
click at [647, 218] on icon "image/svg+xml 2 4 6 10 16 26 42 ?" at bounding box center [729, 166] width 456 height 217
drag, startPoint x: 640, startPoint y: 155, endPoint x: 583, endPoint y: 155, distance: 57.0
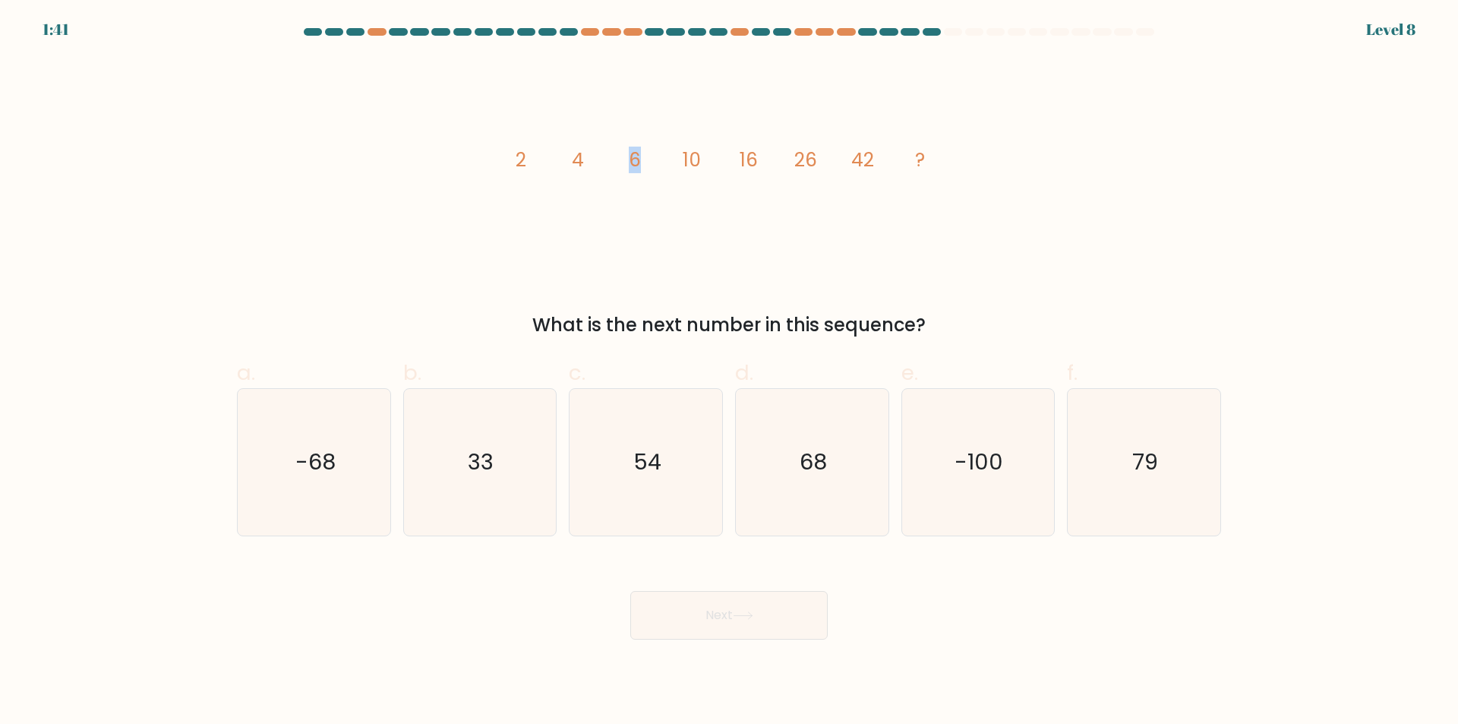
click at [583, 155] on g "2 4 6 10 16 26 42 ?" at bounding box center [720, 160] width 409 height 27
click at [548, 158] on icon "image/svg+xml 2 4 6 10 16 26 42 ?" at bounding box center [729, 166] width 456 height 217
drag, startPoint x: 633, startPoint y: 155, endPoint x: 735, endPoint y: 169, distance: 103.5
click at [699, 156] on g "2 4 6 10 16 26 42 ?" at bounding box center [720, 160] width 409 height 27
click at [735, 169] on icon "image/svg+xml 2 4 6 10 16 26 42 ?" at bounding box center [729, 166] width 456 height 217
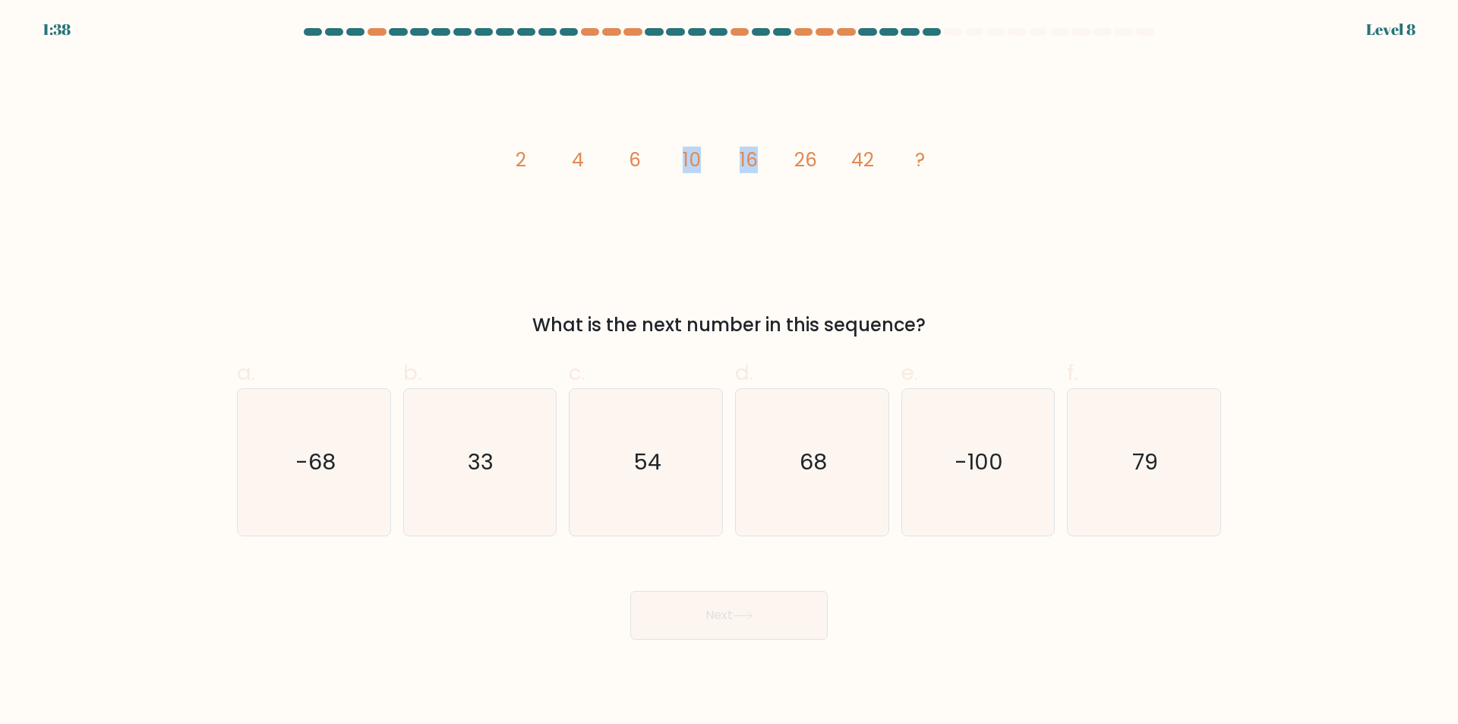
drag, startPoint x: 677, startPoint y: 164, endPoint x: 755, endPoint y: 159, distance: 78.4
click at [755, 159] on icon "image/svg+xml 2 4 6 10 16 26 42 ?" at bounding box center [729, 166] width 456 height 217
click at [749, 203] on icon "image/svg+xml 2 4 6 10 16 26 42 ?" at bounding box center [729, 166] width 456 height 217
drag, startPoint x: 681, startPoint y: 164, endPoint x: 757, endPoint y: 158, distance: 76.2
click at [757, 158] on icon "image/svg+xml 2 4 6 10 16 26 42 ?" at bounding box center [729, 166] width 456 height 217
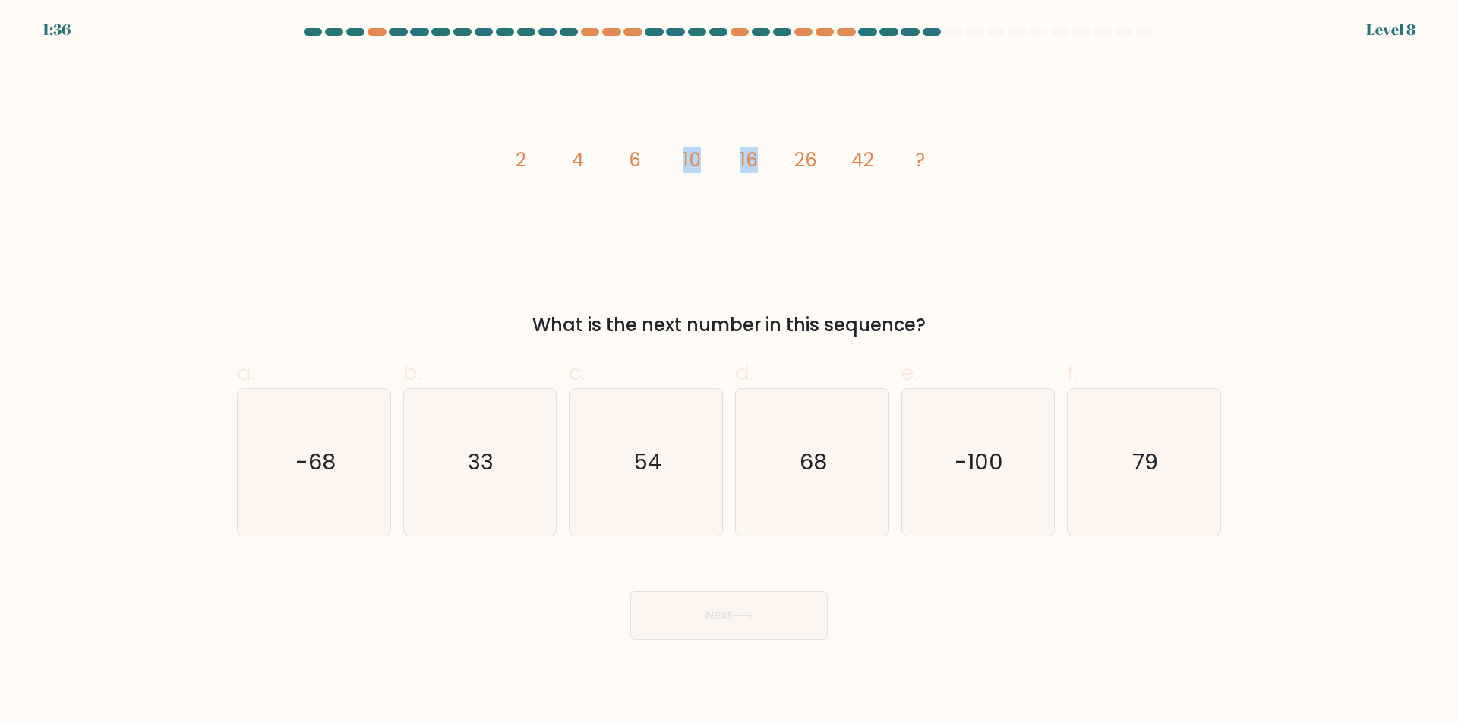
click at [717, 170] on icon "image/svg+xml 2 4 6 10 16 26 42 ?" at bounding box center [729, 166] width 456 height 217
drag, startPoint x: 741, startPoint y: 160, endPoint x: 819, endPoint y: 160, distance: 78.2
click at [819, 160] on icon "image/svg+xml 2 4 6 10 16 26 42 ?" at bounding box center [729, 166] width 456 height 217
click at [903, 215] on icon "image/svg+xml 2 4 6 10 16 26 42 ?" at bounding box center [729, 166] width 456 height 217
drag, startPoint x: 522, startPoint y: 163, endPoint x: 592, endPoint y: 156, distance: 71.0
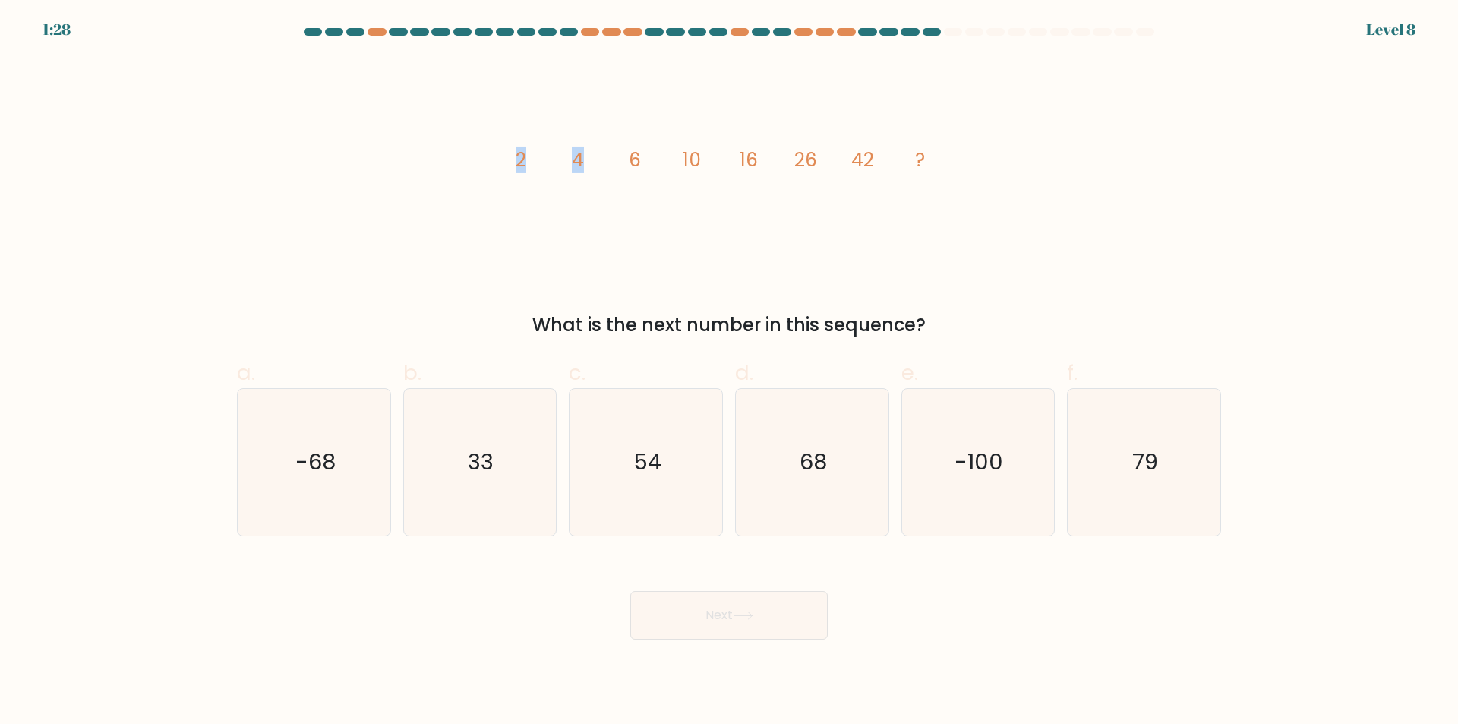
click at [579, 153] on g "2 4 6 10 16 26 42 ?" at bounding box center [720, 160] width 409 height 27
click at [592, 174] on icon "image/svg+xml 2 4 6 10 16 26 42 ?" at bounding box center [729, 166] width 456 height 217
drag, startPoint x: 570, startPoint y: 166, endPoint x: 661, endPoint y: 164, distance: 90.4
click at [661, 164] on icon "image/svg+xml 2 4 6 10 16 26 42 ?" at bounding box center [729, 166] width 456 height 217
drag, startPoint x: 688, startPoint y: 209, endPoint x: 656, endPoint y: 176, distance: 45.6
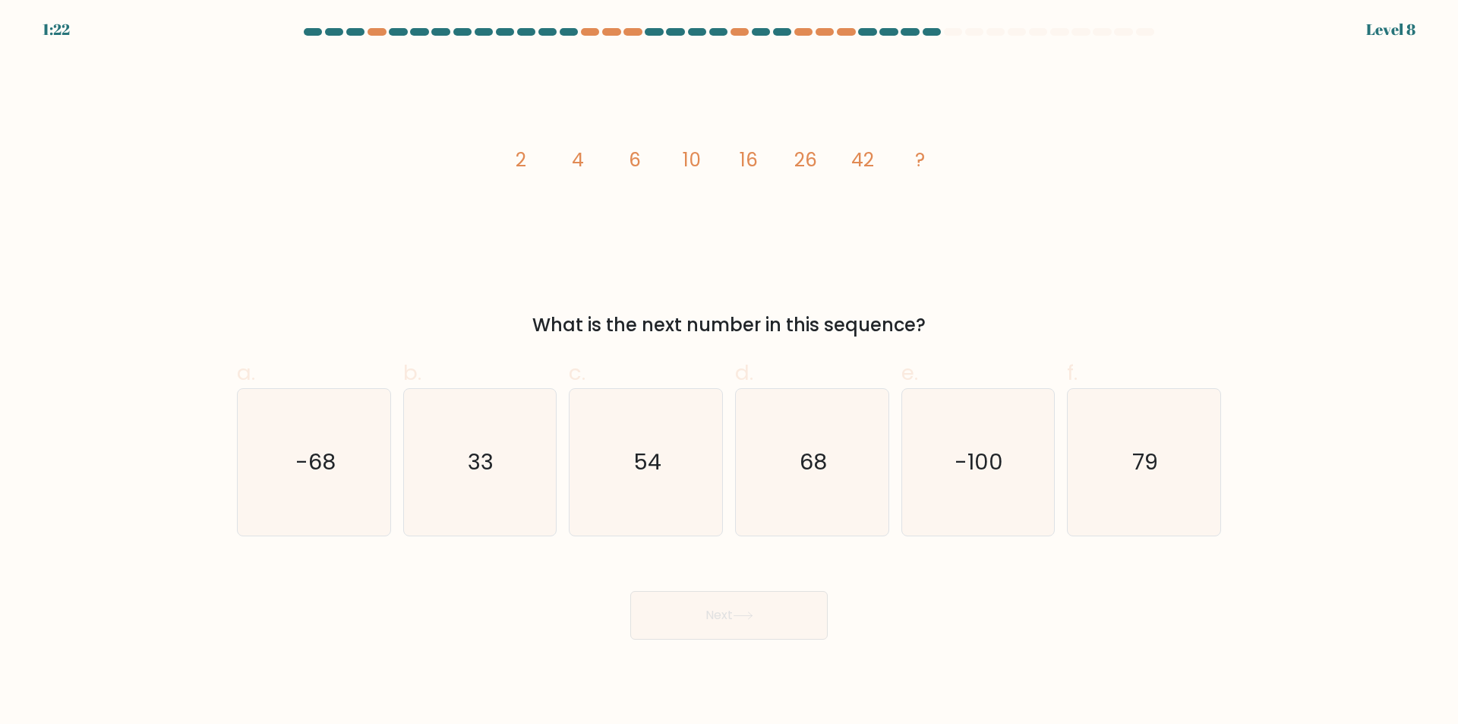
click at [687, 207] on icon "image/svg+xml 2 4 6 10 16 26 42 ?" at bounding box center [729, 166] width 456 height 217
drag, startPoint x: 622, startPoint y: 164, endPoint x: 740, endPoint y: 161, distance: 117.7
click at [740, 161] on icon "image/svg+xml 2 4 6 10 16 26 42 ?" at bounding box center [729, 166] width 456 height 217
click at [732, 170] on icon "image/svg+xml 2 4 6 10 16 26 42 ?" at bounding box center [729, 166] width 456 height 217
drag, startPoint x: 680, startPoint y: 159, endPoint x: 769, endPoint y: 159, distance: 88.9
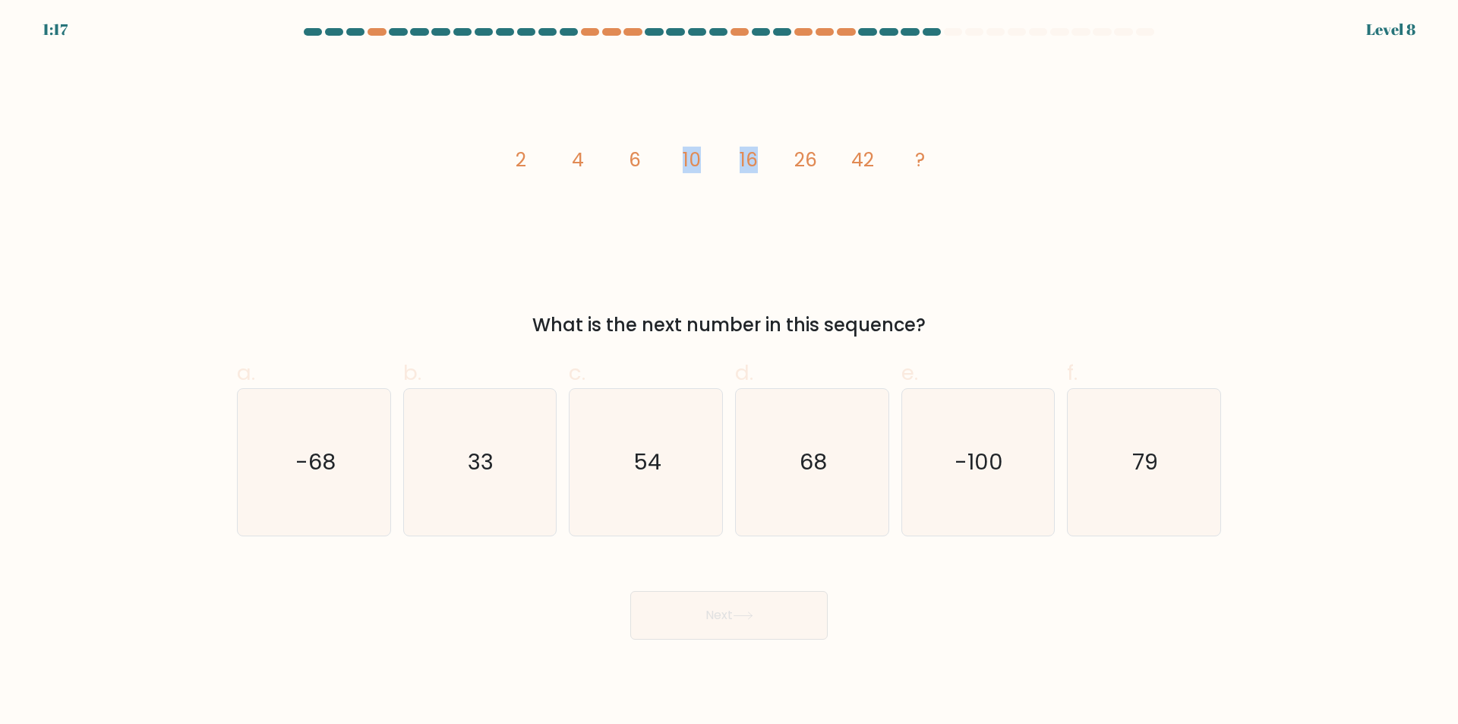
click at [769, 159] on icon "image/svg+xml 2 4 6 10 16 26 42 ?" at bounding box center [729, 166] width 456 height 217
click at [771, 214] on icon "image/svg+xml 2 4 6 10 16 26 42 ?" at bounding box center [729, 166] width 456 height 217
drag, startPoint x: 743, startPoint y: 157, endPoint x: 835, endPoint y: 161, distance: 92.0
click at [835, 161] on icon "image/svg+xml 2 4 6 10 16 26 42 ?" at bounding box center [729, 166] width 456 height 217
drag, startPoint x: 945, startPoint y: 267, endPoint x: 905, endPoint y: 365, distance: 105.9
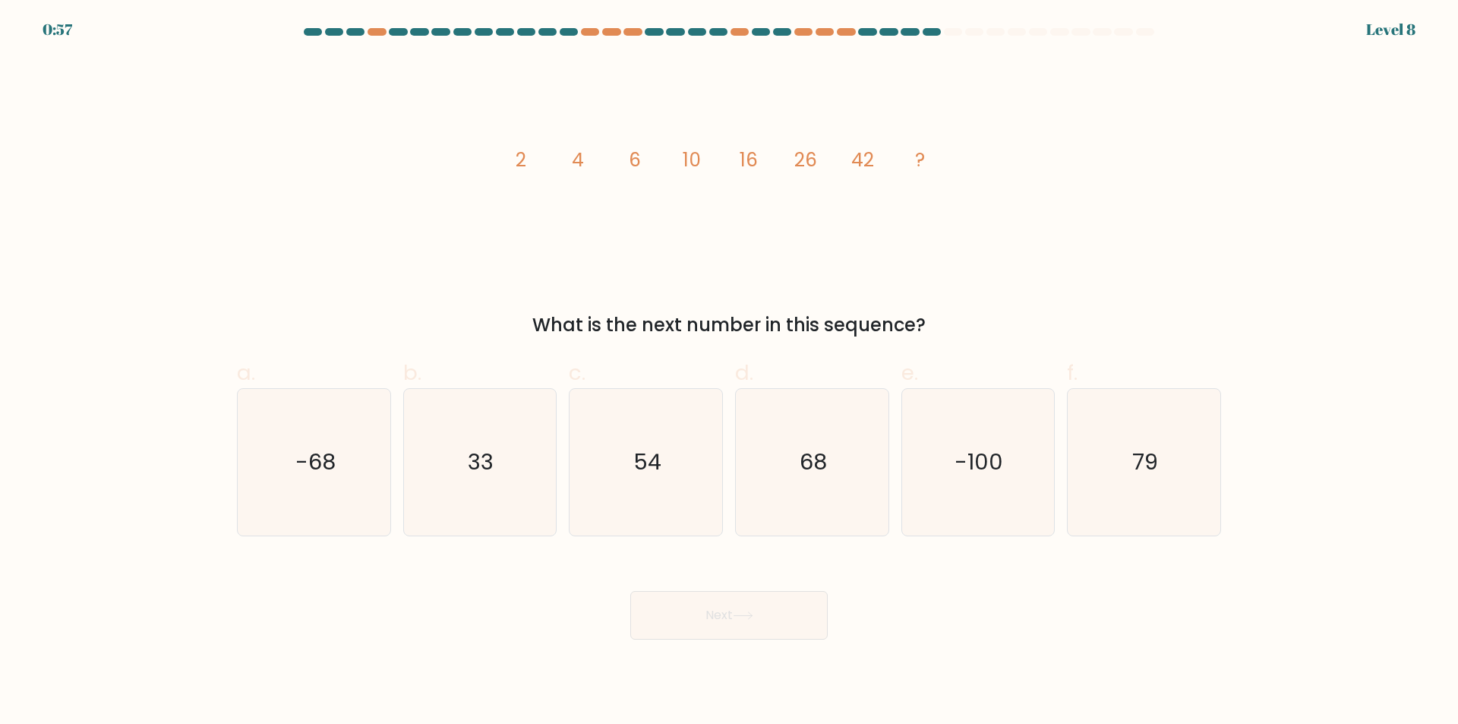
click at [945, 266] on icon "image/svg+xml 2 4 6 10 16 26 42 ?" at bounding box center [729, 166] width 456 height 217
click at [841, 457] on icon "68" at bounding box center [812, 462] width 147 height 147
click at [730, 372] on input "d. 68" at bounding box center [729, 367] width 1 height 10
radio input "true"
click at [777, 610] on button "Next" at bounding box center [728, 615] width 197 height 49
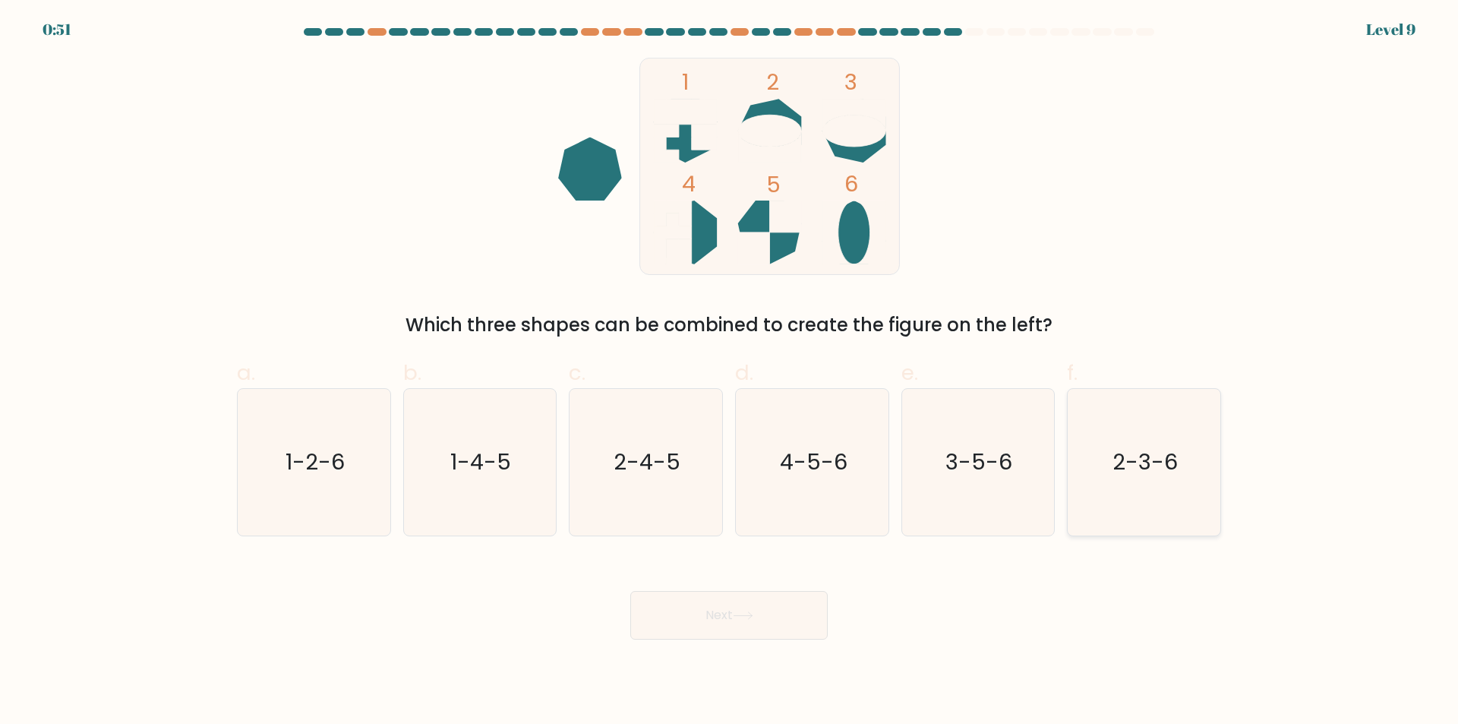
click at [1141, 463] on text "2-3-6" at bounding box center [1145, 462] width 65 height 30
click at [730, 372] on input "f. 2-3-6" at bounding box center [729, 367] width 1 height 10
radio input "true"
click at [746, 616] on icon at bounding box center [743, 615] width 18 height 7
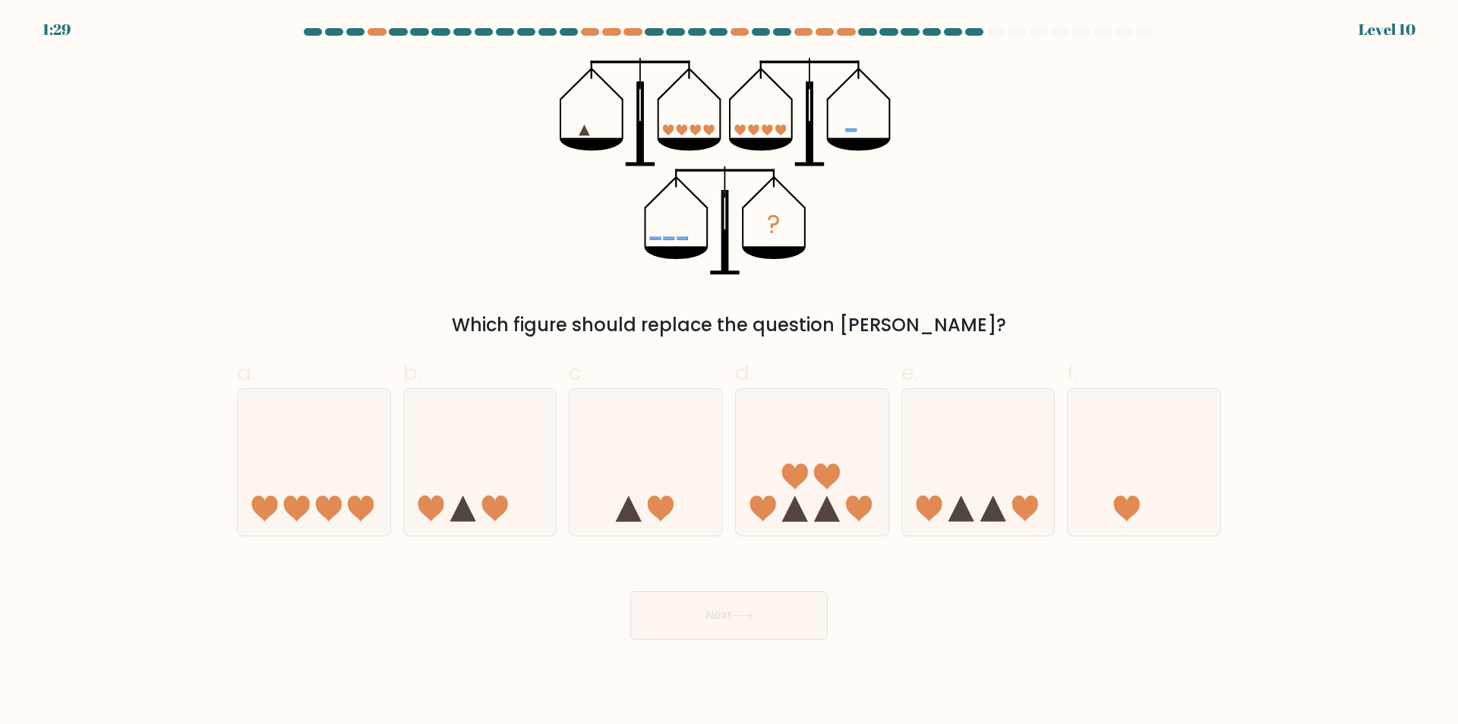
drag, startPoint x: 589, startPoint y: 130, endPoint x: 627, endPoint y: 130, distance: 38.0
click at [627, 130] on icon "?" at bounding box center [729, 166] width 339 height 217
click at [621, 156] on icon "?" at bounding box center [729, 166] width 339 height 217
click at [627, 457] on icon at bounding box center [646, 462] width 153 height 126
click at [729, 372] on input "c." at bounding box center [729, 367] width 1 height 10
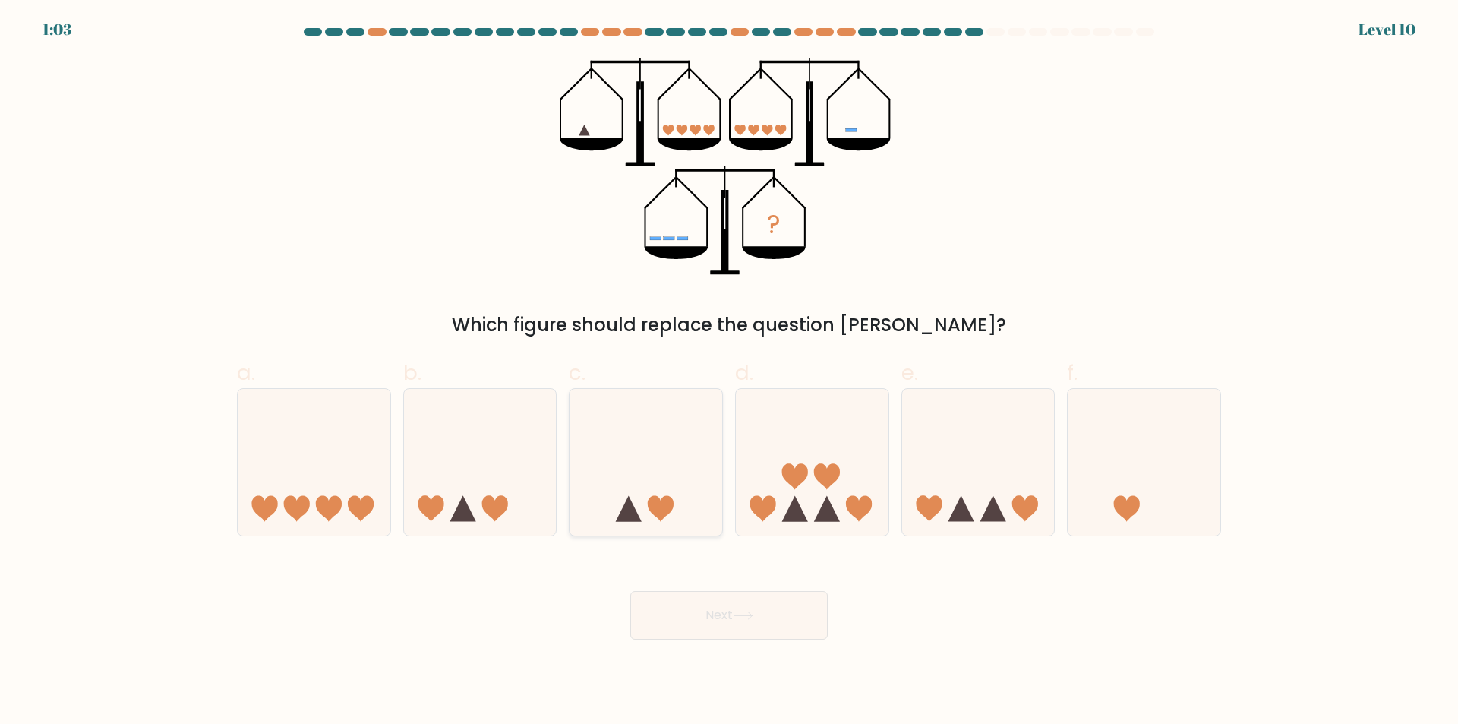
radio input "true"
click at [1116, 465] on icon at bounding box center [1144, 462] width 153 height 126
click at [730, 372] on input "f." at bounding box center [729, 367] width 1 height 10
radio input "true"
click at [753, 627] on button "Next" at bounding box center [728, 615] width 197 height 49
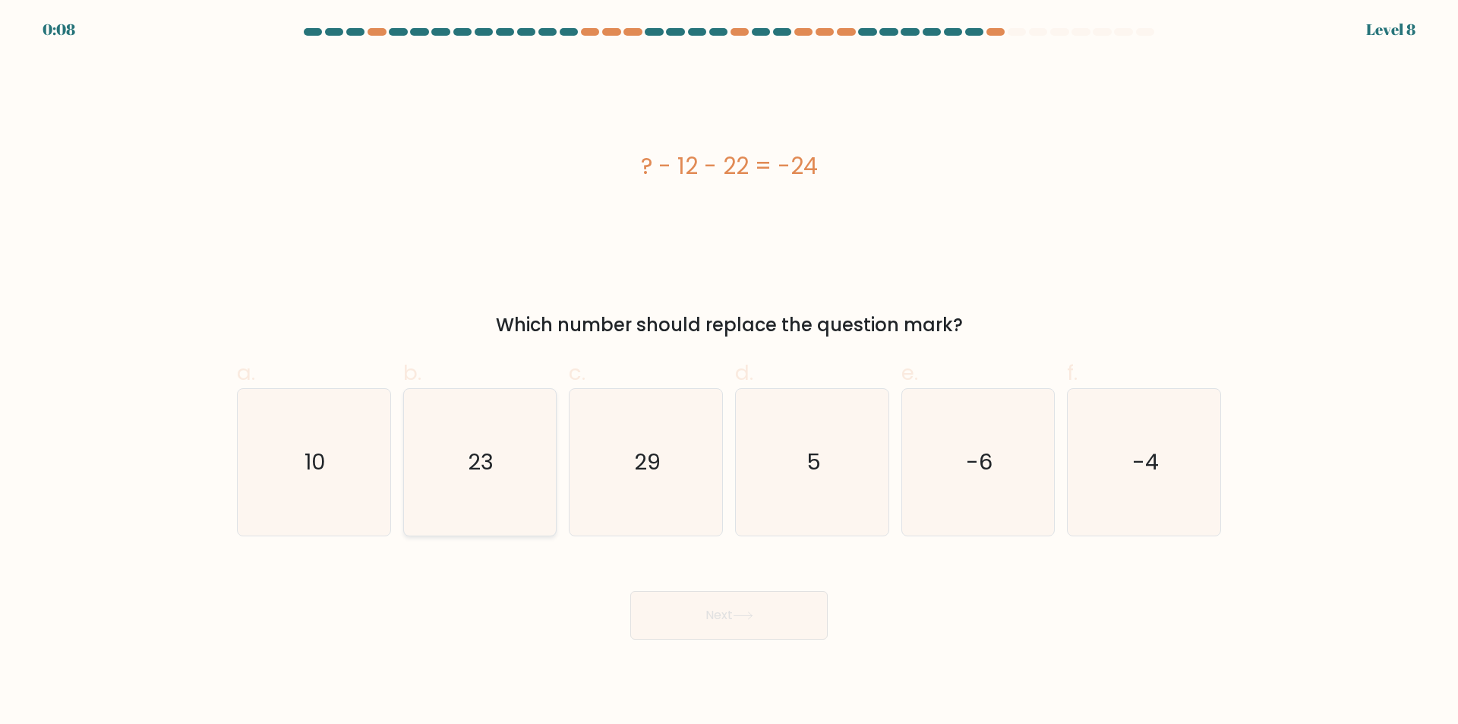
drag, startPoint x: 302, startPoint y: 463, endPoint x: 451, endPoint y: 519, distance: 159.1
click at [301, 463] on icon "10" at bounding box center [314, 462] width 147 height 147
click at [729, 372] on input "a. 10" at bounding box center [729, 367] width 1 height 10
radio input "true"
click at [713, 624] on button "Next" at bounding box center [728, 615] width 197 height 49
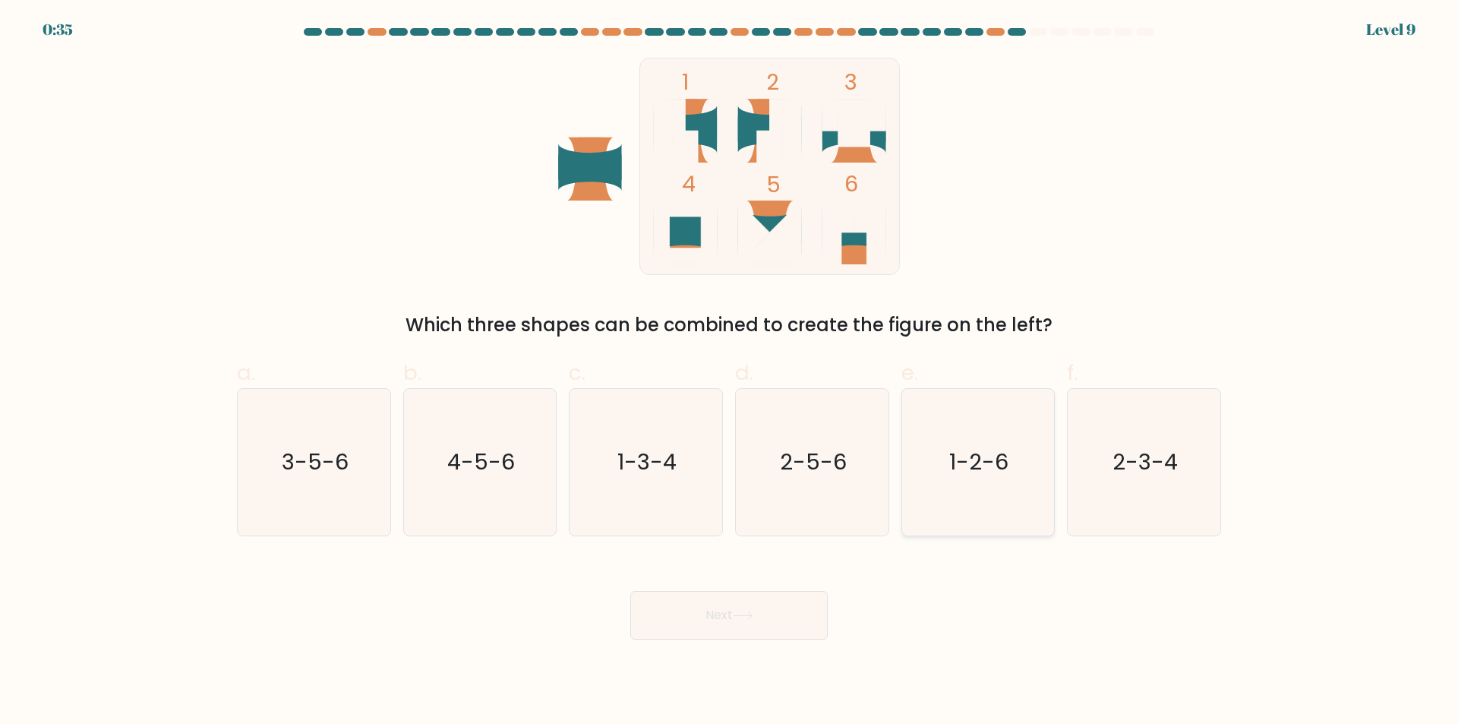
click at [1000, 500] on icon "1-2-6" at bounding box center [977, 462] width 147 height 147
click at [730, 372] on input "e. 1-2-6" at bounding box center [729, 367] width 1 height 10
radio input "true"
click at [768, 612] on button "Next" at bounding box center [728, 615] width 197 height 49
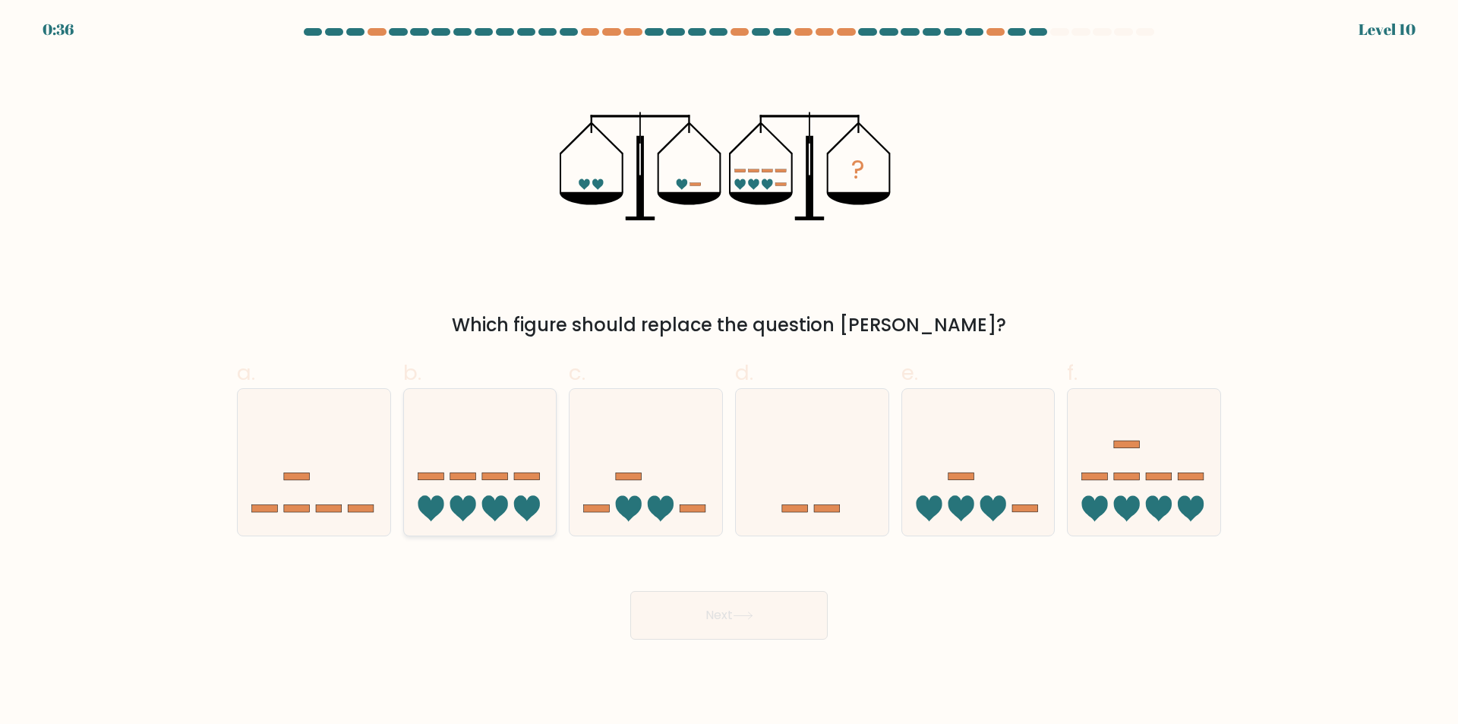
click at [472, 479] on rect at bounding box center [463, 476] width 26 height 8
click at [729, 372] on input "b." at bounding box center [729, 367] width 1 height 10
radio input "true"
click at [735, 619] on button "Next" at bounding box center [728, 615] width 197 height 49
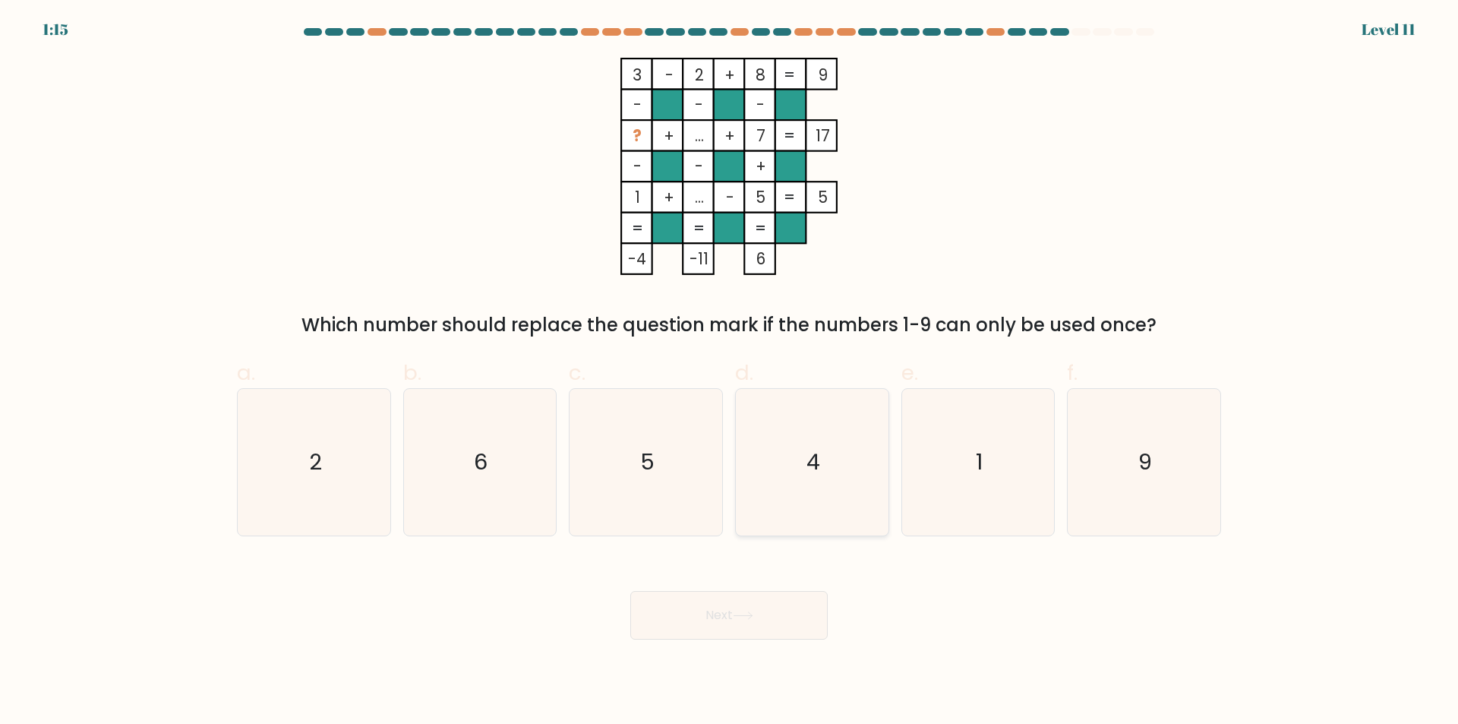
click at [869, 465] on icon "4" at bounding box center [812, 462] width 147 height 147
click at [730, 372] on input "d. 4" at bounding box center [729, 367] width 1 height 10
radio input "true"
click at [776, 626] on button "Next" at bounding box center [728, 615] width 197 height 49
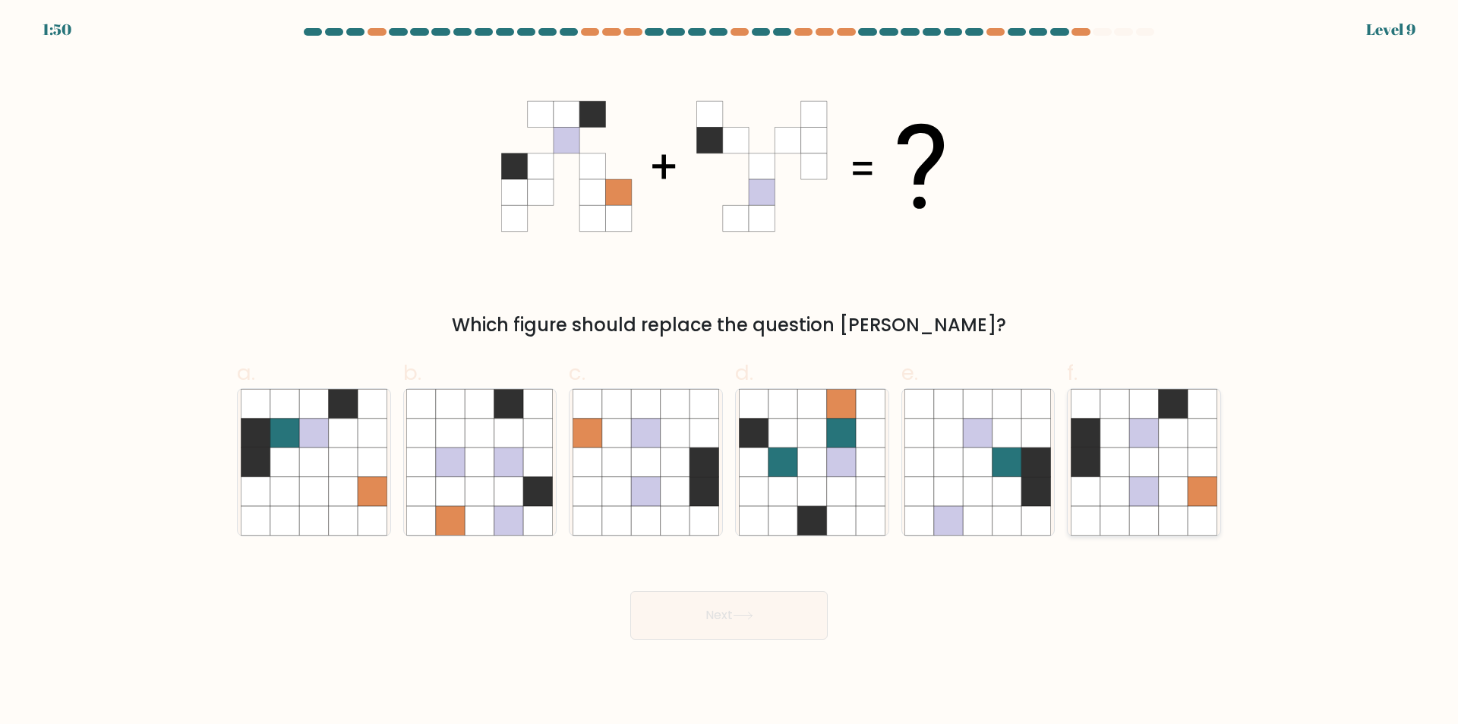
click at [1125, 506] on icon at bounding box center [1114, 491] width 29 height 29
click at [730, 372] on input "f." at bounding box center [729, 367] width 1 height 10
radio input "true"
click at [777, 609] on button "Next" at bounding box center [728, 615] width 197 height 49
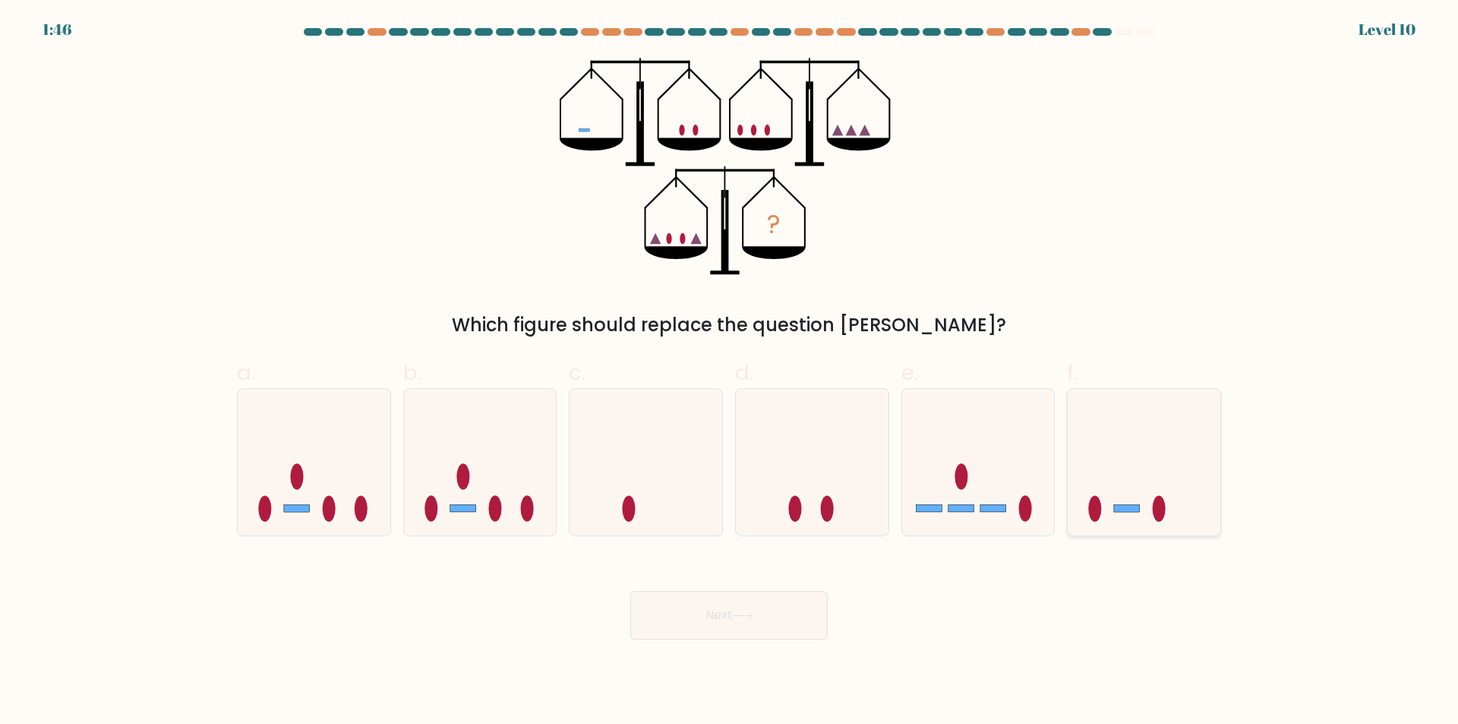
click at [1117, 503] on icon at bounding box center [1144, 462] width 153 height 126
click at [730, 372] on input "f." at bounding box center [729, 367] width 1 height 10
radio input "true"
click at [960, 485] on ellipse at bounding box center [961, 476] width 13 height 26
click at [730, 372] on input "e." at bounding box center [729, 367] width 1 height 10
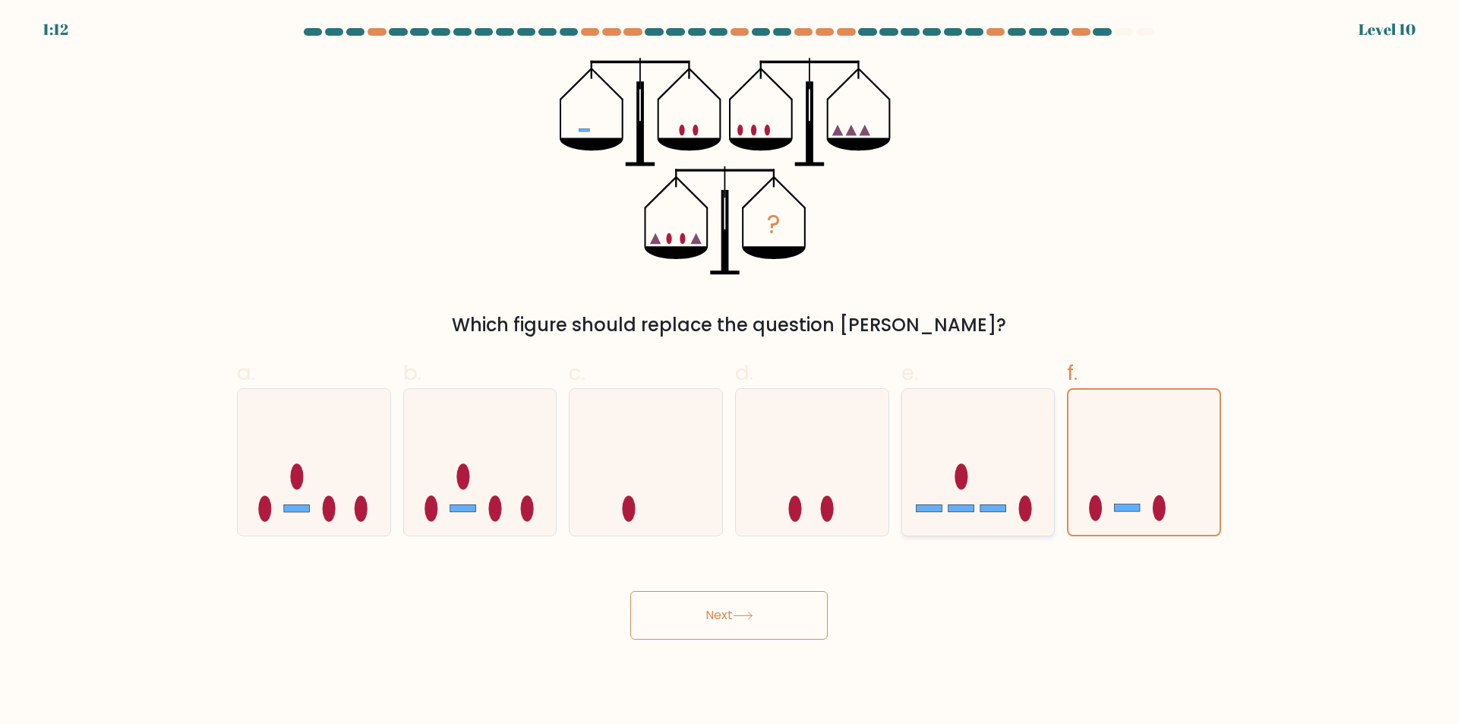
radio input "true"
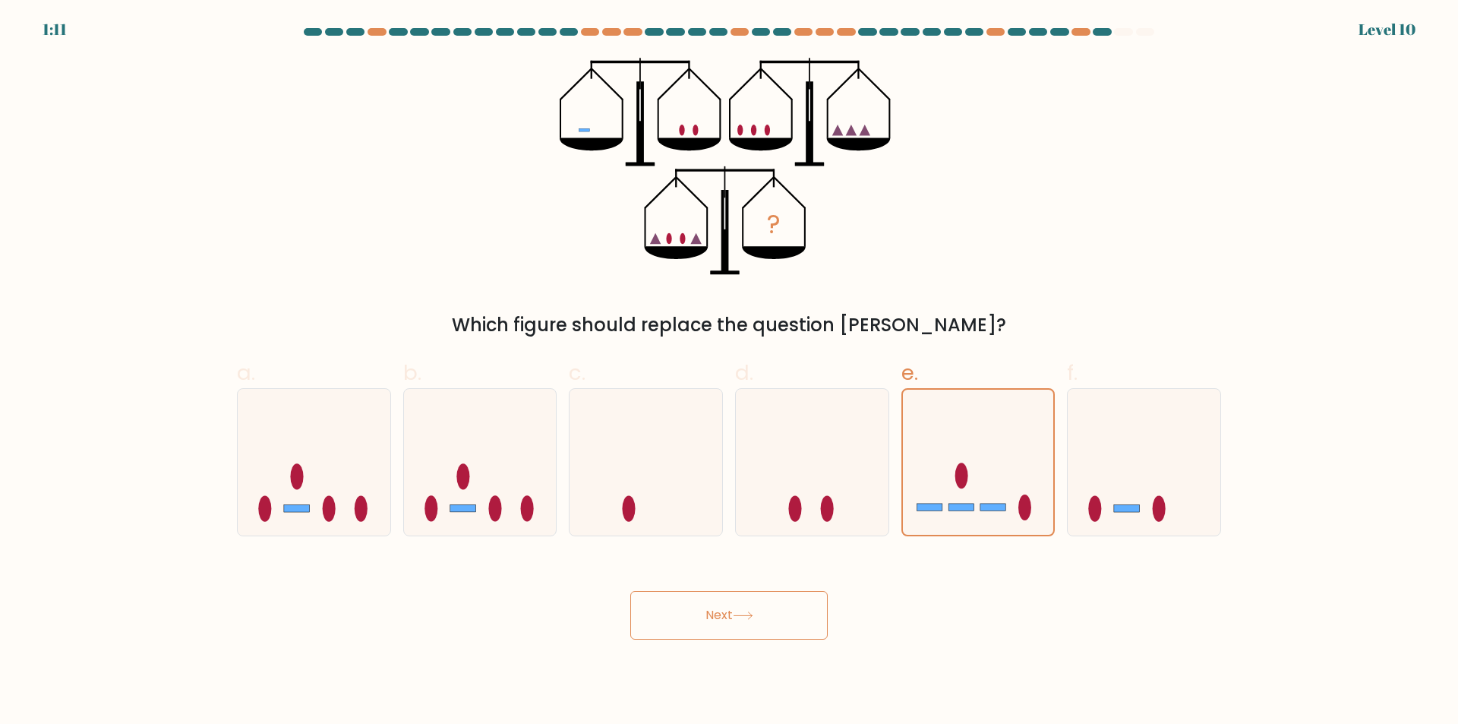
click at [759, 619] on button "Next" at bounding box center [728, 615] width 197 height 49
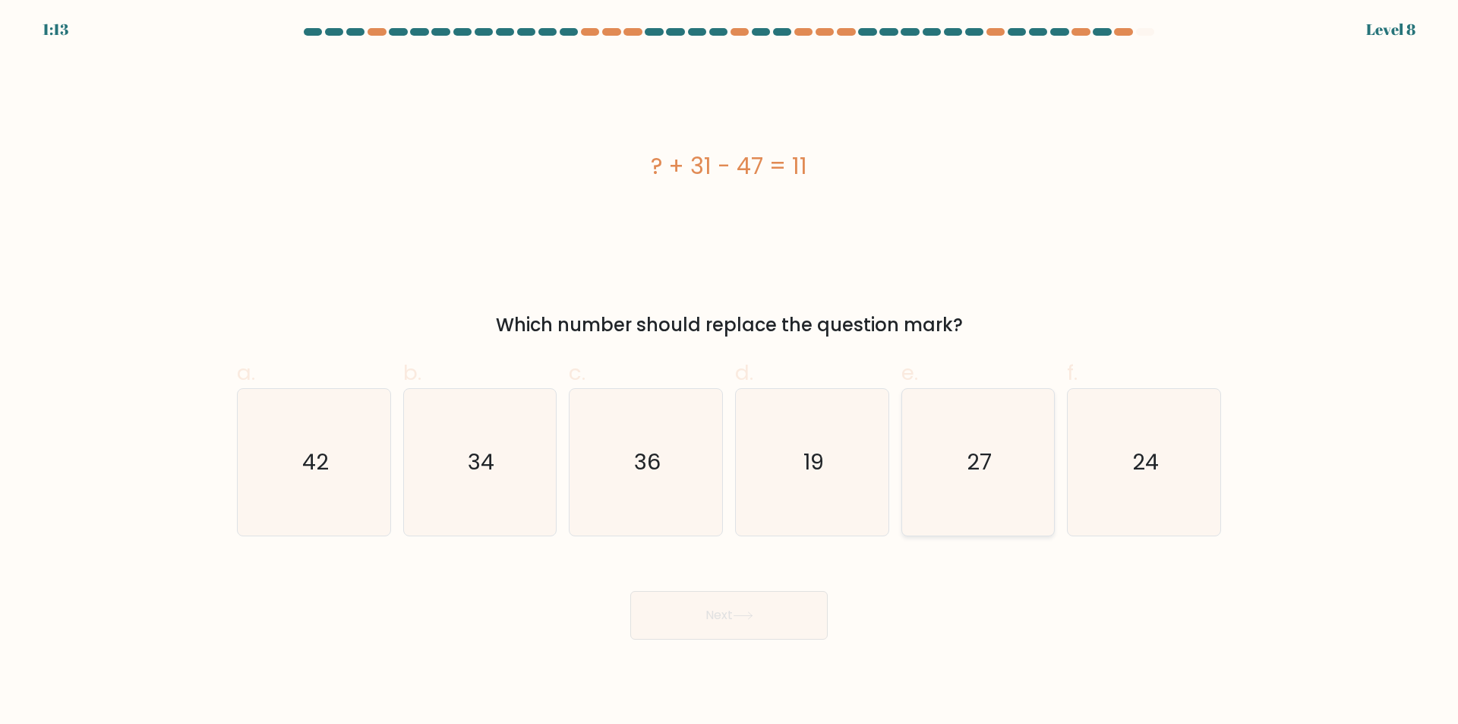
click at [1017, 462] on icon "27" at bounding box center [977, 462] width 147 height 147
click at [730, 372] on input "e. 27" at bounding box center [729, 367] width 1 height 10
radio input "true"
click at [724, 605] on button "Next" at bounding box center [728, 615] width 197 height 49
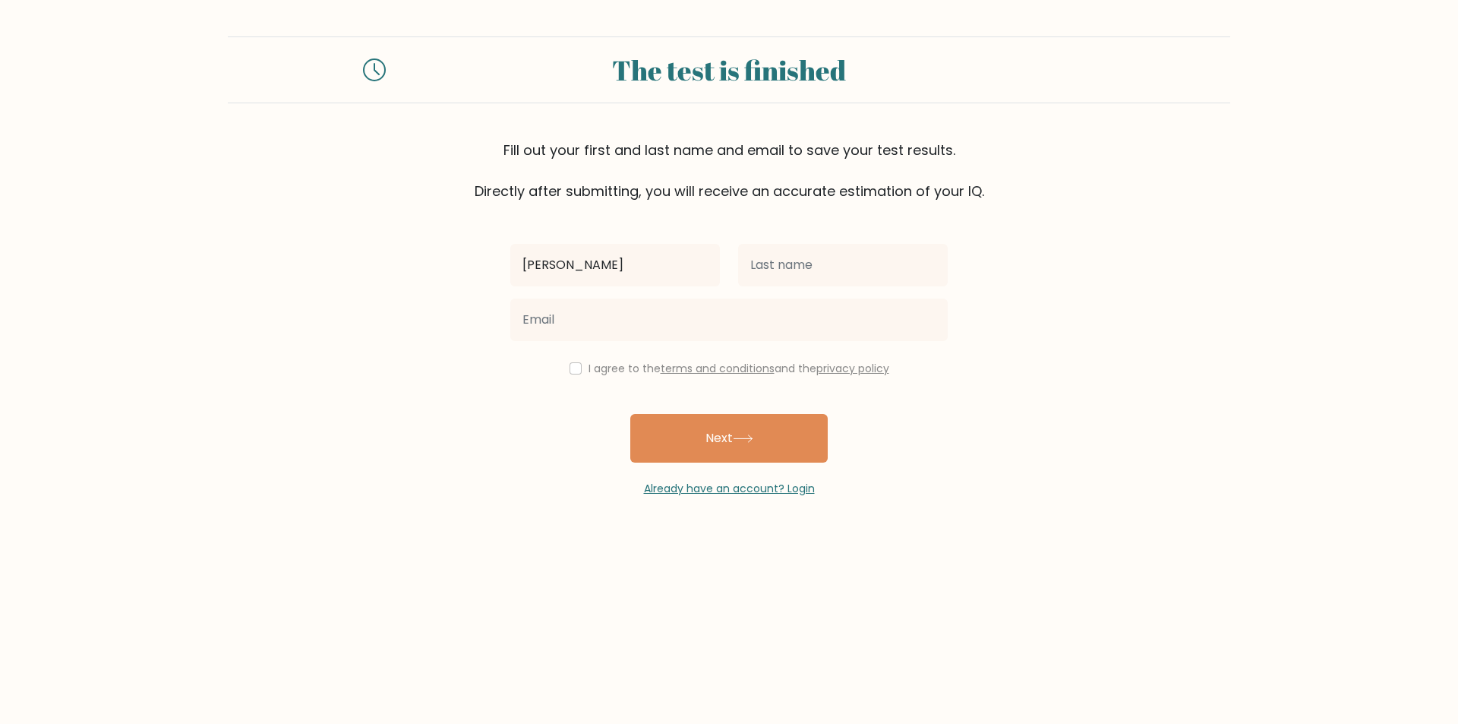
type input "Dustin"
type input "Navalta"
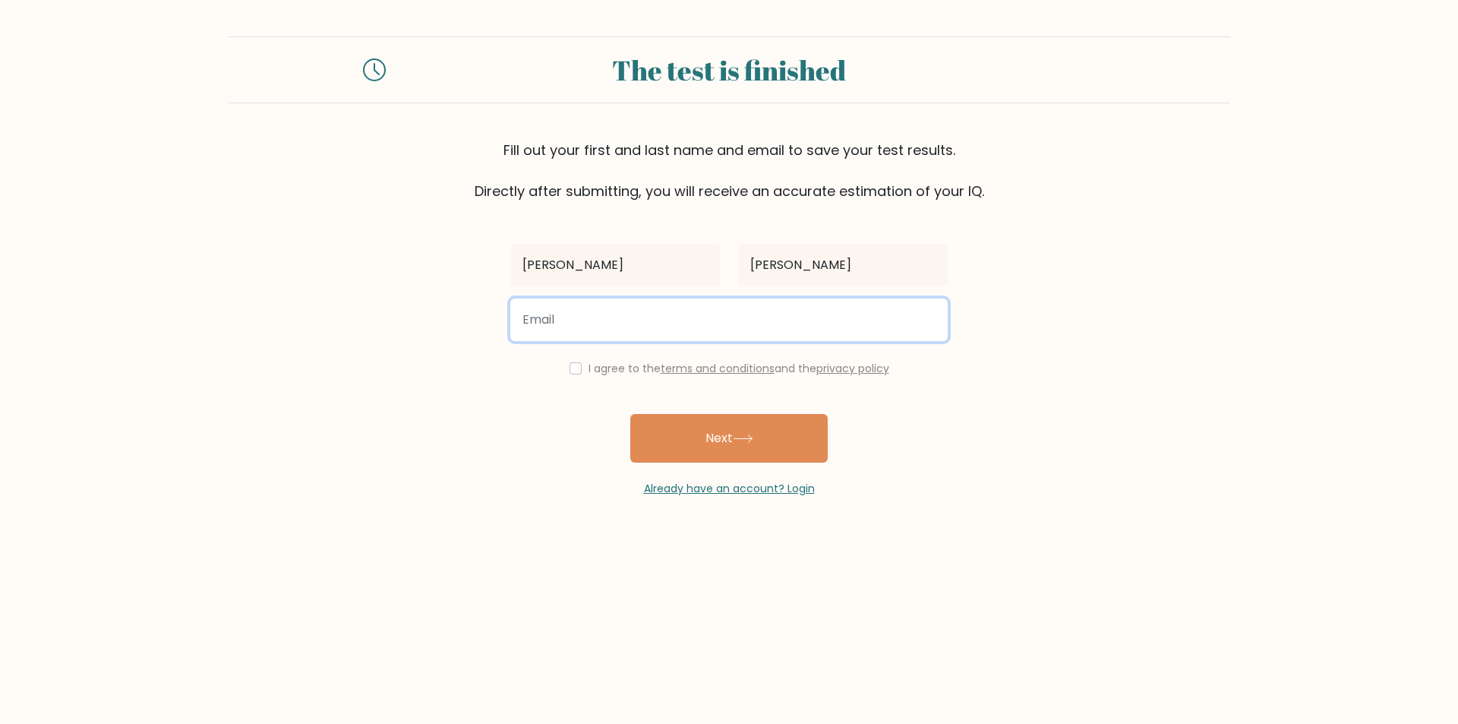
click at [612, 318] on input "email" at bounding box center [728, 319] width 437 height 43
type input "dustinnavalta03@gmail.com"
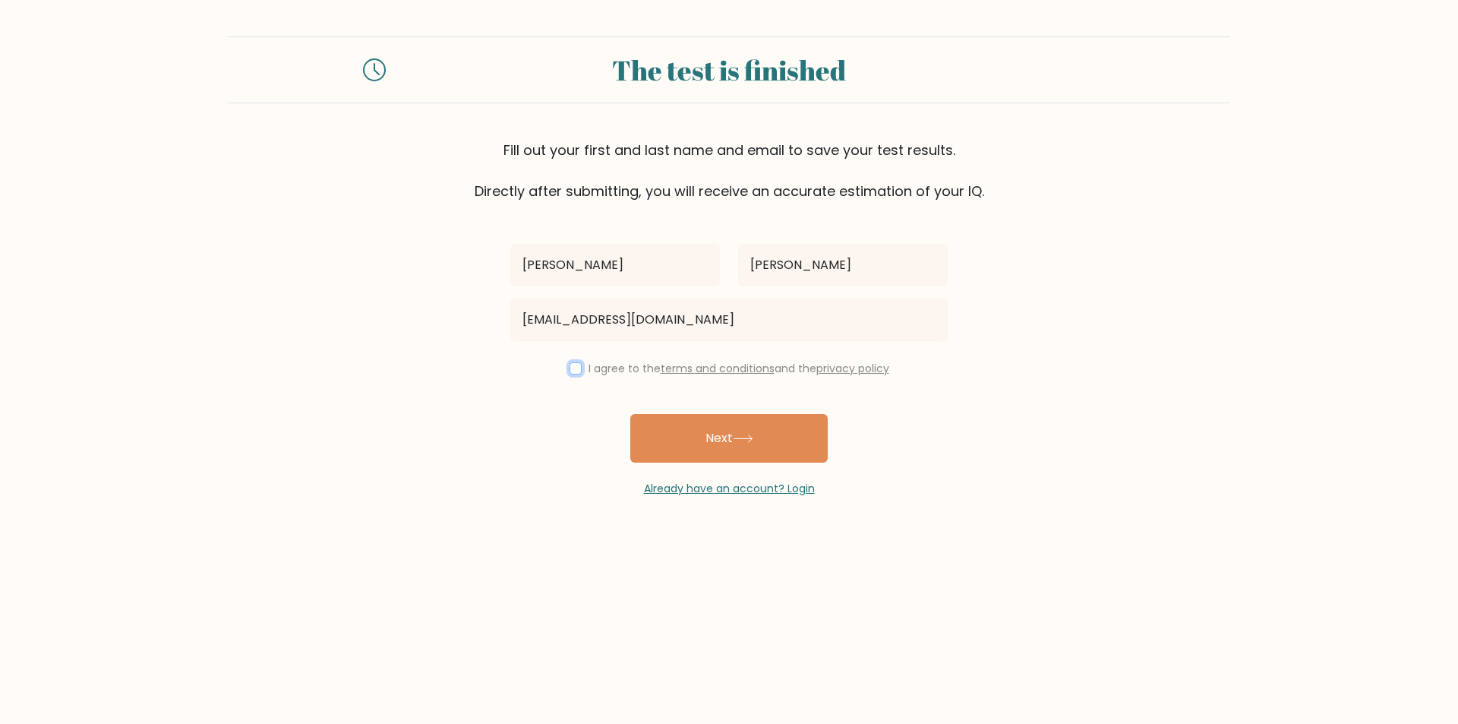
click at [574, 372] on input "checkbox" at bounding box center [576, 368] width 12 height 12
checkbox input "true"
click at [701, 443] on button "Next" at bounding box center [728, 438] width 197 height 49
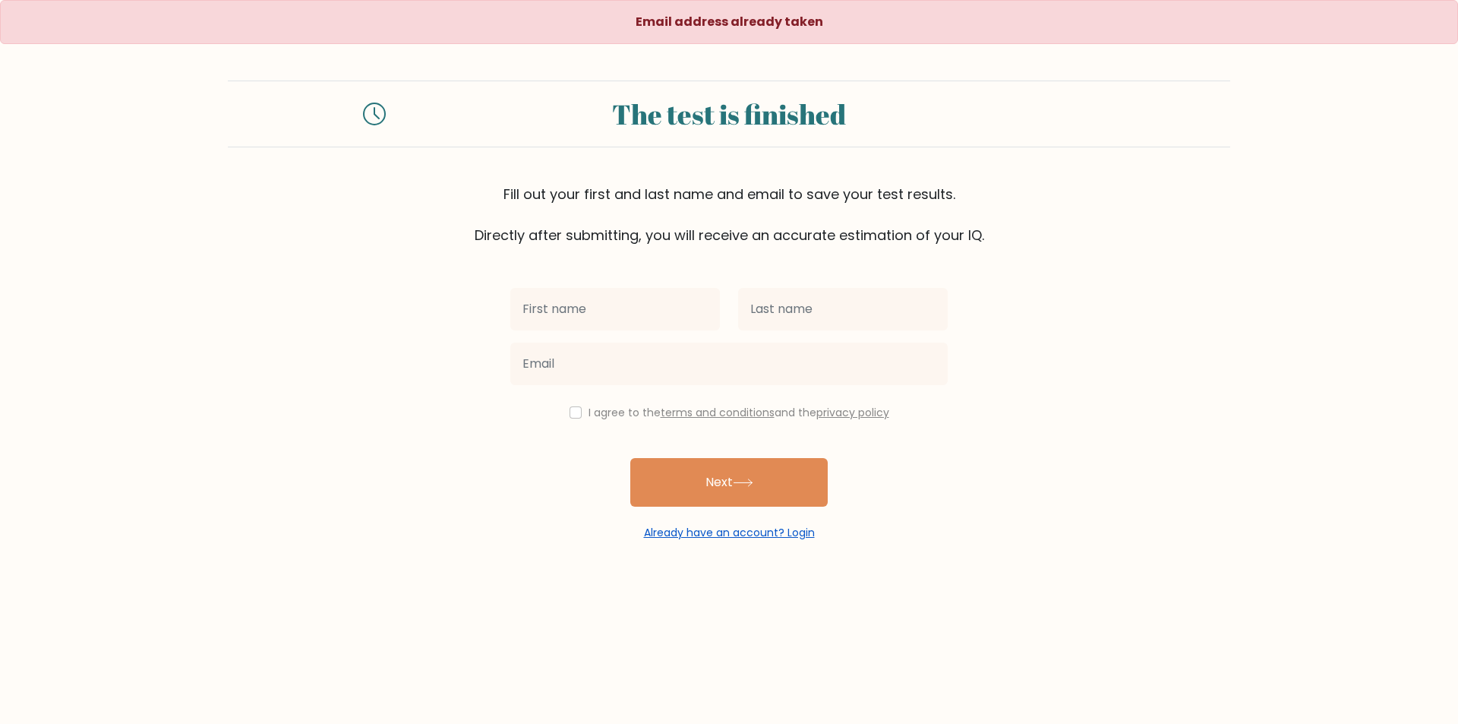
click at [709, 532] on link "Already have an account? Login" at bounding box center [729, 532] width 171 height 15
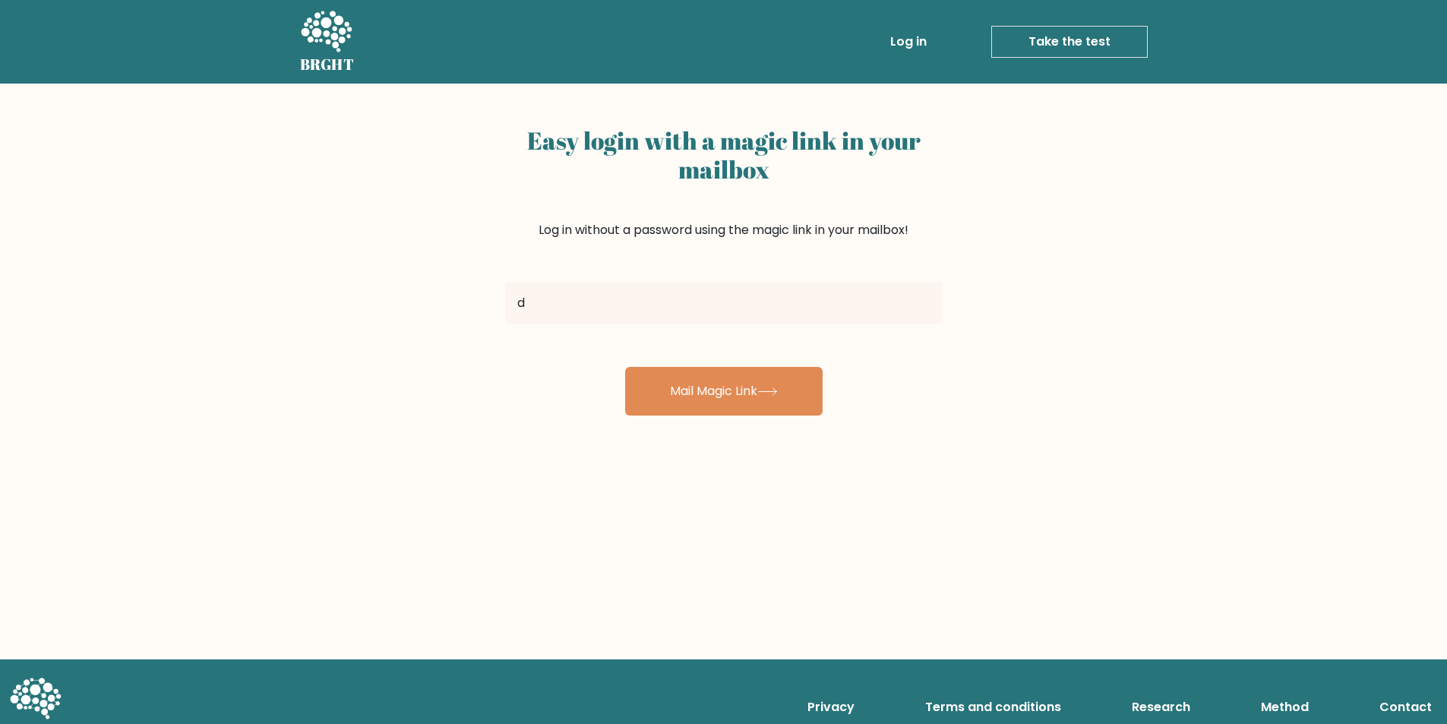
type input "[EMAIL_ADDRESS][DOMAIN_NAME]"
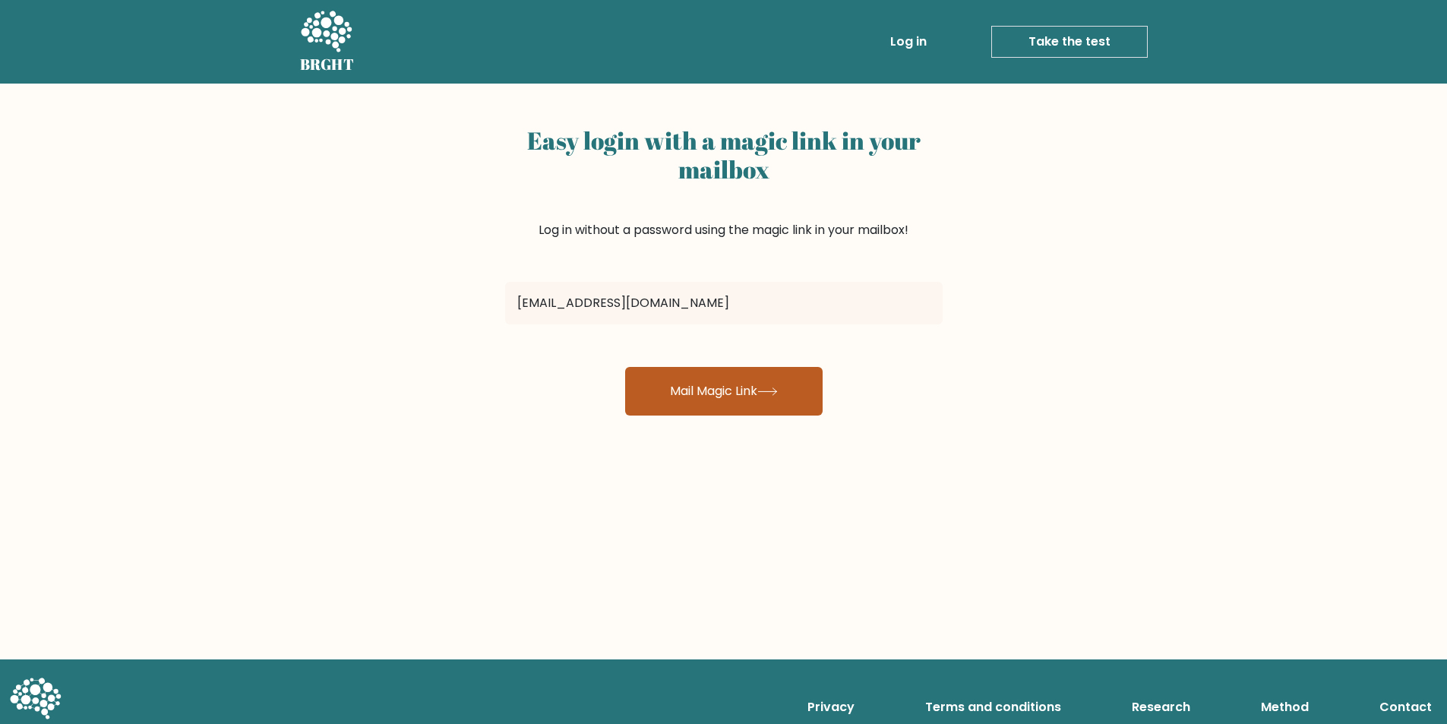
click at [718, 381] on button "Mail Magic Link" at bounding box center [723, 391] width 197 height 49
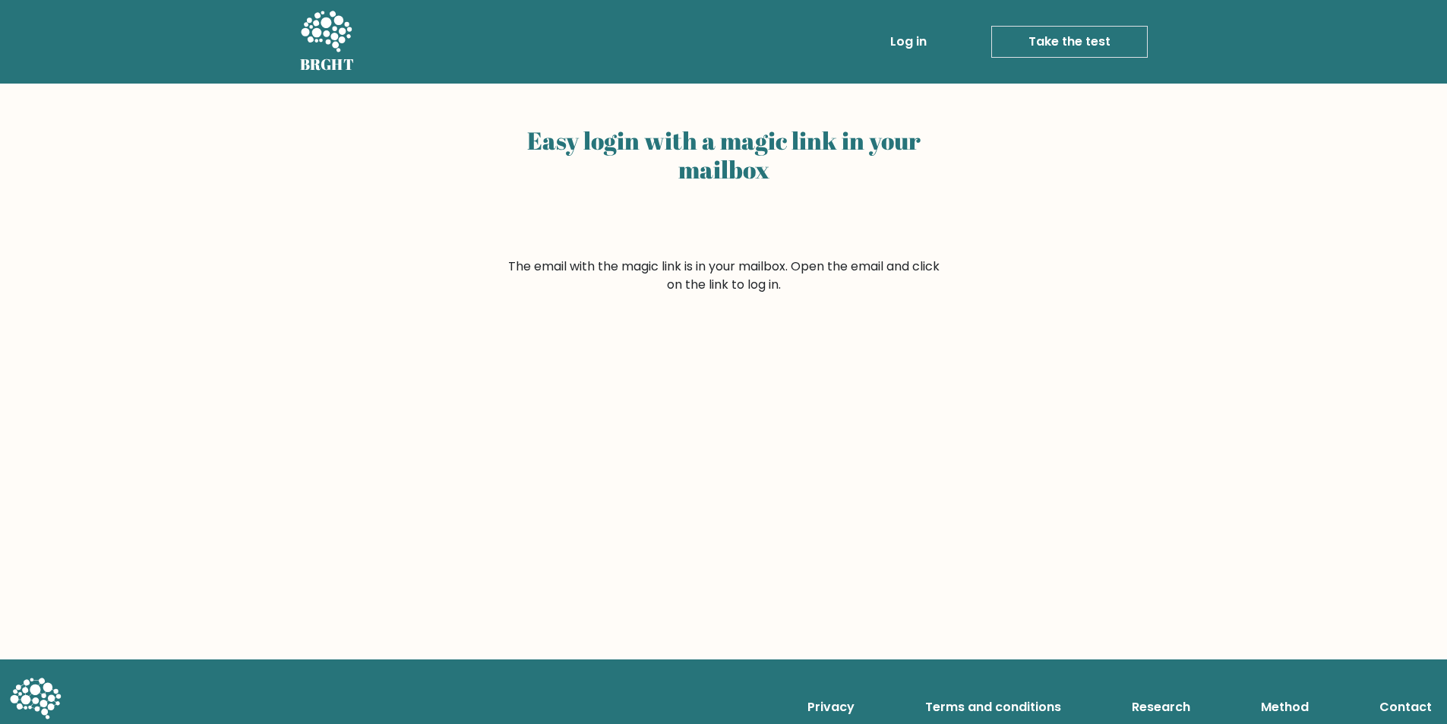
click at [916, 50] on link "Log in" at bounding box center [908, 42] width 49 height 30
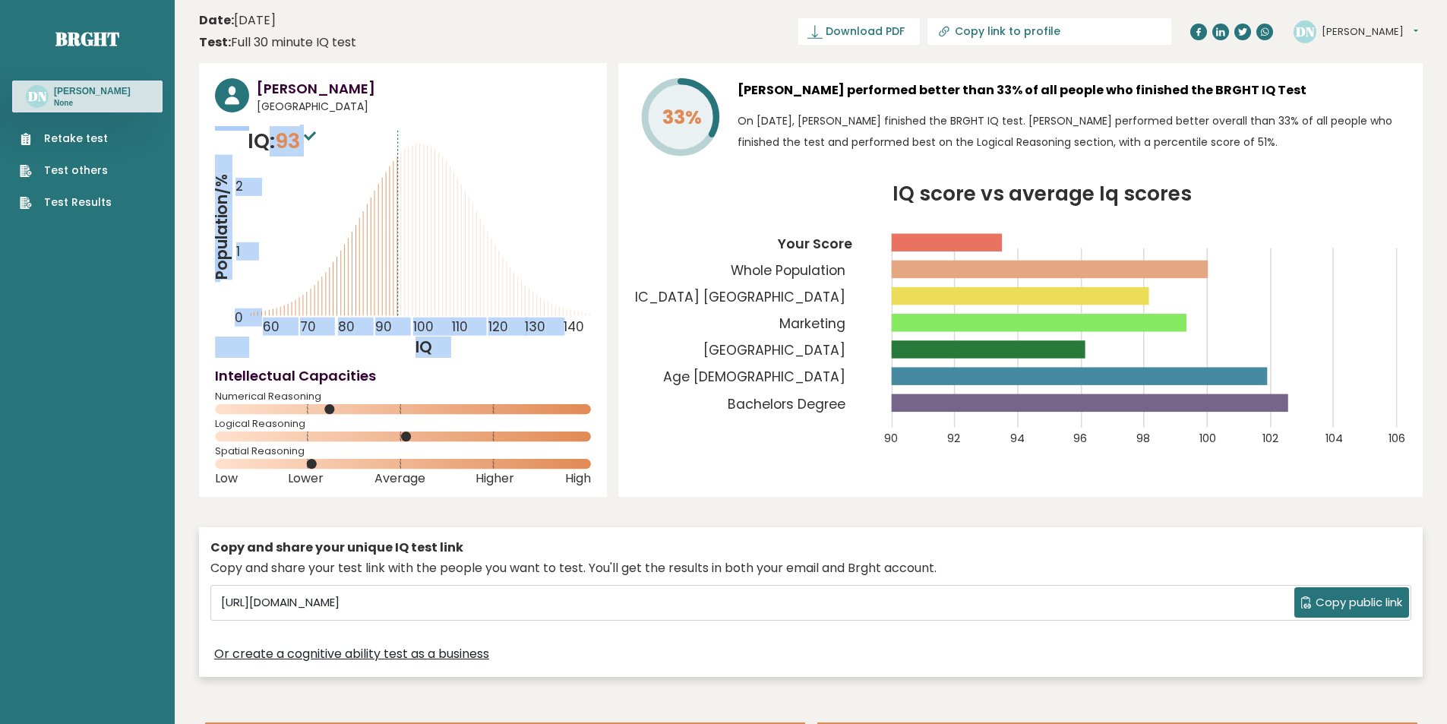
drag, startPoint x: 266, startPoint y: 141, endPoint x: 325, endPoint y: 140, distance: 59.3
click at [325, 140] on div "IQ: 93 Population/% IQ 0 1 2 60 70 80 90 100 110 120 130 140" at bounding box center [403, 242] width 376 height 232
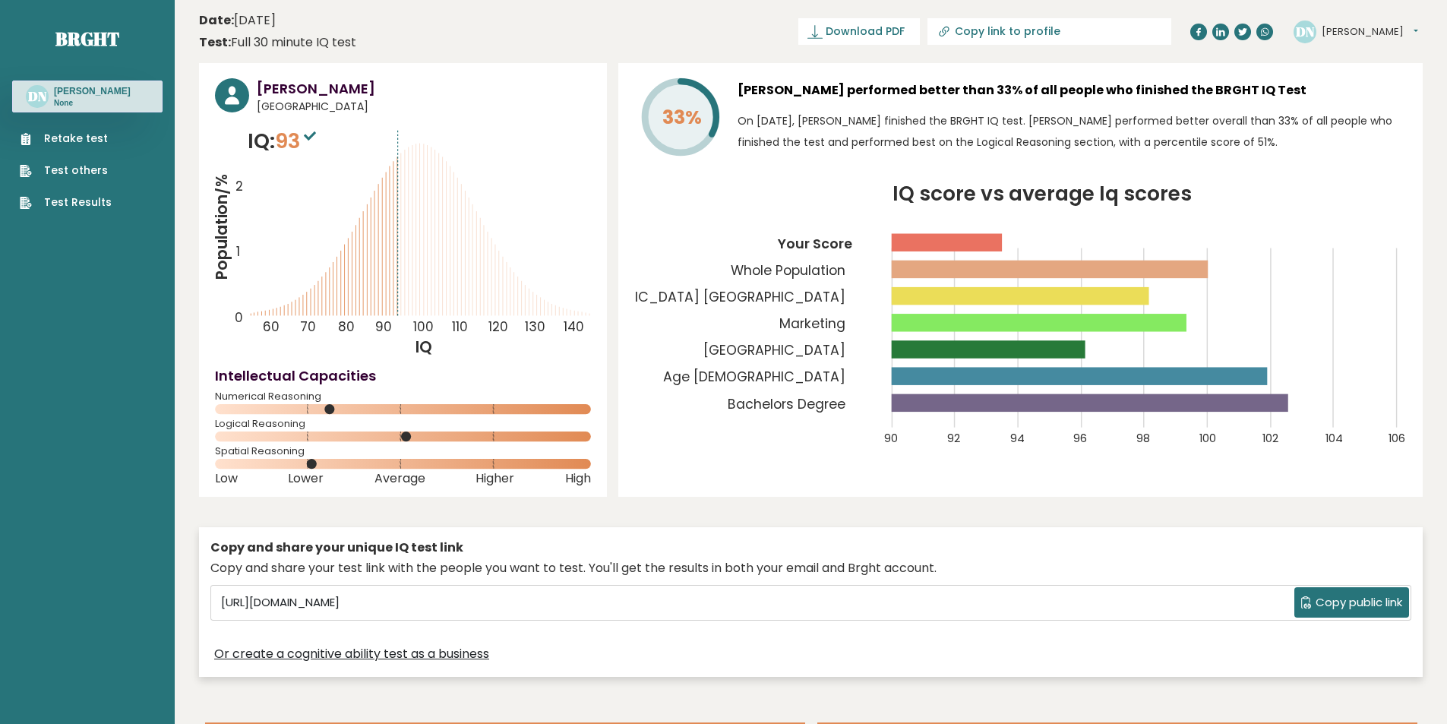
drag, startPoint x: 253, startPoint y: 145, endPoint x: 313, endPoint y: 134, distance: 61.1
click at [313, 134] on p "IQ: 93" at bounding box center [284, 141] width 72 height 30
copy p "Q: 93"
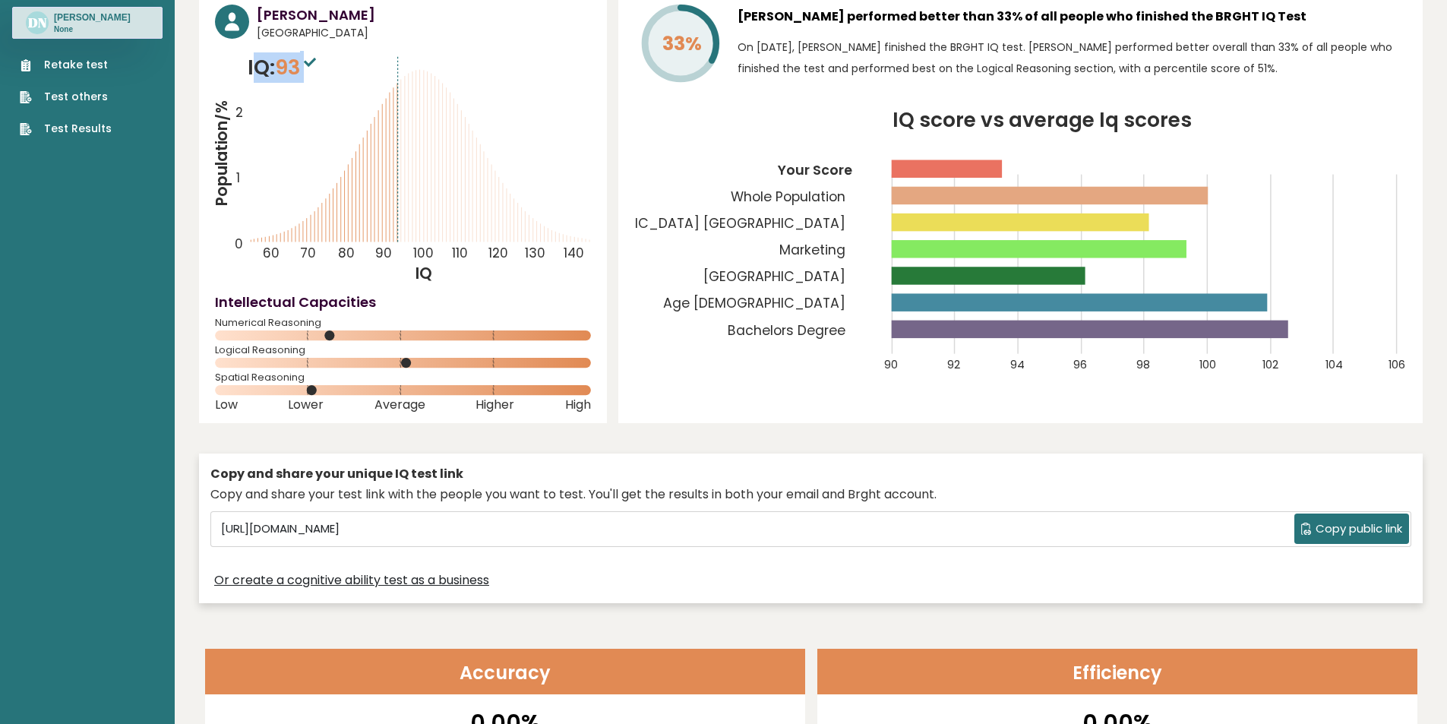
scroll to position [76, 0]
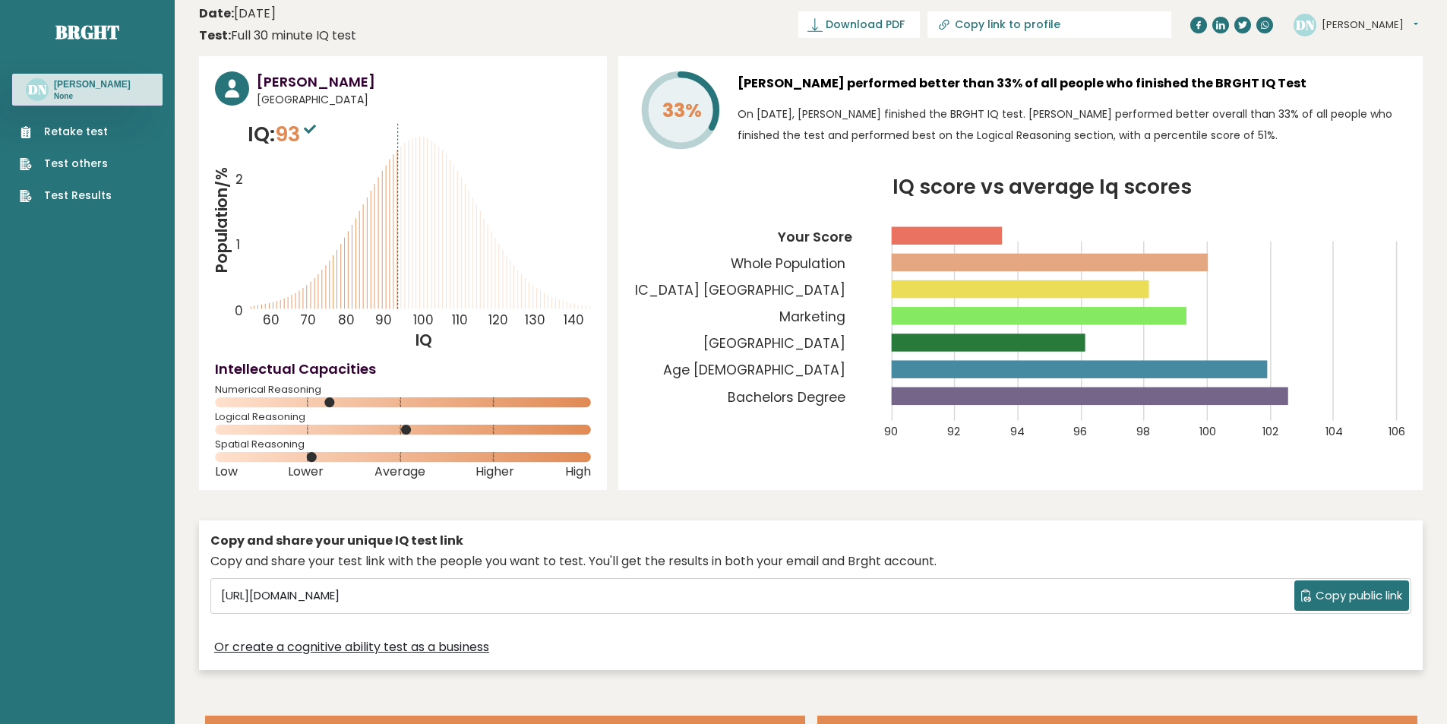
scroll to position [0, 0]
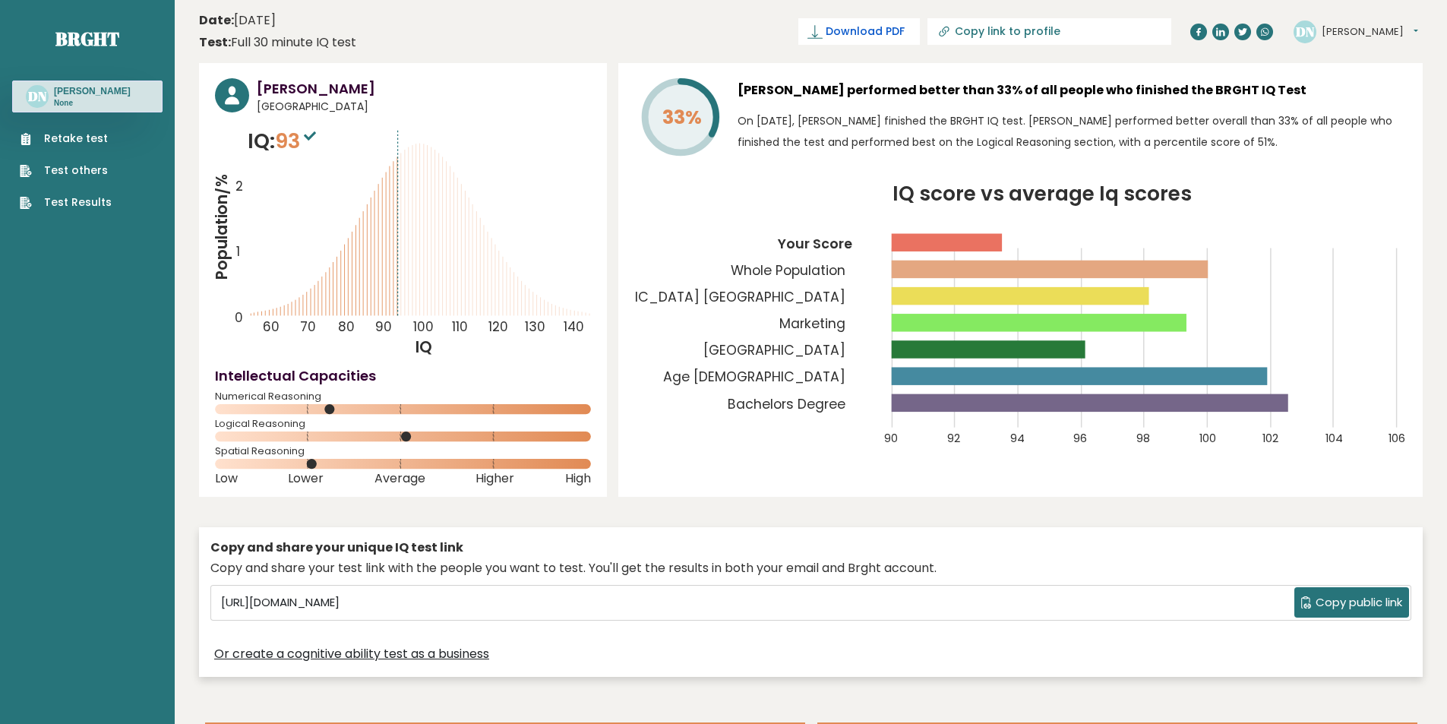
click at [904, 27] on span "Download PDF" at bounding box center [864, 32] width 79 height 16
click at [537, 30] on header "Date: July 14, 2025 Test: Full 30 minute IQ test Download PDF Downloading... Do…" at bounding box center [810, 32] width 1223 height 48
